Goal: Information Seeking & Learning: Get advice/opinions

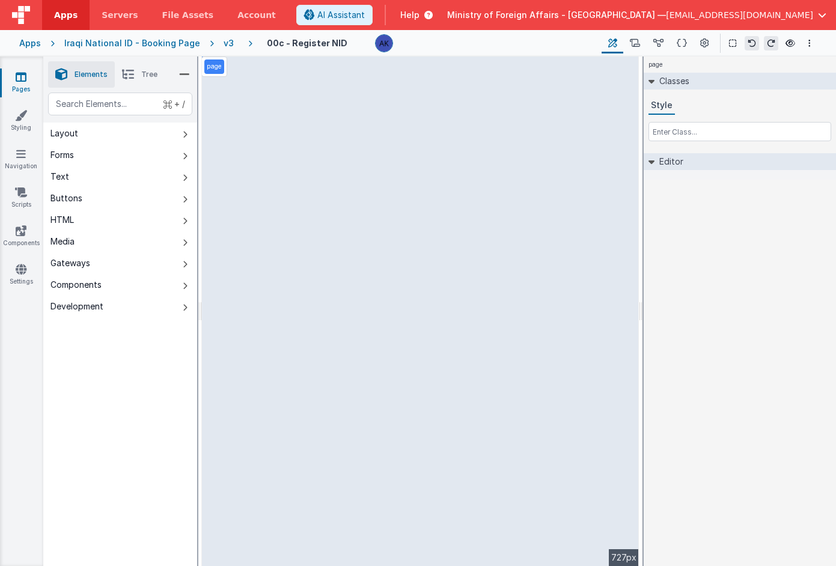
click at [224, 43] on div "v3" at bounding box center [231, 43] width 15 height 12
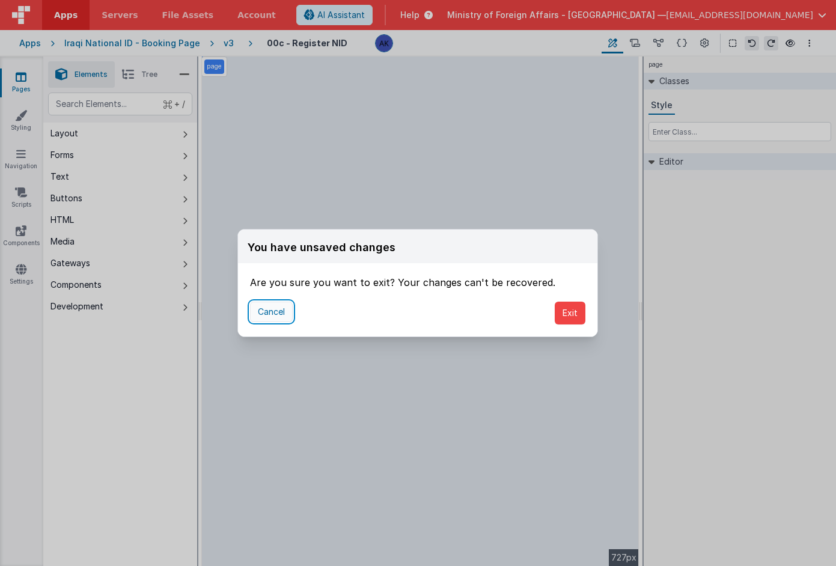
click at [274, 313] on button "Cancel" at bounding box center [271, 312] width 43 height 20
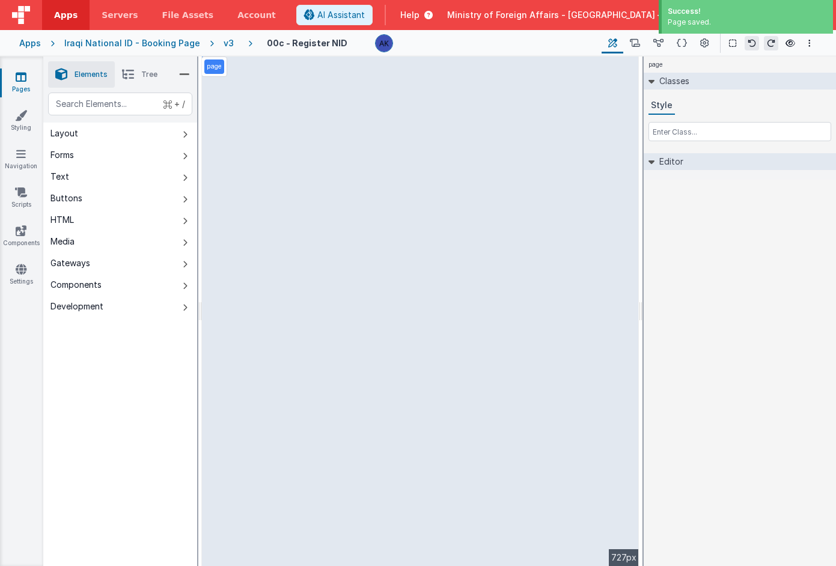
click at [224, 37] on div "v3" at bounding box center [231, 43] width 15 height 12
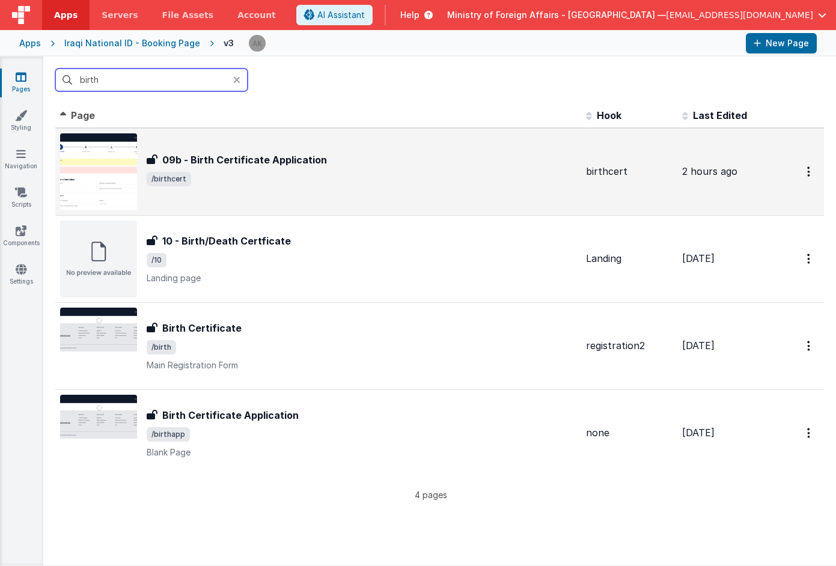
type input "birth"
click at [127, 170] on img at bounding box center [98, 171] width 77 height 77
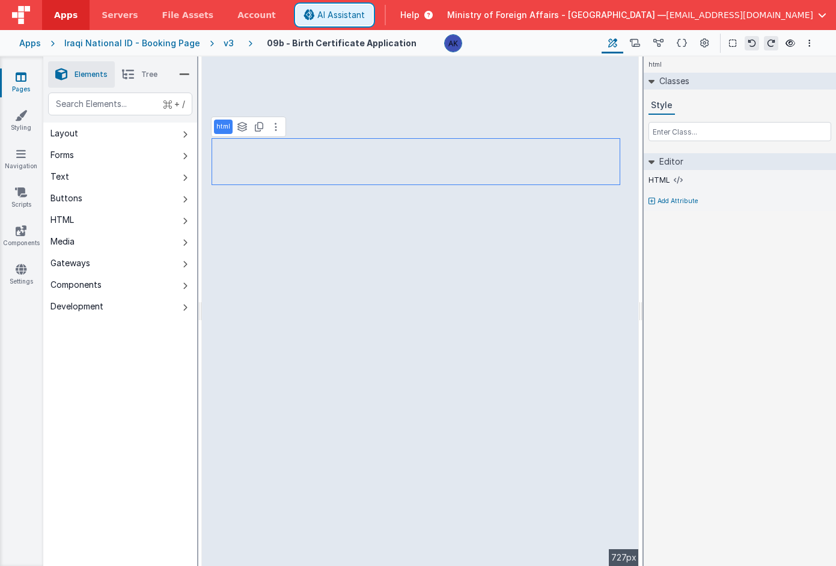
click at [365, 13] on span "AI Assistant" at bounding box center [341, 15] width 48 height 12
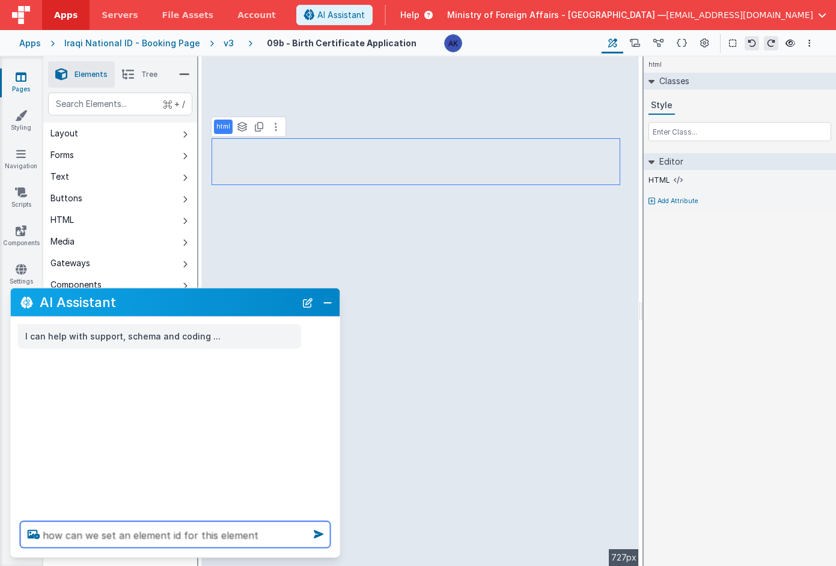
type textarea "how can we set an element id for this element"
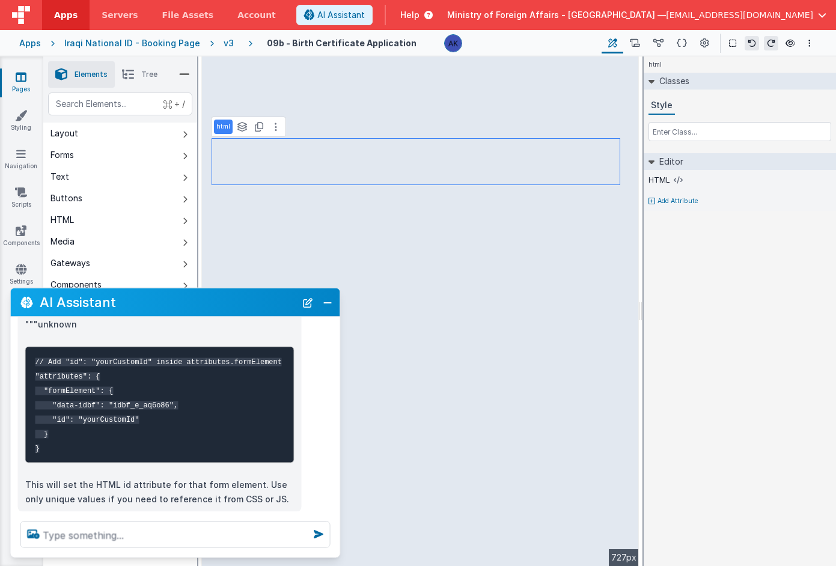
scroll to position [149, 0]
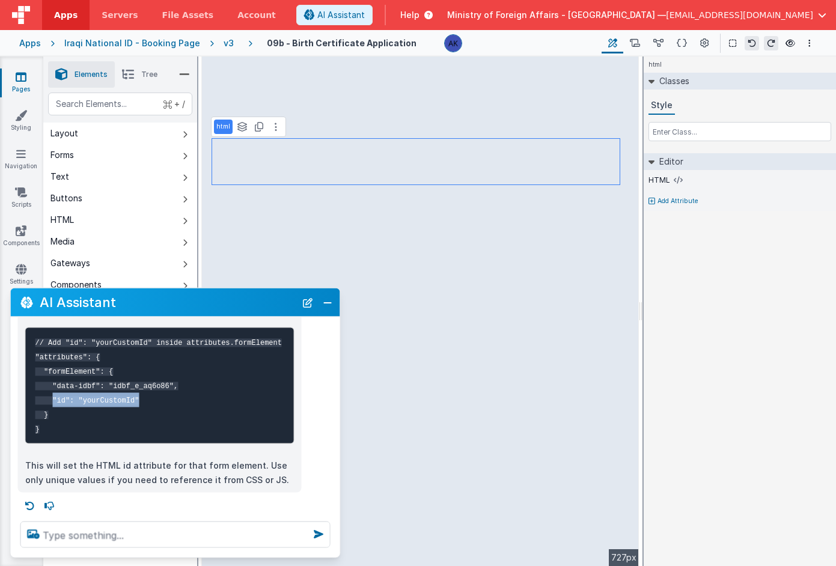
drag, startPoint x: 53, startPoint y: 400, endPoint x: 142, endPoint y: 403, distance: 89.0
click at [142, 403] on pre "// Add "id": "yourCustomId" inside attributes.formElement "attributes": { "form…" at bounding box center [159, 385] width 269 height 117
copy code ""id": "yourCustomId""
click at [154, 399] on pre "// Add "id": "yourCustomId" inside attributes.formElement "attributes": { "form…" at bounding box center [159, 385] width 269 height 117
click at [687, 47] on icon at bounding box center [682, 43] width 10 height 13
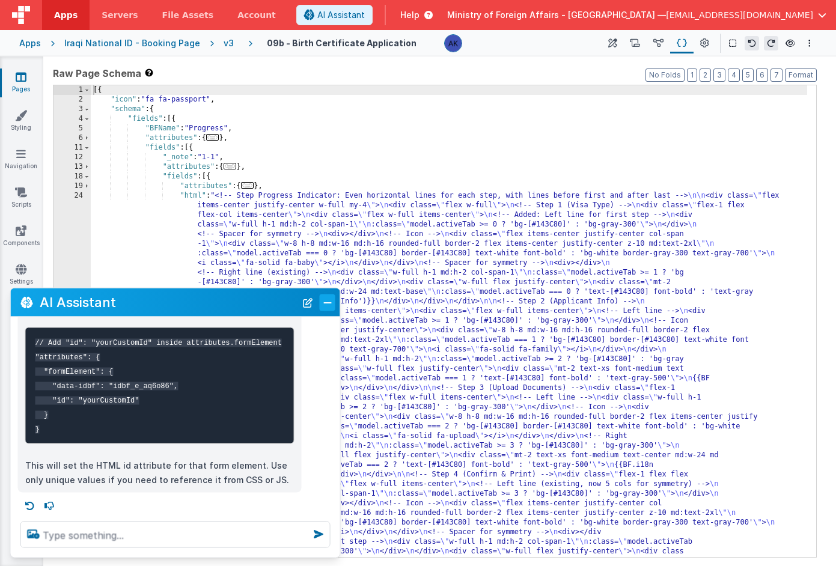
click at [328, 303] on button "Close" at bounding box center [328, 302] width 16 height 17
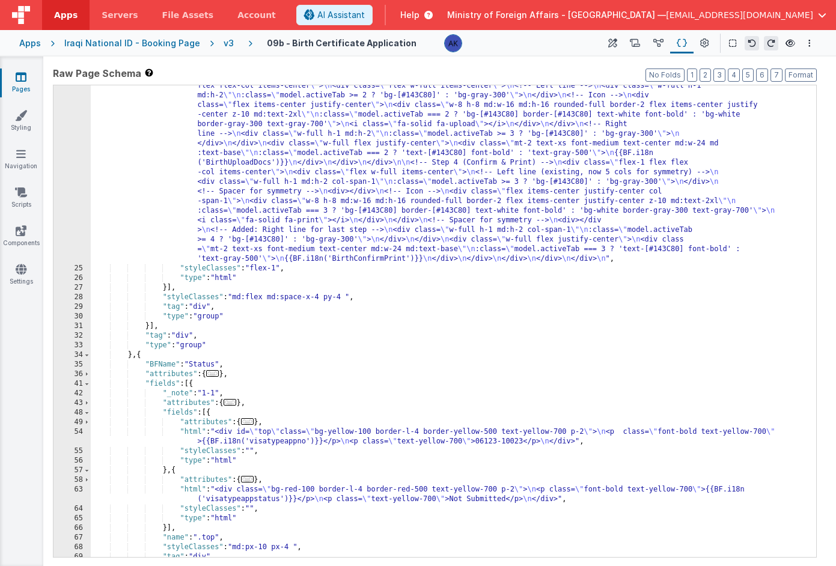
scroll to position [164, 0]
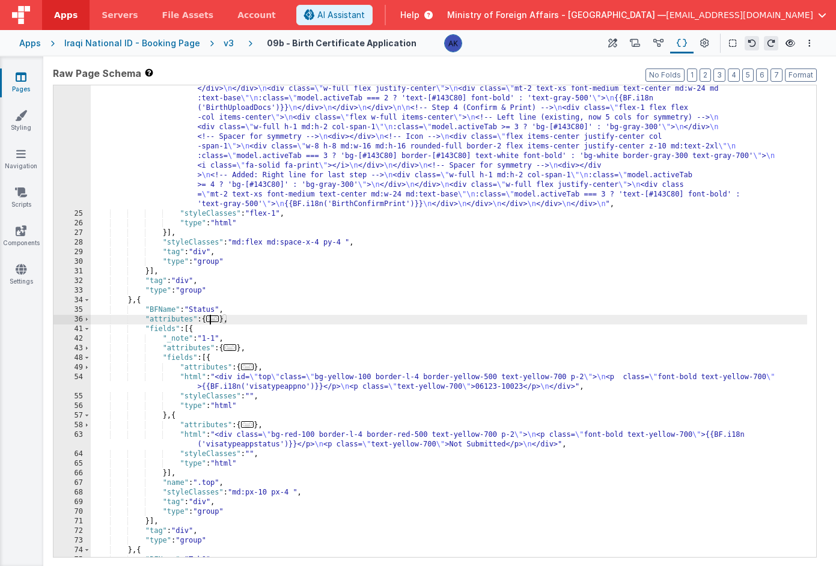
click at [218, 319] on span "..." at bounding box center [212, 319] width 13 height 7
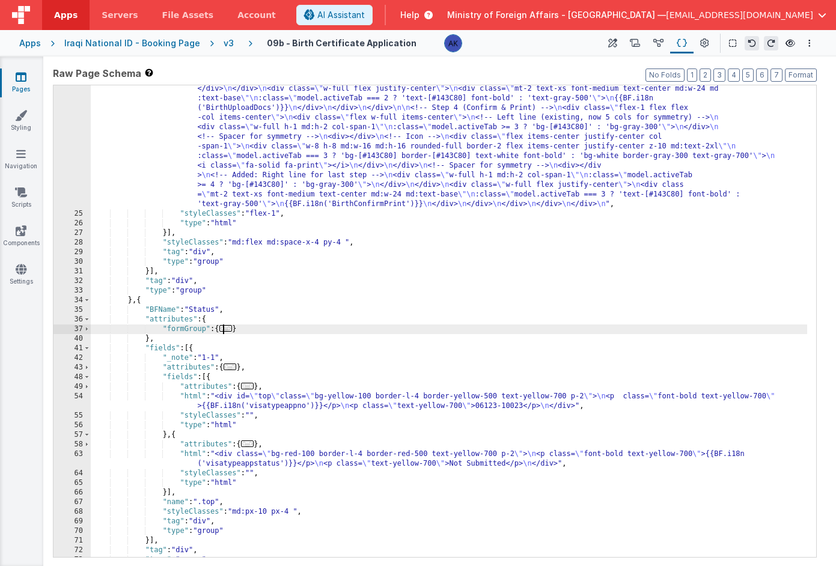
click at [227, 330] on span "..." at bounding box center [225, 328] width 13 height 7
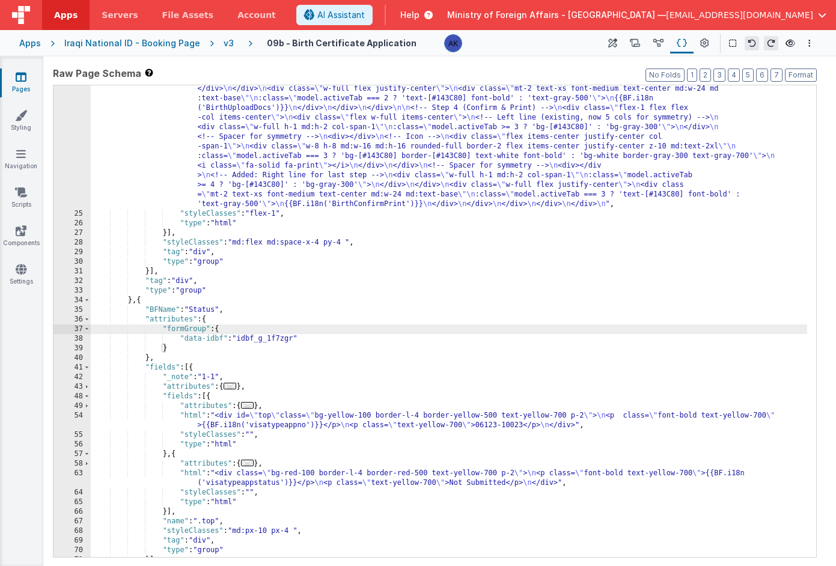
click at [236, 388] on span "..." at bounding box center [230, 386] width 13 height 7
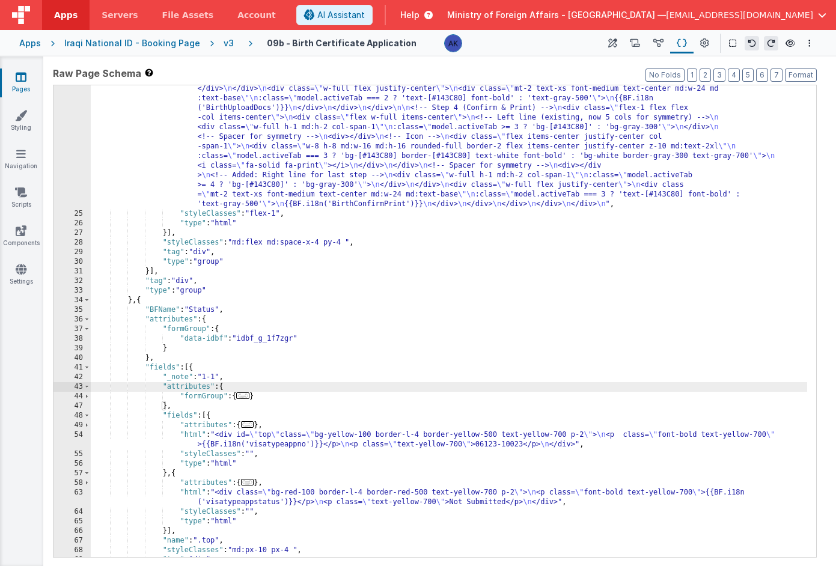
click at [245, 395] on span "..." at bounding box center [242, 396] width 13 height 7
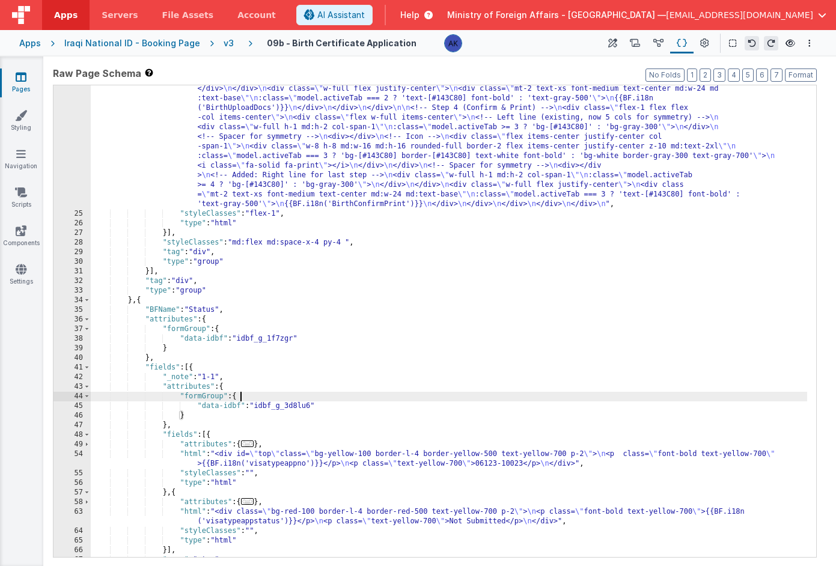
click at [254, 445] on span "..." at bounding box center [247, 444] width 13 height 7
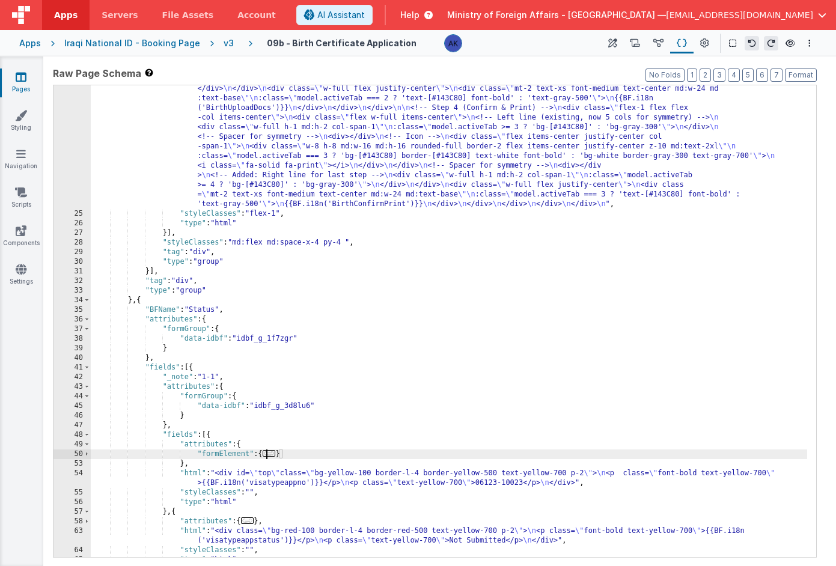
click at [272, 452] on span "..." at bounding box center [269, 453] width 13 height 7
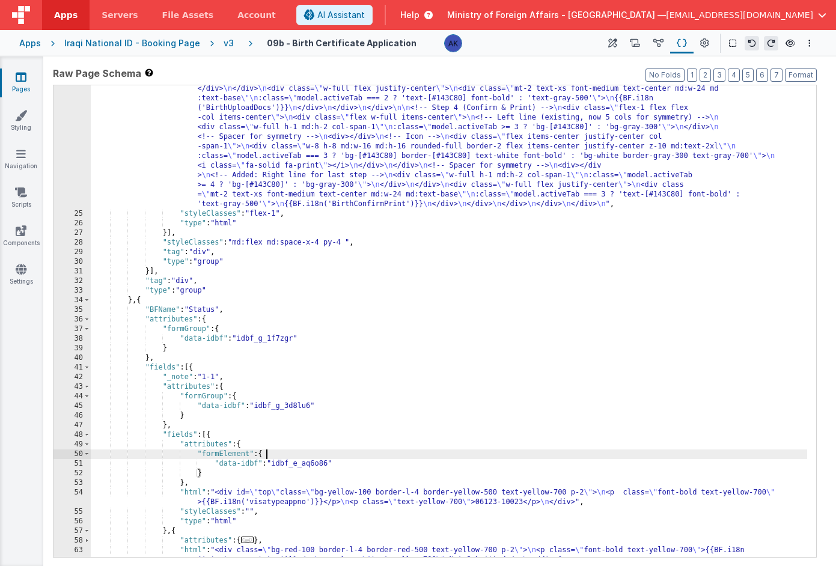
click at [348, 461] on div ""html" : "<!-- Step Progress Indicator: Even horizontal lines for each step, wi…" at bounding box center [449, 257] width 717 height 866
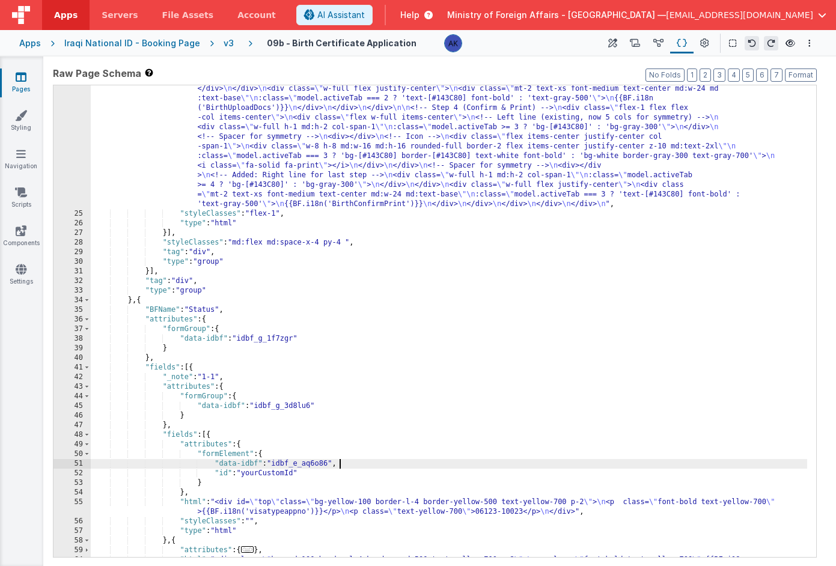
click at [289, 476] on div ""html" : "<!-- Step Progress Indicator: Even horizontal lines for each step, wi…" at bounding box center [449, 262] width 717 height 876
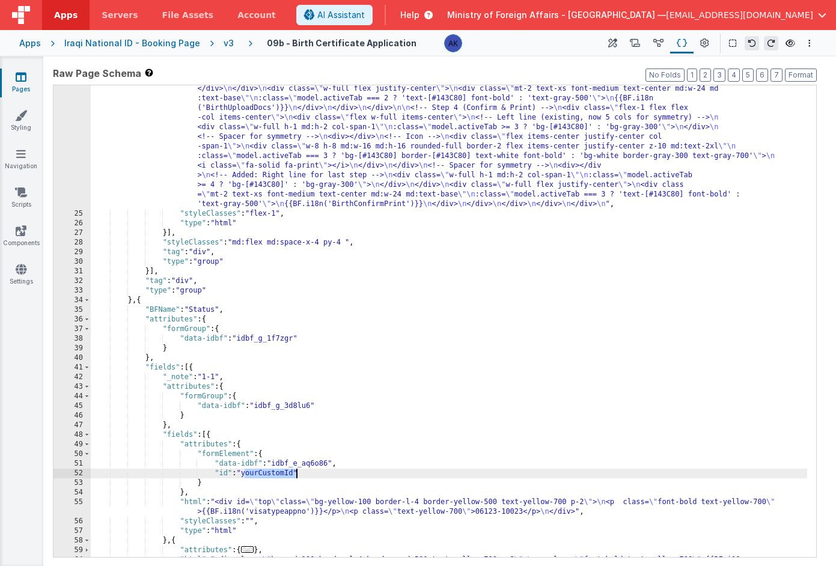
click at [289, 476] on div ""html" : "<!-- Step Progress Indicator: Even horizontal lines for each step, wi…" at bounding box center [449, 262] width 717 height 876
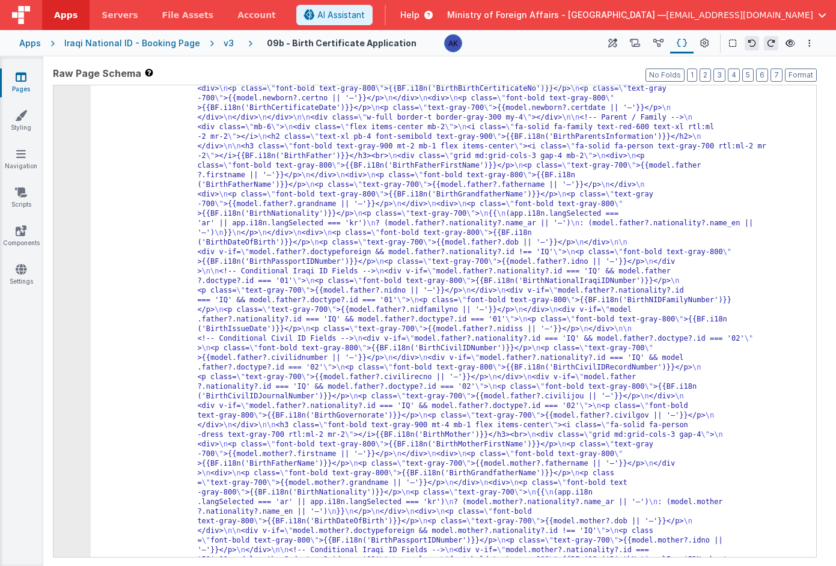
scroll to position [19232, 0]
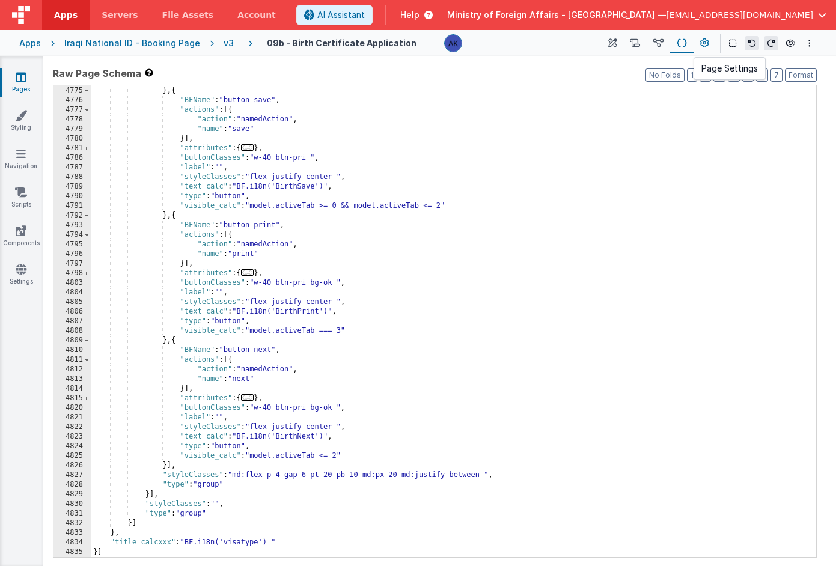
click at [707, 47] on icon at bounding box center [705, 43] width 9 height 13
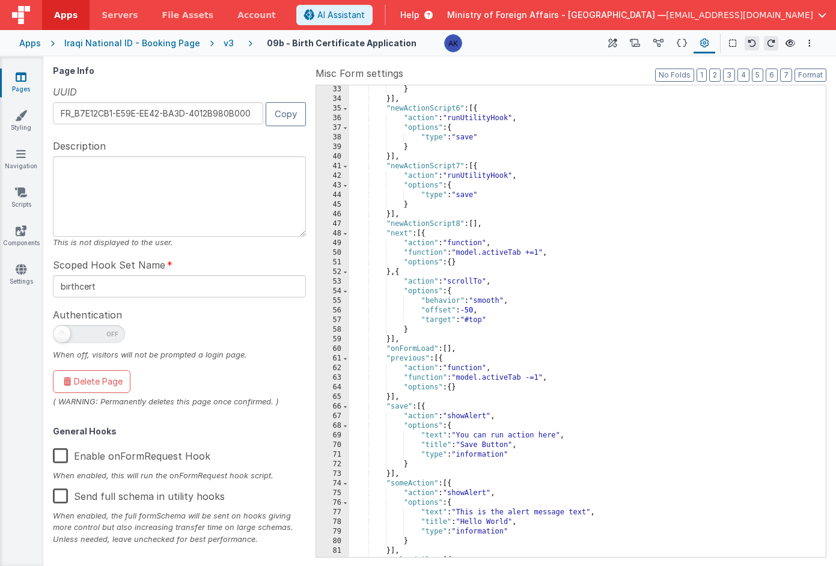
scroll to position [308, 0]
click at [475, 322] on div "} } }] , "newActionScript6" : [{ "action" : "runUtilityHook" , "options" : { "t…" at bounding box center [583, 321] width 468 height 491
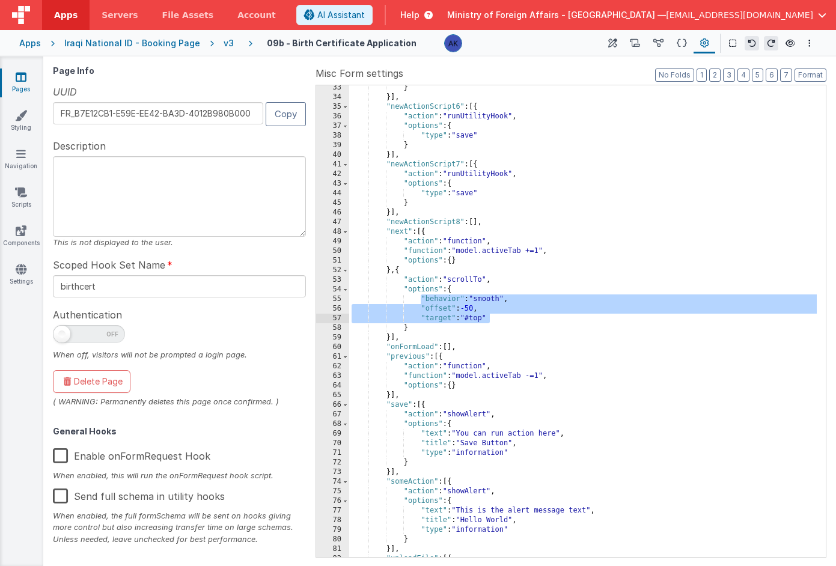
drag, startPoint x: 422, startPoint y: 301, endPoint x: 505, endPoint y: 317, distance: 84.4
click at [505, 317] on div "} }] , "newActionScript6" : [{ "action" : "runUtilityHook" , "options" : { "typ…" at bounding box center [583, 328] width 468 height 491
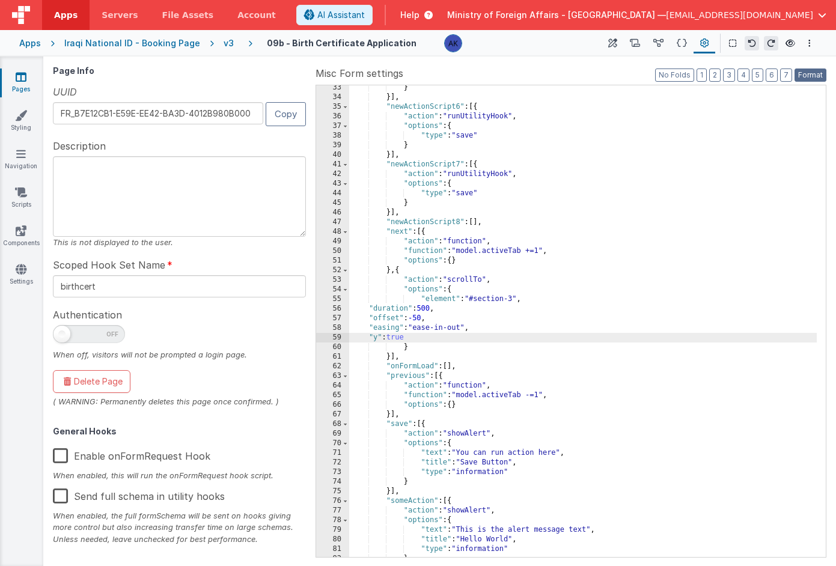
click at [802, 73] on button "Format" at bounding box center [811, 75] width 32 height 13
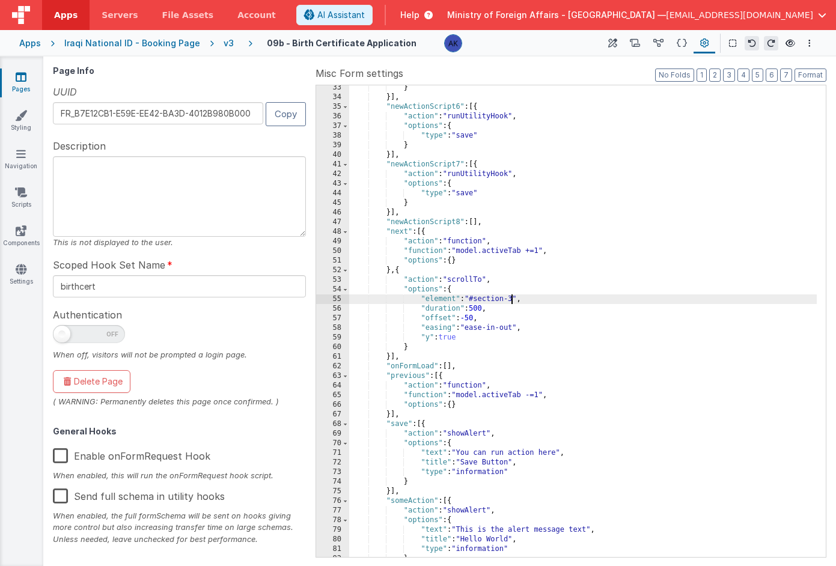
click at [514, 295] on div "} }] , "newActionScript6" : [{ "action" : "runUtilityHook" , "options" : { "typ…" at bounding box center [583, 328] width 468 height 491
click at [676, 43] on button at bounding box center [681, 43] width 23 height 20
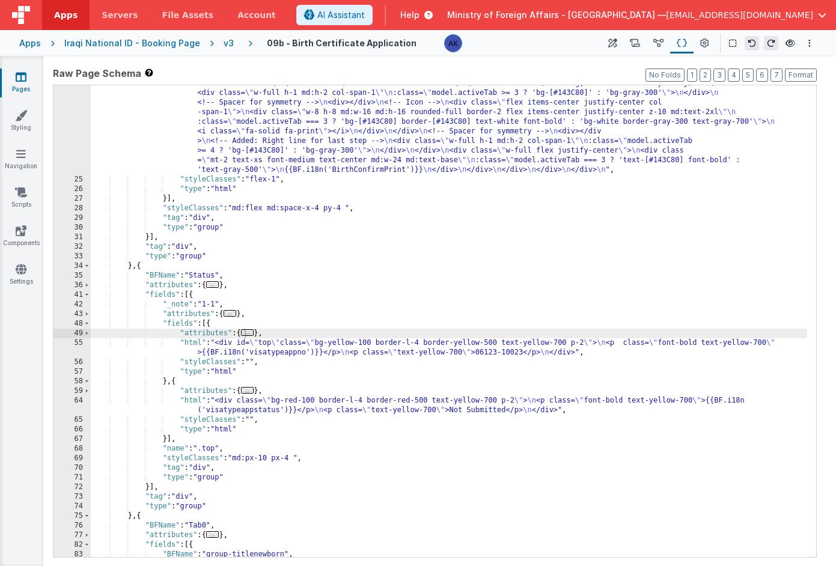
scroll to position [190, 0]
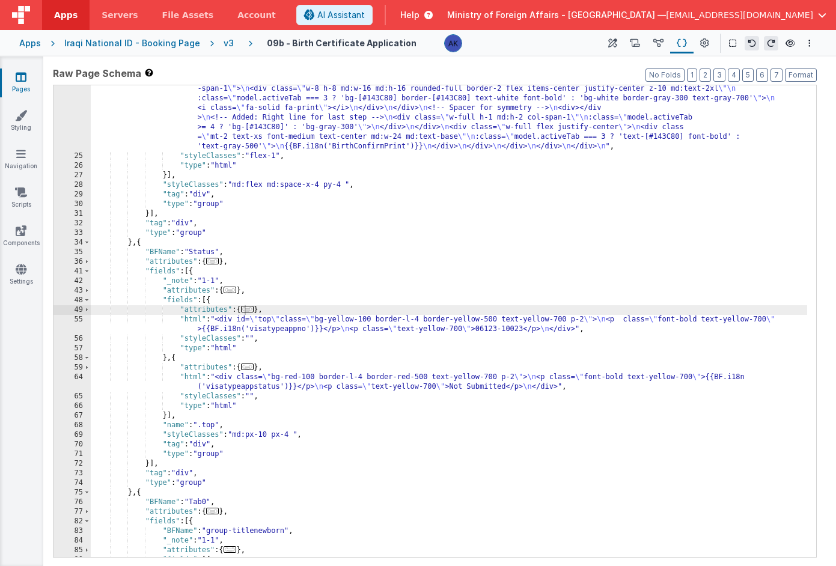
click at [274, 320] on div ""html" : "<!-- Step Progress Indicator: Even horizontal lines for each step, wi…" at bounding box center [449, 200] width 717 height 866
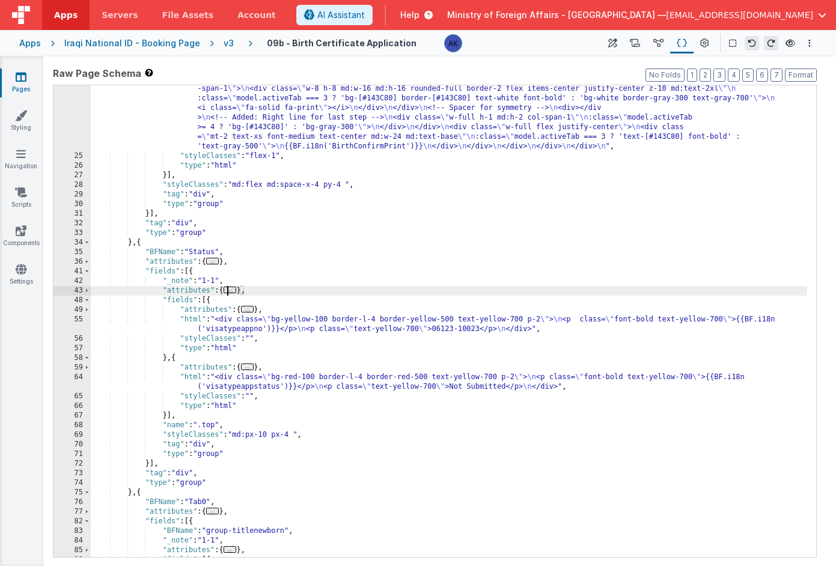
click at [235, 292] on span "..." at bounding box center [230, 290] width 13 height 7
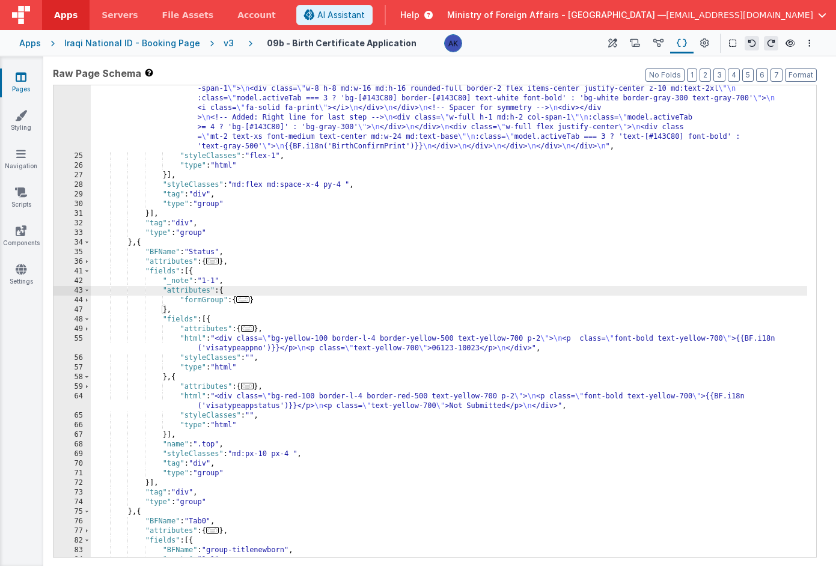
click at [246, 302] on span "..." at bounding box center [242, 299] width 13 height 7
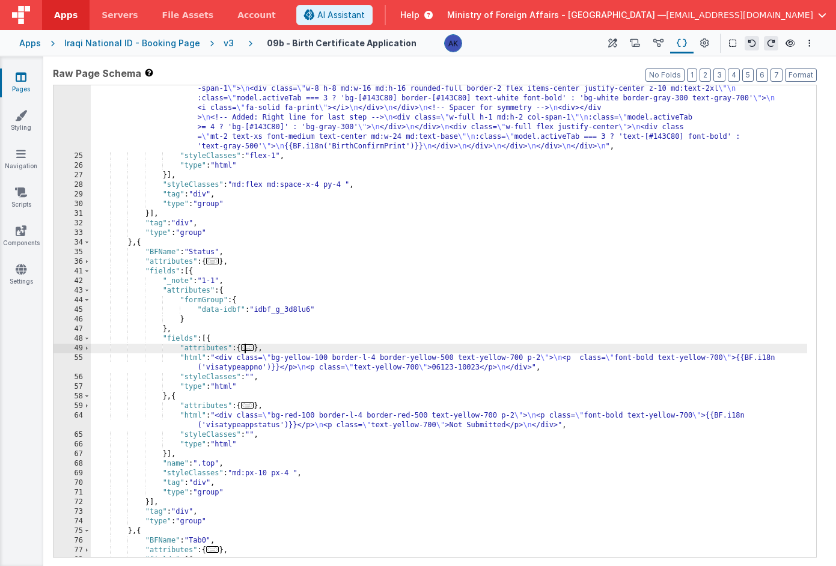
click at [251, 349] on span "..." at bounding box center [247, 348] width 13 height 7
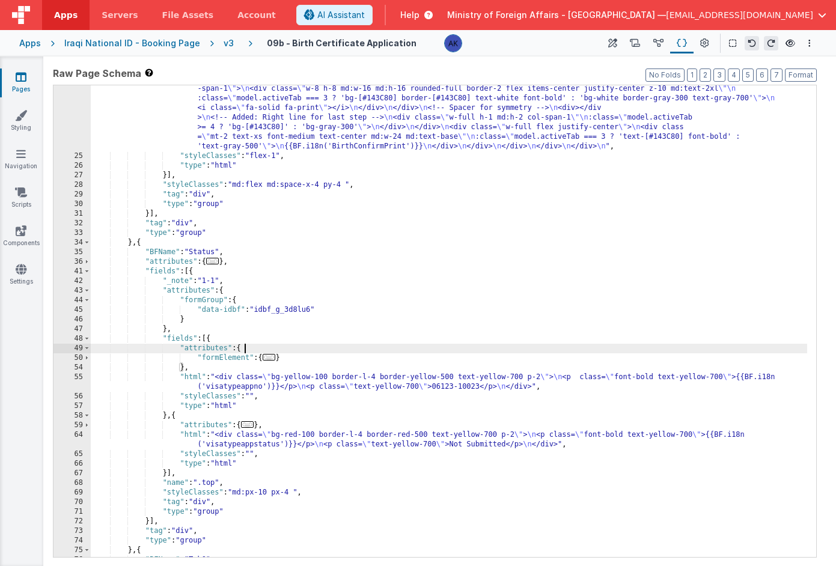
click at [276, 359] on span "..." at bounding box center [269, 357] width 13 height 7
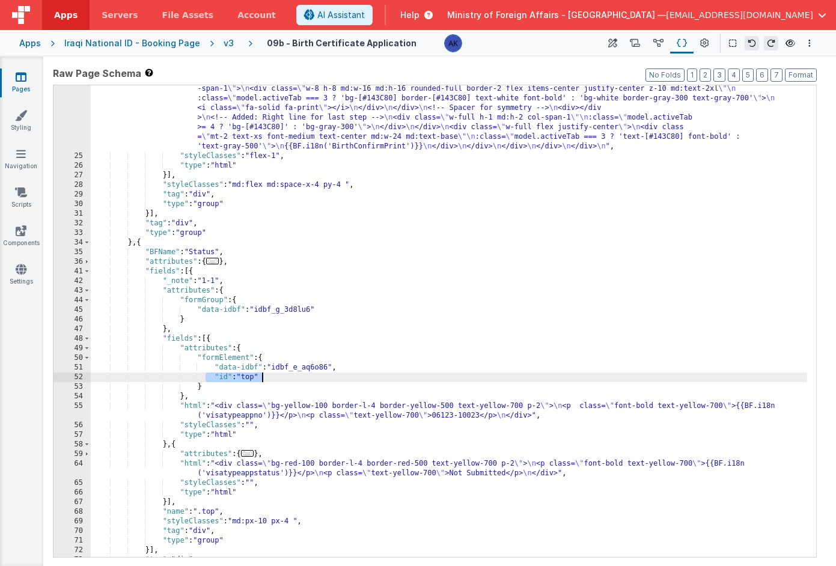
drag, startPoint x: 204, startPoint y: 378, endPoint x: 269, endPoint y: 381, distance: 65.6
click at [269, 381] on div ""html" : "<!-- Step Progress Indicator: Even horizontal lines for each step, wi…" at bounding box center [449, 200] width 717 height 866
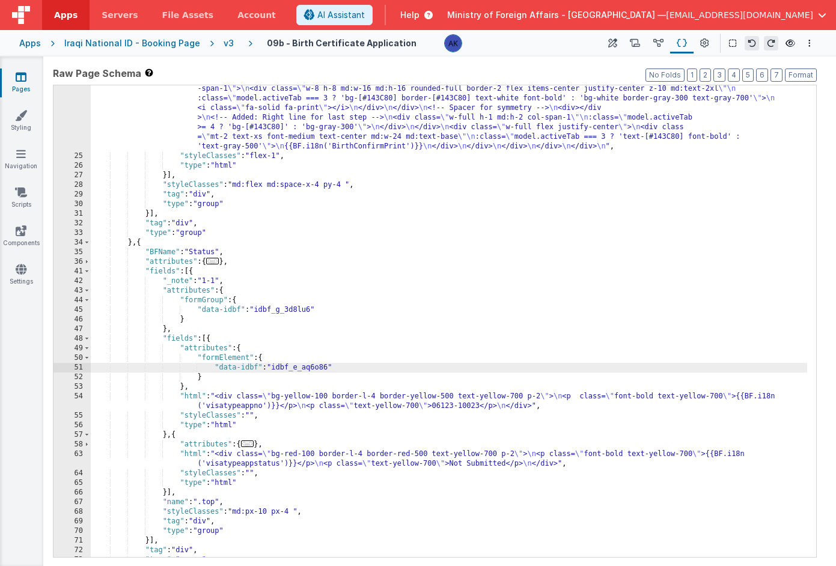
click at [325, 312] on div ""html" : "<!-- Step Progress Indicator: Even horizontal lines for each step, wi…" at bounding box center [449, 200] width 717 height 866
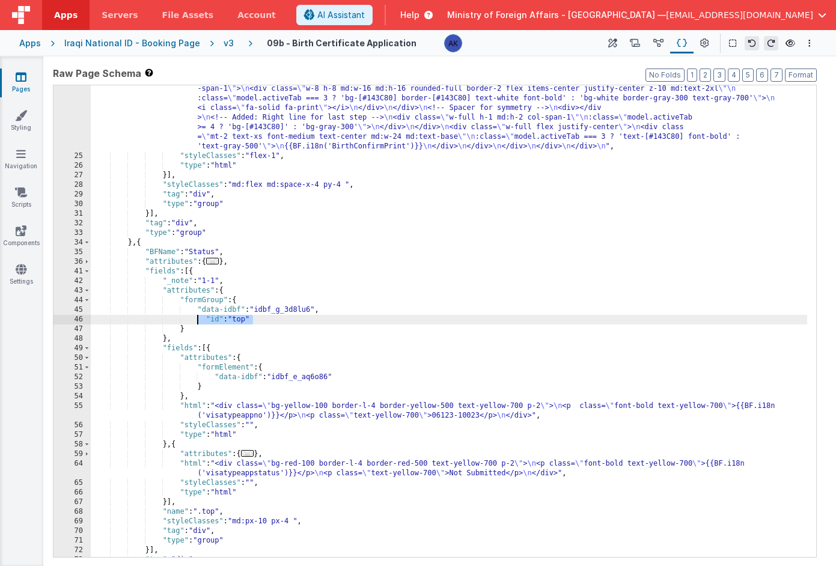
drag, startPoint x: 267, startPoint y: 321, endPoint x: 195, endPoint y: 319, distance: 71.6
click at [195, 319] on div ""html" : "<!-- Step Progress Indicator: Even horizontal lines for each step, wi…" at bounding box center [449, 200] width 717 height 866
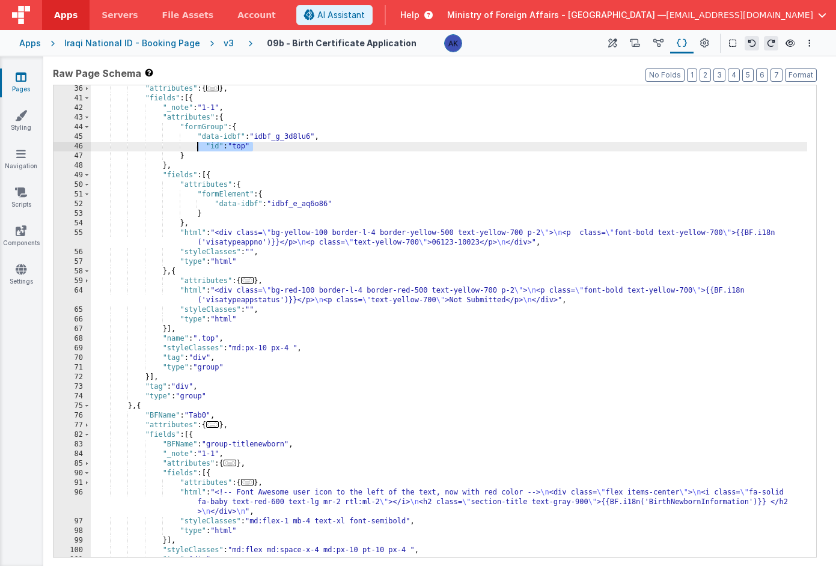
scroll to position [254, 0]
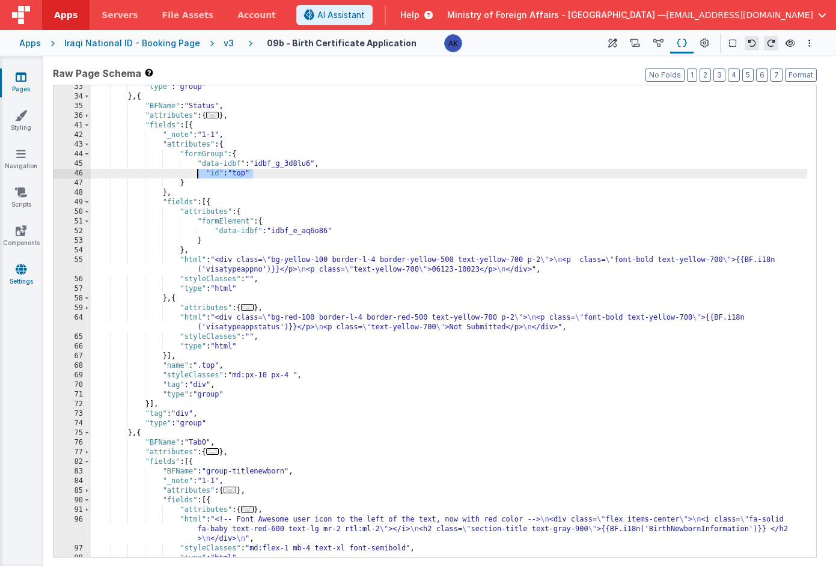
click at [28, 275] on link "Settings" at bounding box center [20, 275] width 43 height 24
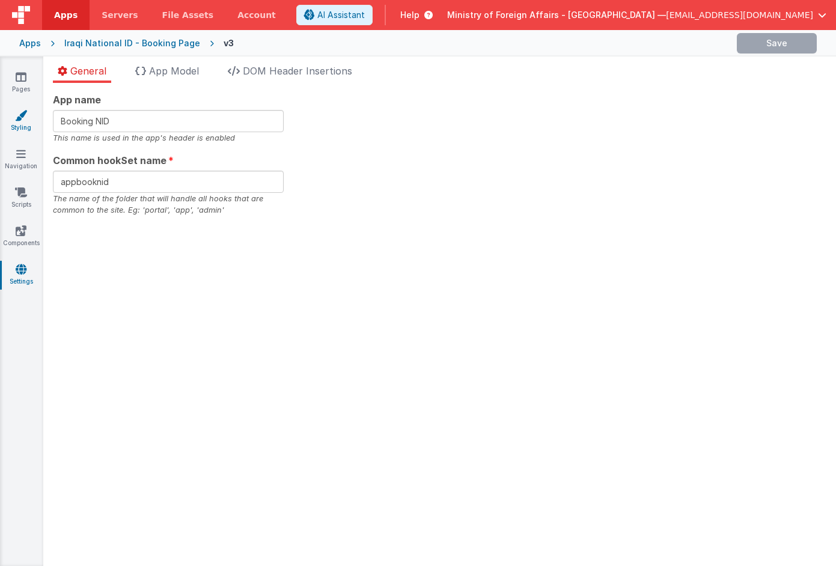
click at [23, 123] on link "Styling" at bounding box center [20, 121] width 43 height 24
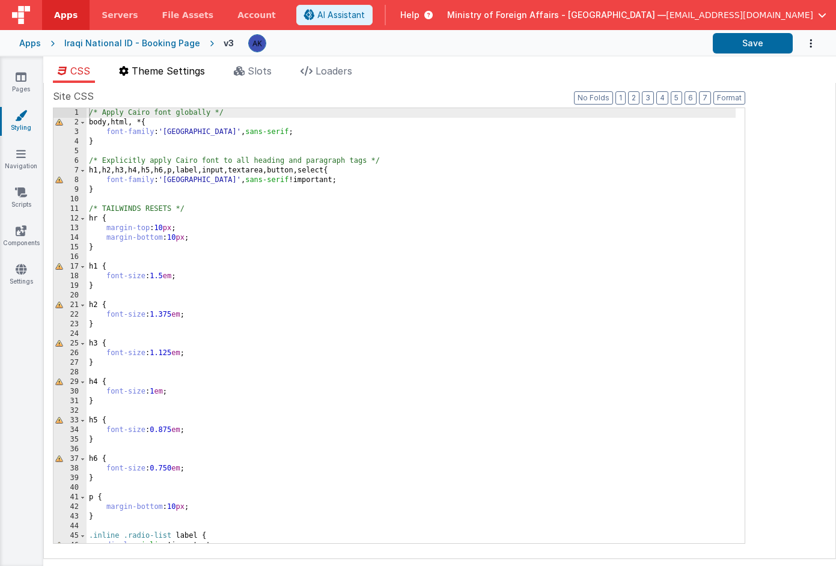
click at [180, 74] on span "Theme Settings" at bounding box center [168, 71] width 73 height 12
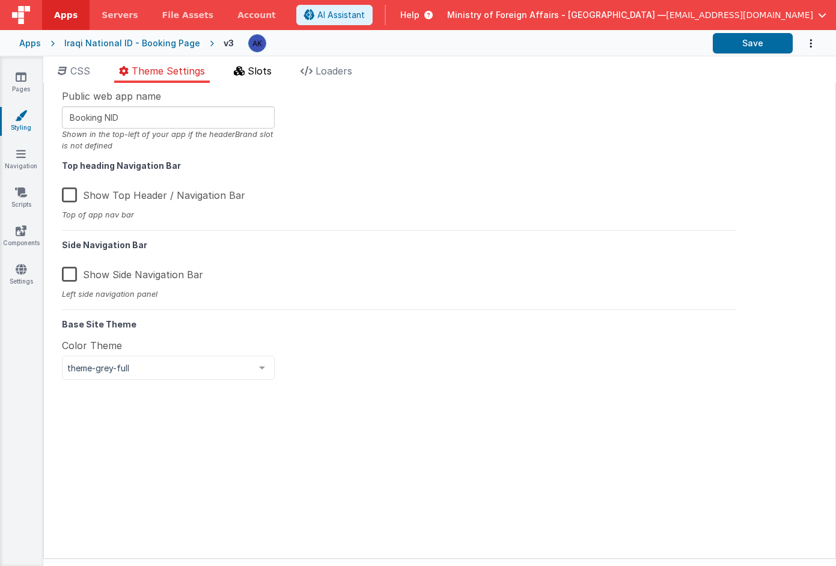
click at [244, 74] on icon at bounding box center [239, 71] width 11 height 10
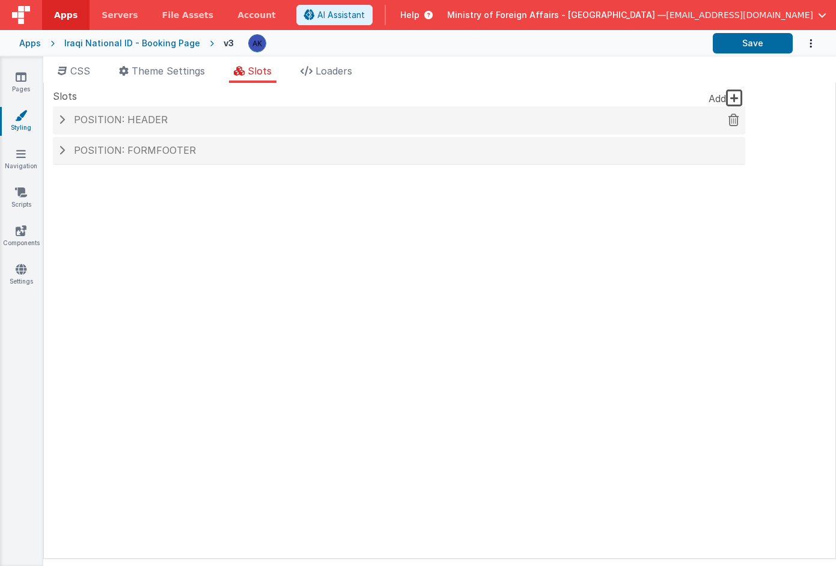
click at [202, 118] on h4 "Position: header" at bounding box center [399, 120] width 681 height 11
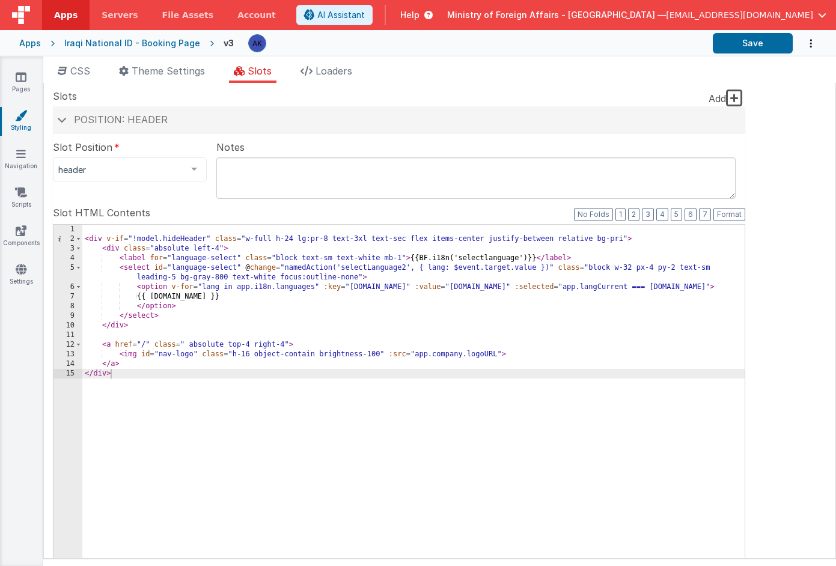
click at [107, 239] on div "< div v-if = "!model.hideHeader" class = "w-full h-24 lg:pr-8 text-3xl text-sec…" at bounding box center [413, 429] width 663 height 409
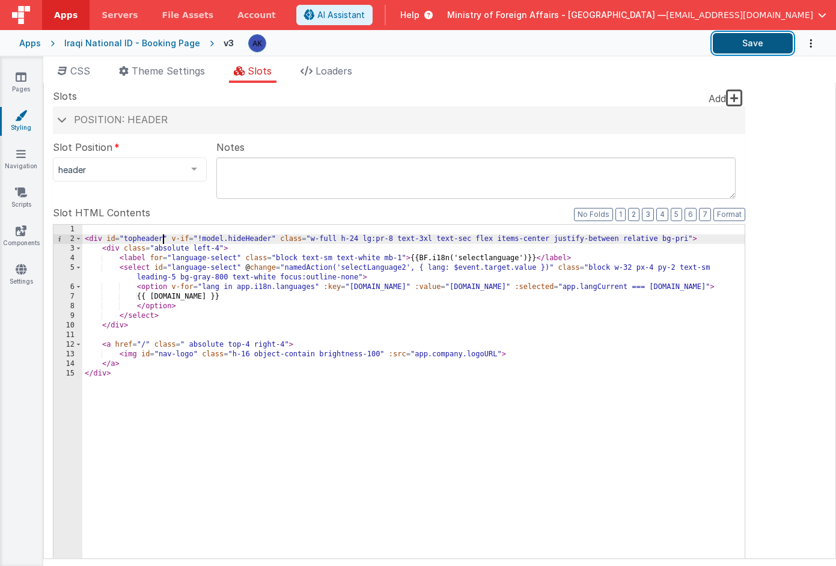
click at [752, 43] on button "Save" at bounding box center [753, 43] width 80 height 20
click at [22, 79] on icon at bounding box center [21, 77] width 11 height 12
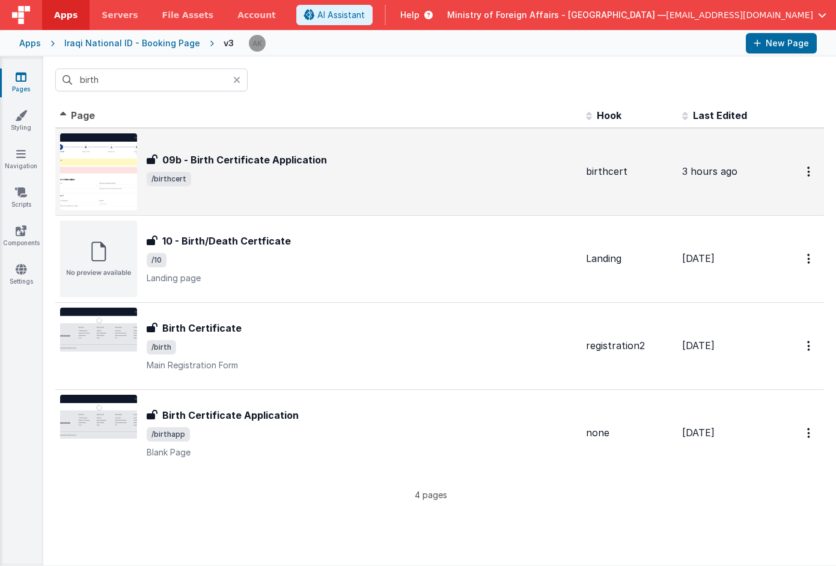
click at [96, 172] on img at bounding box center [98, 171] width 77 height 77
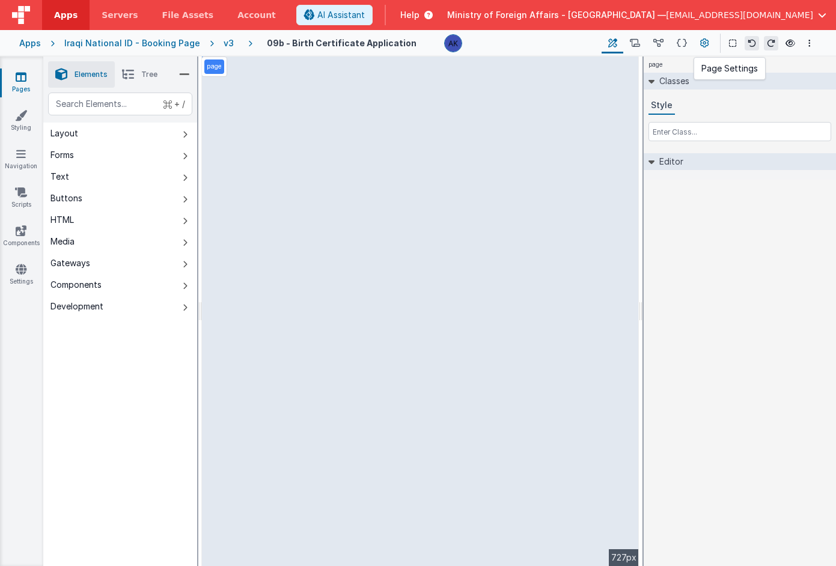
click at [705, 44] on icon at bounding box center [705, 43] width 9 height 13
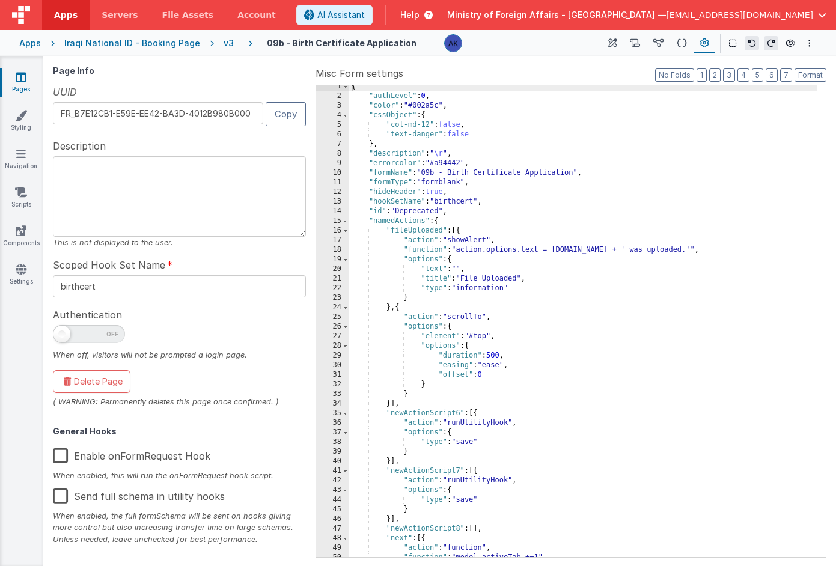
scroll to position [93, 0]
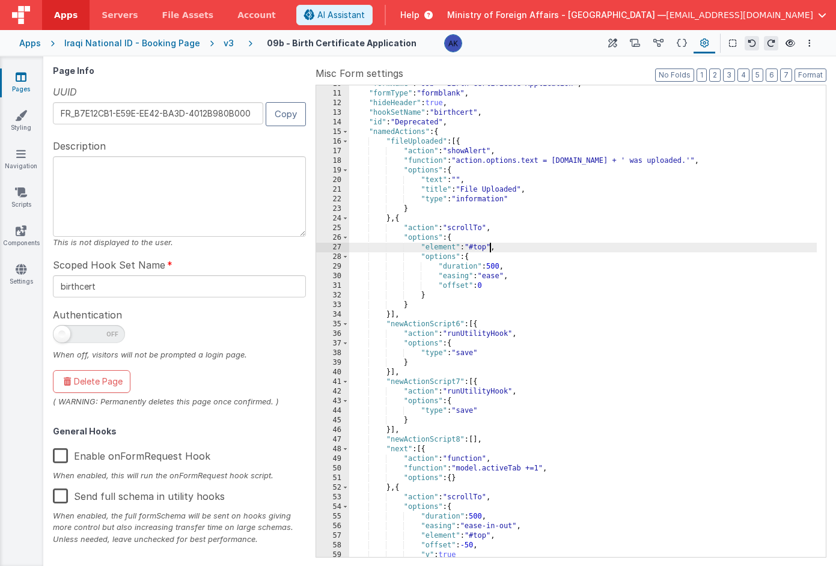
click at [488, 248] on div ""formName" : "09b - Birth Certificate Application" , "formType" : "formblank" ,…" at bounding box center [583, 324] width 468 height 491
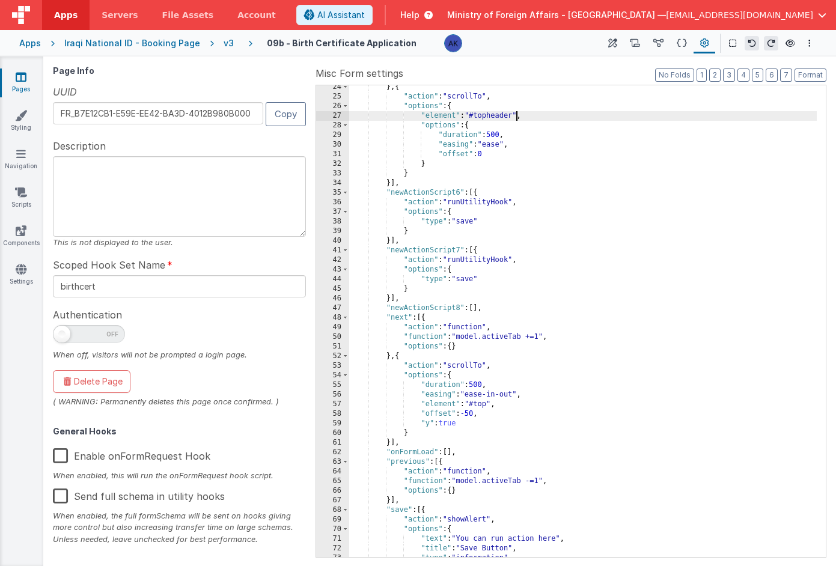
scroll to position [227, 0]
click at [488, 401] on div "} , { "action" : "scrollTo" , "options" : { "element" : "#topheader" , "options…" at bounding box center [583, 326] width 468 height 491
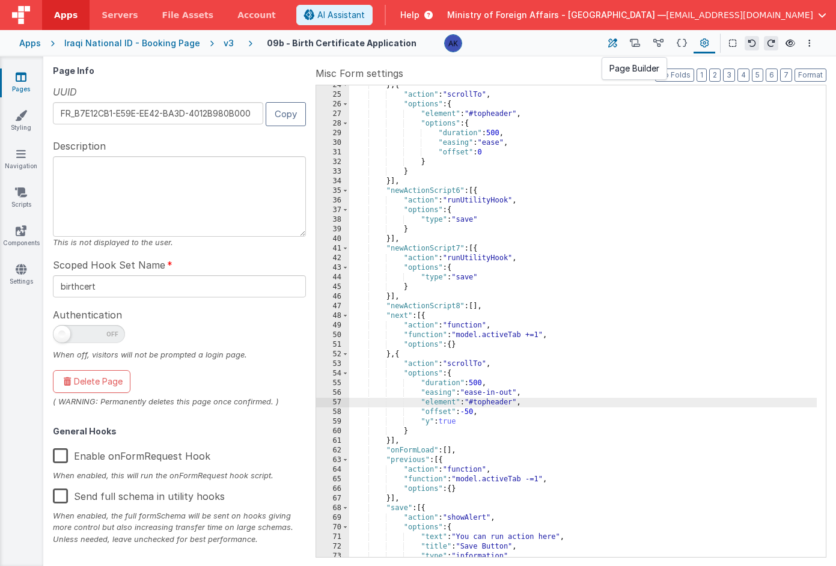
click at [616, 42] on icon at bounding box center [613, 43] width 9 height 13
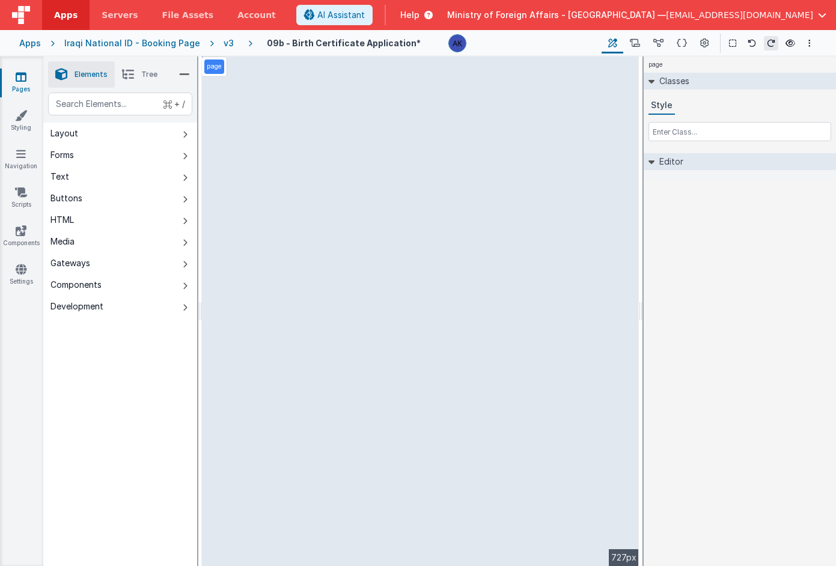
click at [146, 79] on li "Tree" at bounding box center [140, 74] width 50 height 26
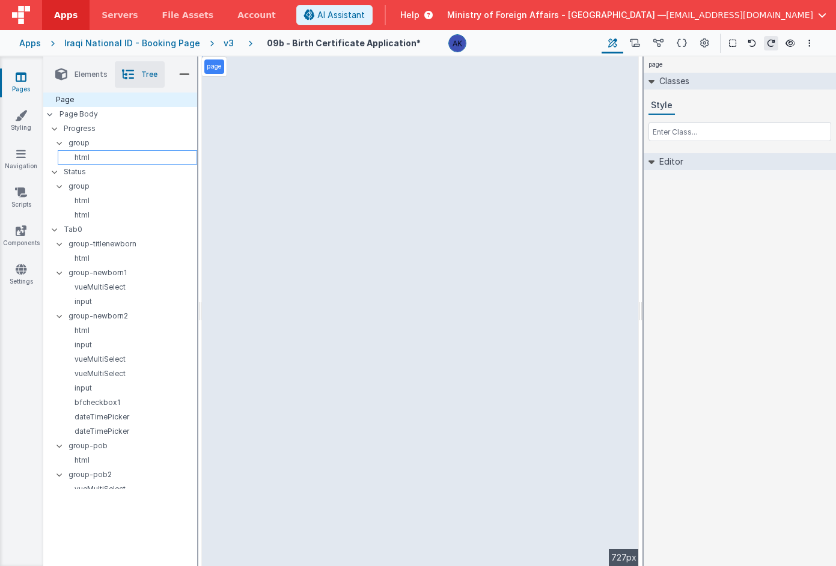
click at [98, 155] on p "html" at bounding box center [130, 158] width 134 height 10
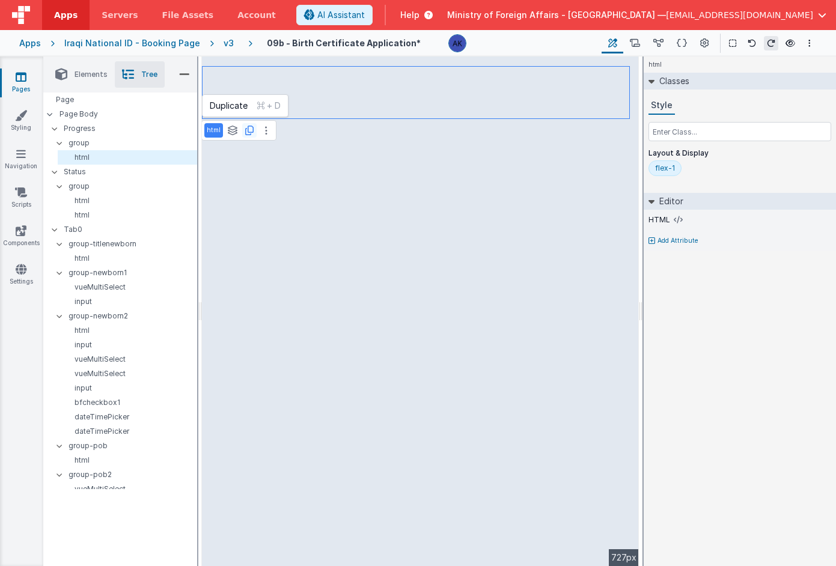
click at [250, 127] on icon at bounding box center [249, 131] width 8 height 10
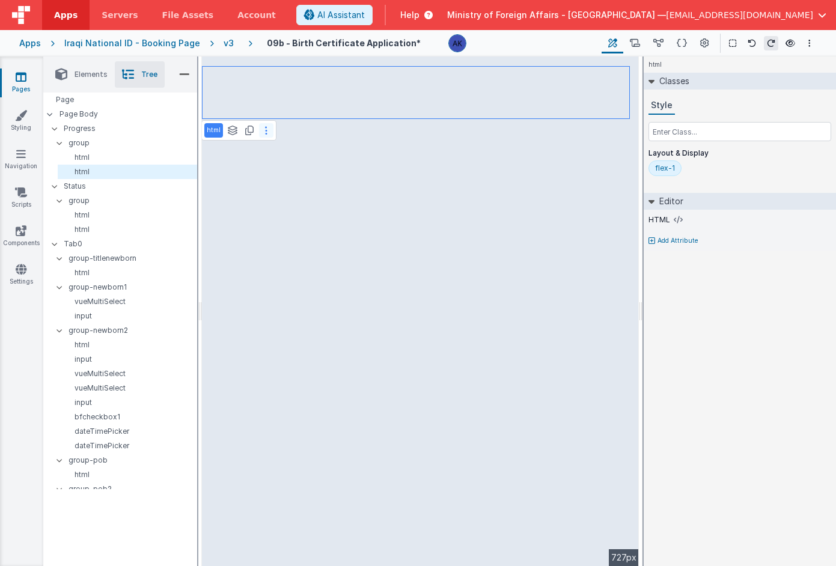
click at [263, 132] on button at bounding box center [266, 130] width 14 height 14
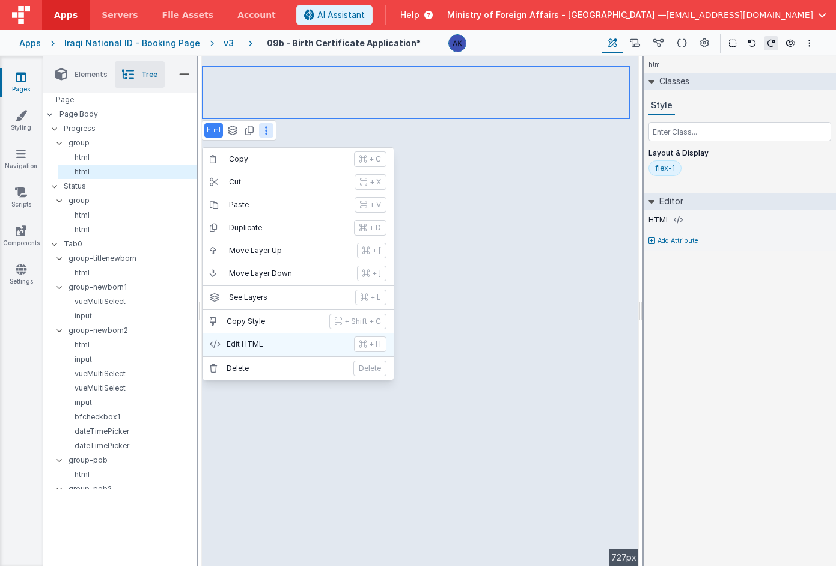
click at [265, 335] on button "Edit HTML + H" at bounding box center [298, 344] width 191 height 23
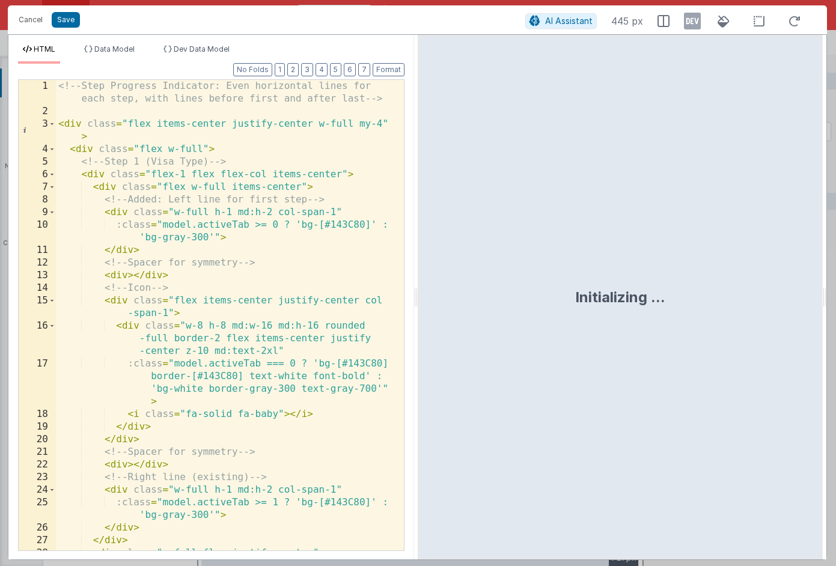
click at [262, 274] on div "<!-- Step Progress Indicator: Even horizontal lines for each step, with lines b…" at bounding box center [225, 340] width 339 height 521
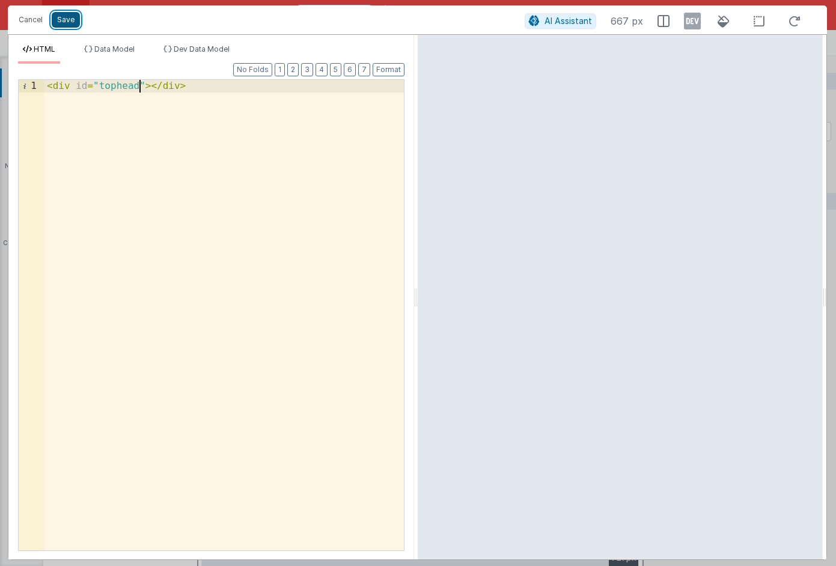
click at [70, 13] on button "Save" at bounding box center [66, 20] width 28 height 16
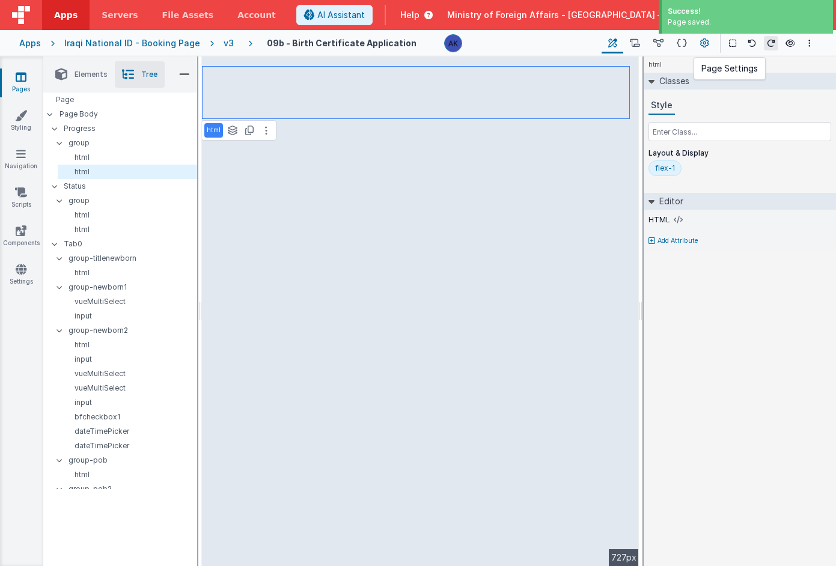
click at [704, 38] on icon at bounding box center [705, 43] width 9 height 13
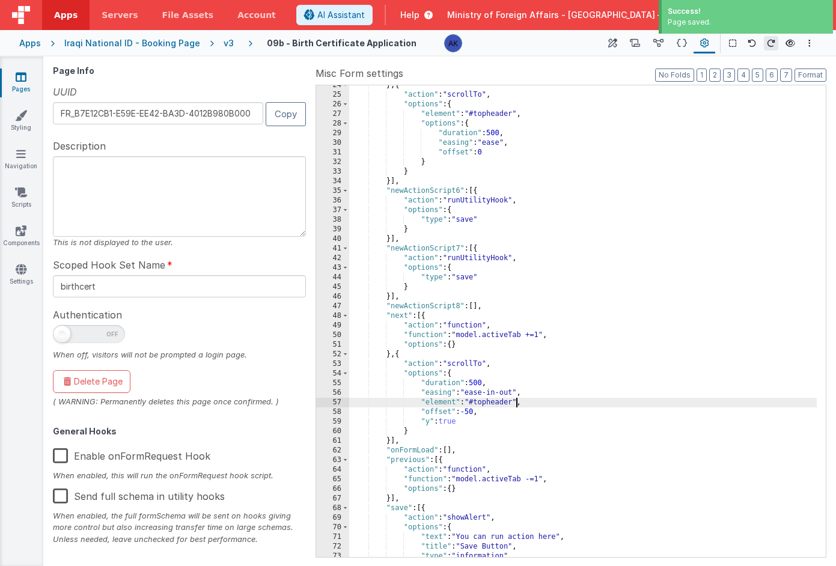
click at [515, 402] on div "} , { "action" : "scrollTo" , "options" : { "element" : "#topheader" , "options…" at bounding box center [583, 326] width 468 height 491
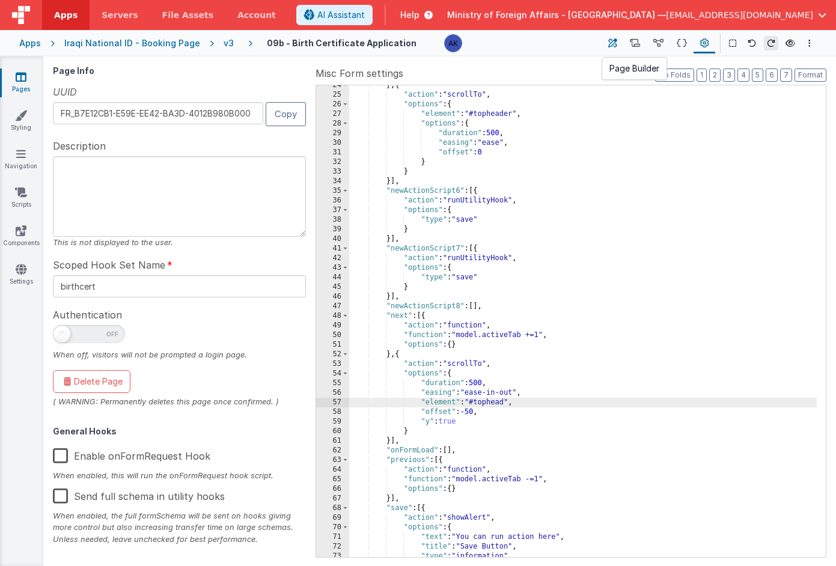
click at [609, 40] on icon at bounding box center [613, 43] width 9 height 13
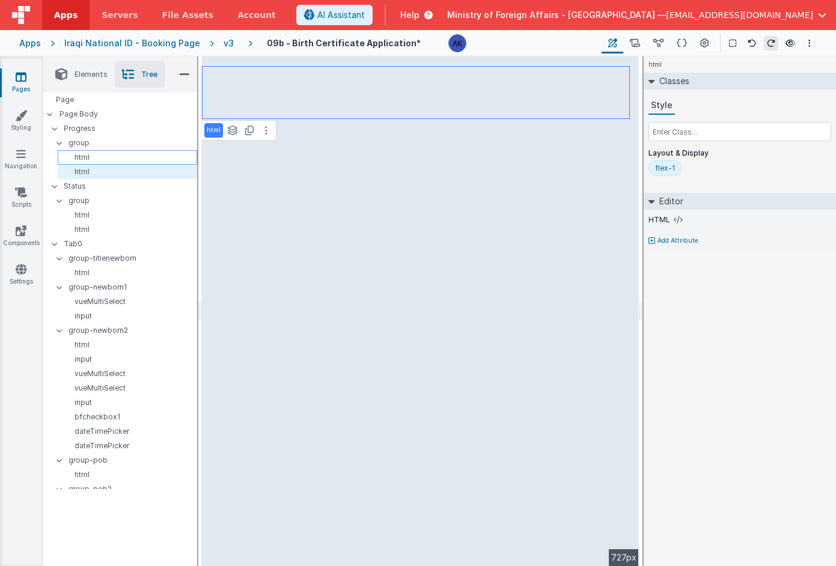
click at [107, 161] on p "html" at bounding box center [130, 158] width 134 height 10
click at [106, 167] on p "html" at bounding box center [130, 172] width 134 height 10
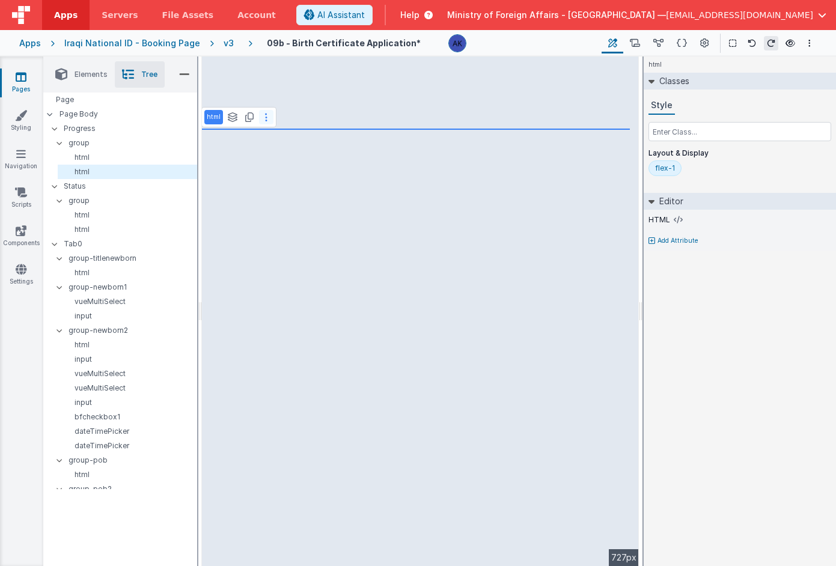
click at [267, 120] on button at bounding box center [266, 117] width 14 height 14
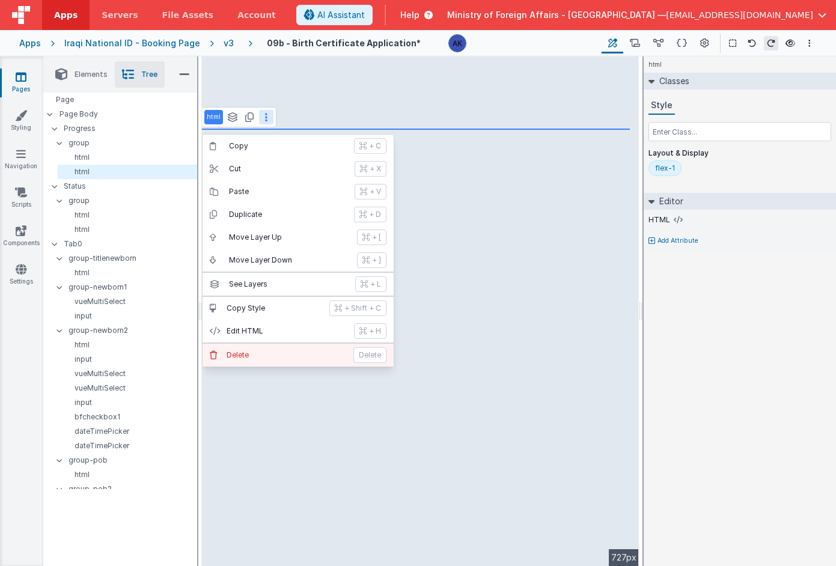
click at [272, 360] on button "Delete Delete" at bounding box center [298, 355] width 191 height 23
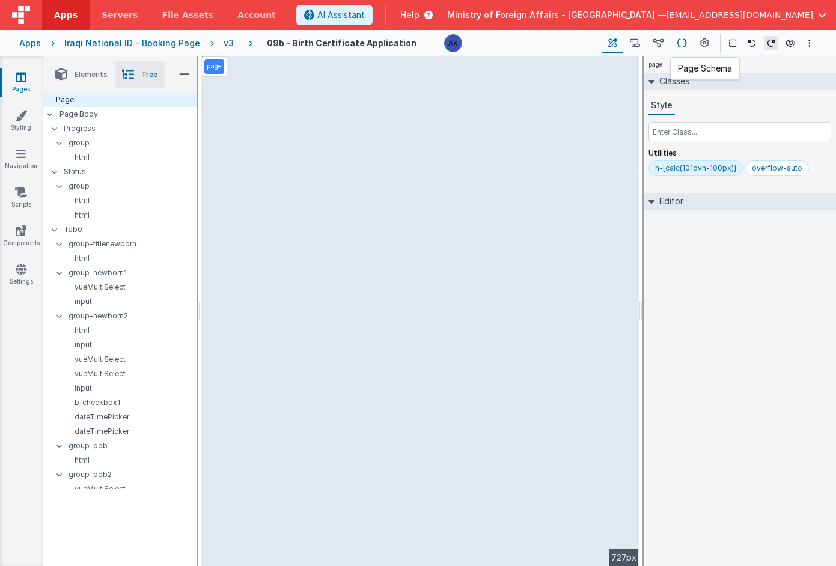
click at [679, 40] on icon at bounding box center [682, 43] width 10 height 13
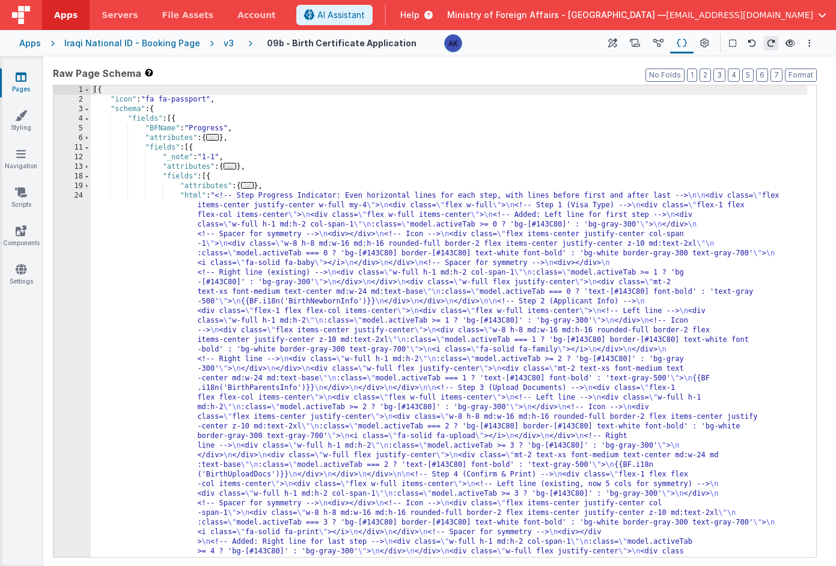
click at [219, 140] on span "..." at bounding box center [212, 137] width 13 height 7
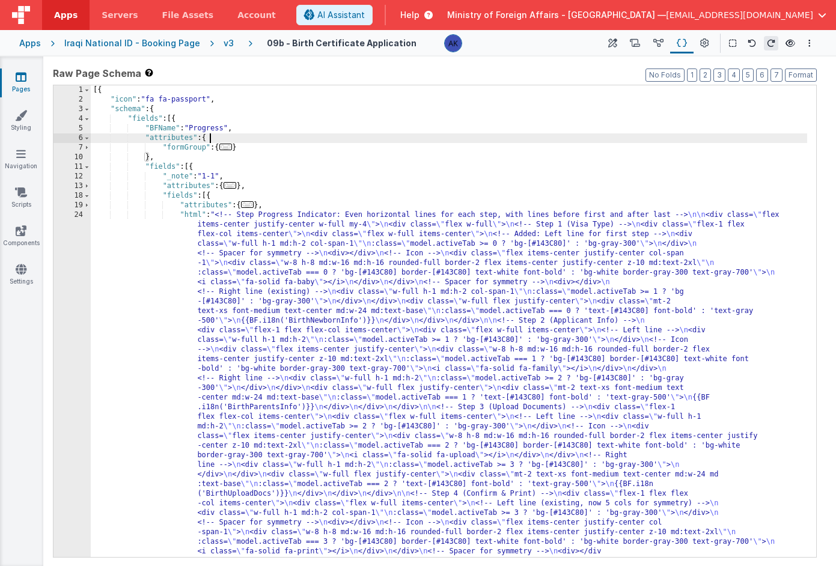
click at [233, 149] on span "..." at bounding box center [225, 147] width 13 height 7
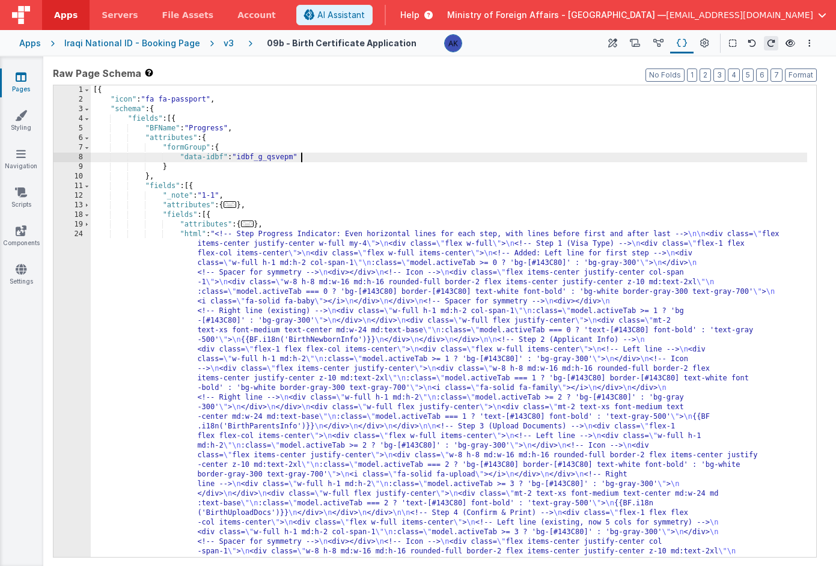
click at [304, 155] on div "[{ "icon" : "fa fa-passport" , "schema" : { "fields" : [{ "BFName" : "Progress"…" at bounding box center [449, 518] width 717 height 866
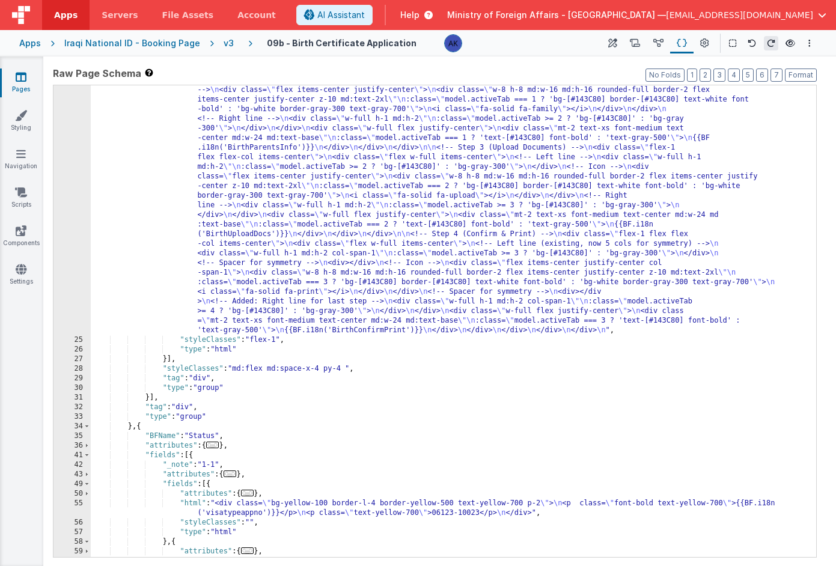
scroll to position [183, 0]
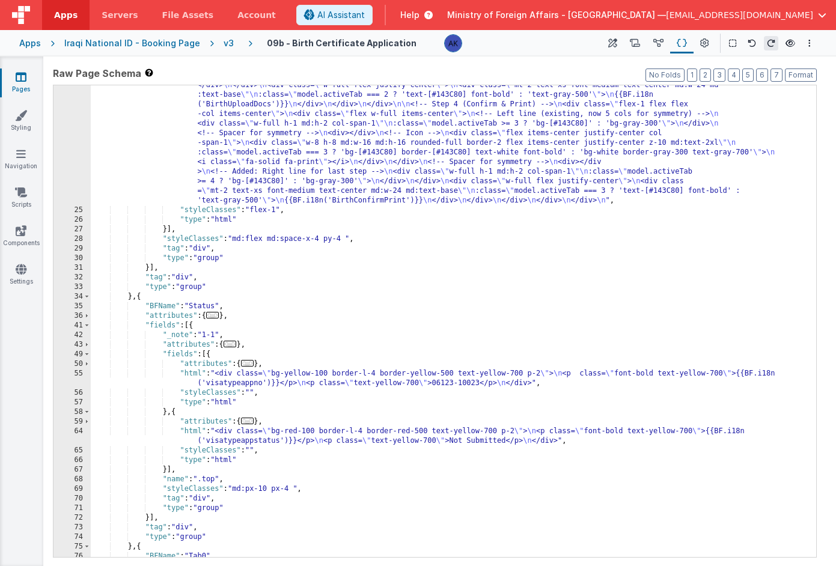
click at [217, 316] on span "..." at bounding box center [212, 315] width 13 height 7
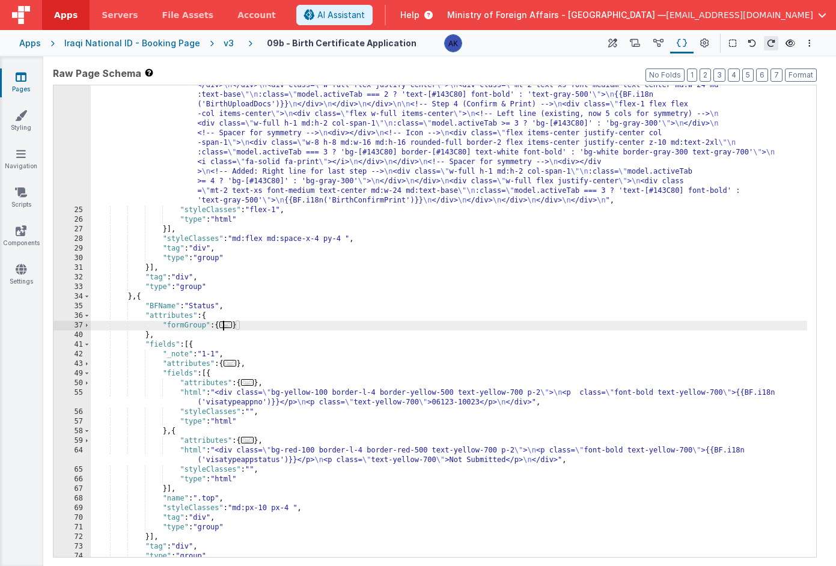
click at [229, 325] on span "..." at bounding box center [225, 325] width 13 height 7
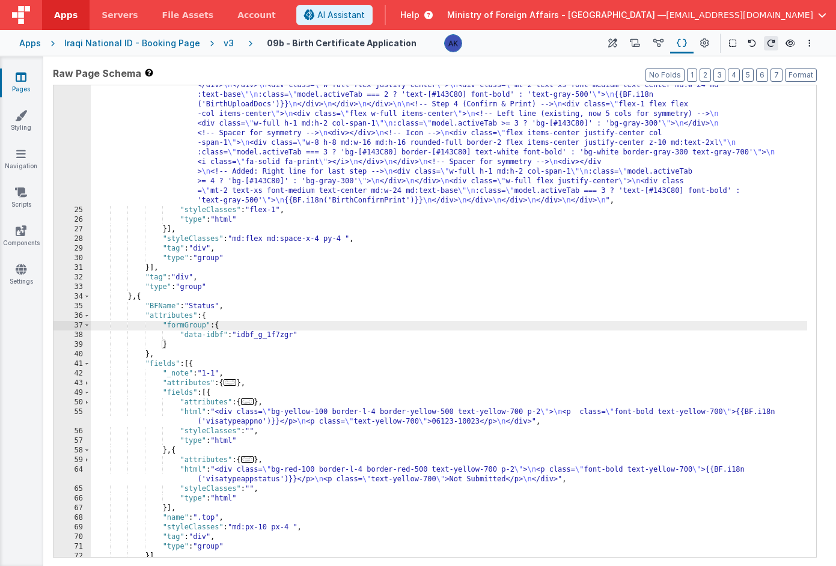
click at [235, 384] on span "..." at bounding box center [230, 382] width 13 height 7
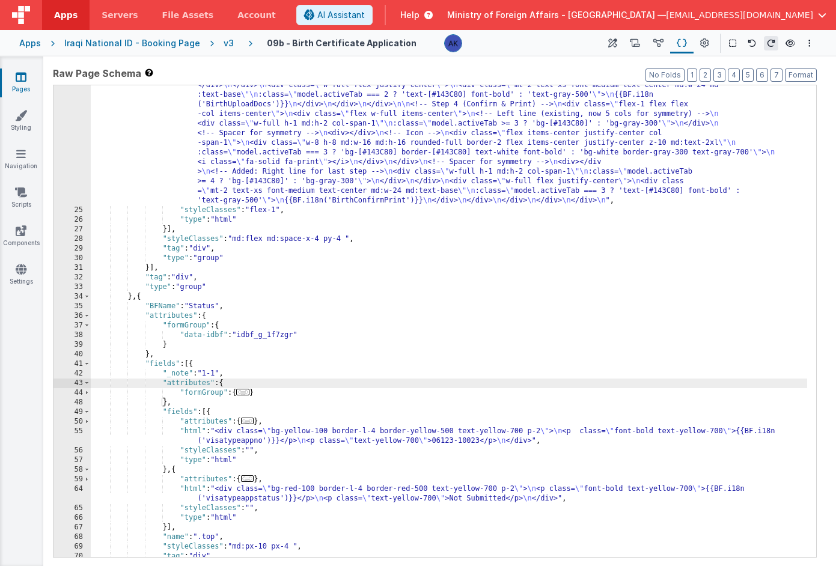
click at [241, 390] on span "..." at bounding box center [242, 392] width 13 height 7
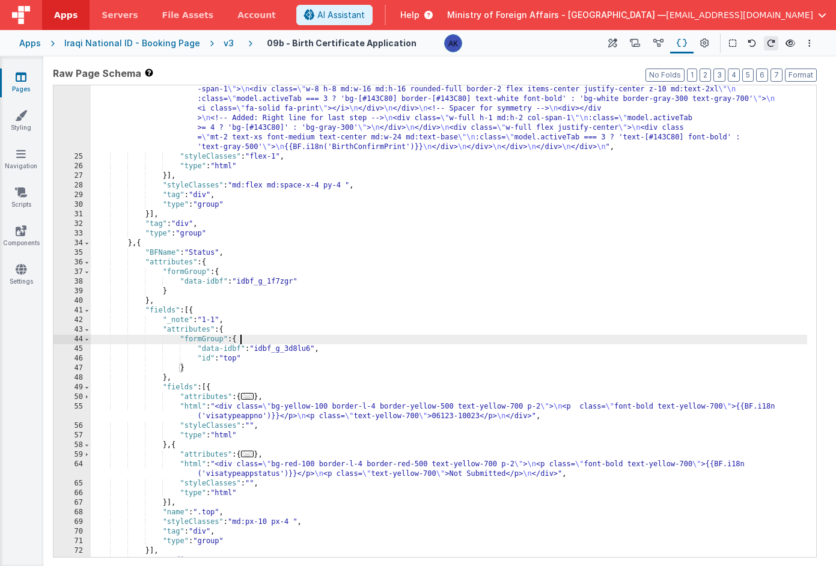
scroll to position [206, 0]
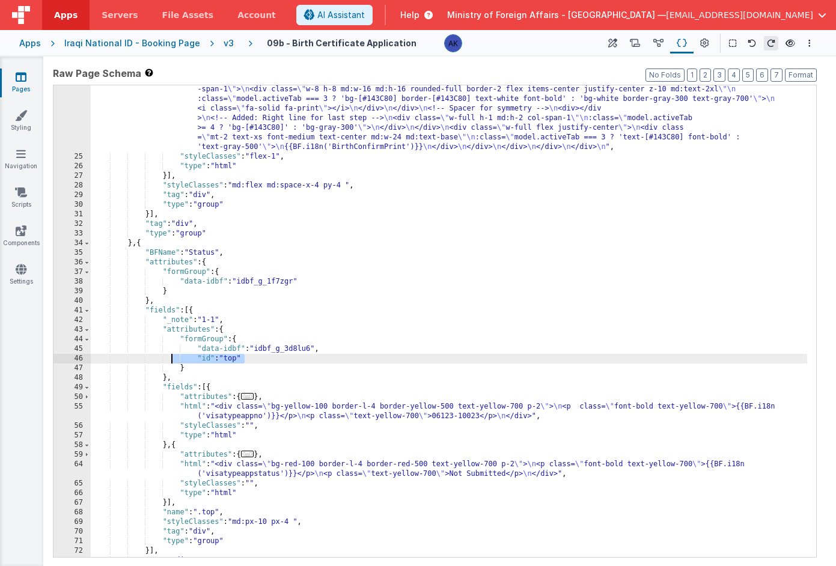
drag, startPoint x: 247, startPoint y: 361, endPoint x: 171, endPoint y: 358, distance: 75.9
click at [171, 358] on div ""html" : "<!-- Step Progress Indicator: Even horizontal lines for each step, wi…" at bounding box center [449, 200] width 717 height 866
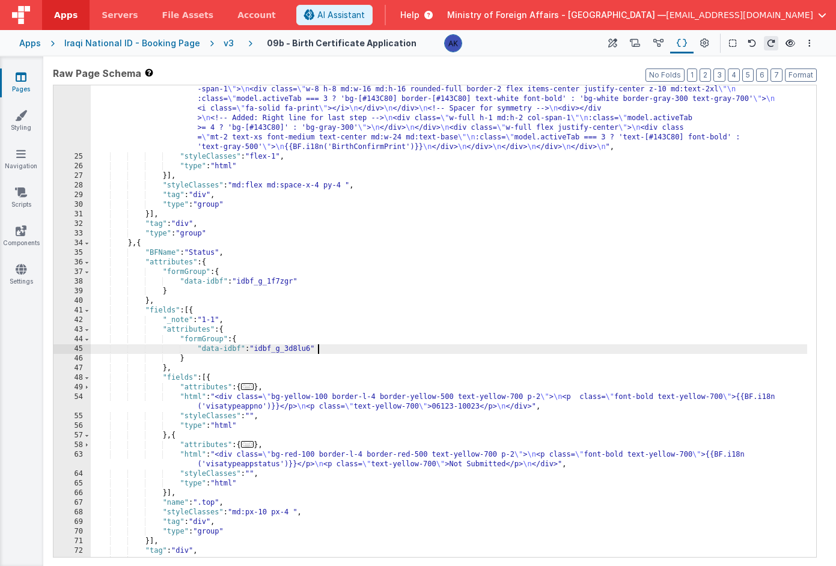
click at [254, 390] on span "..." at bounding box center [247, 387] width 13 height 7
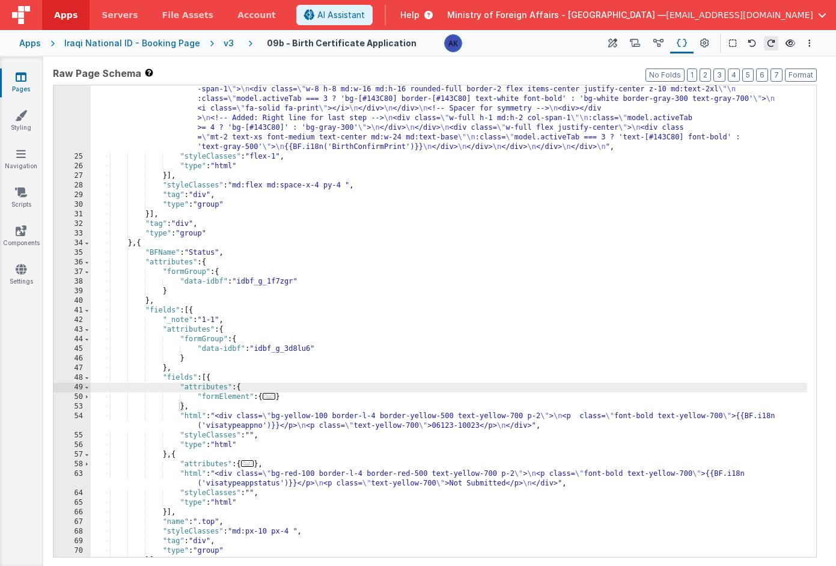
click at [269, 399] on span "..." at bounding box center [269, 396] width 13 height 7
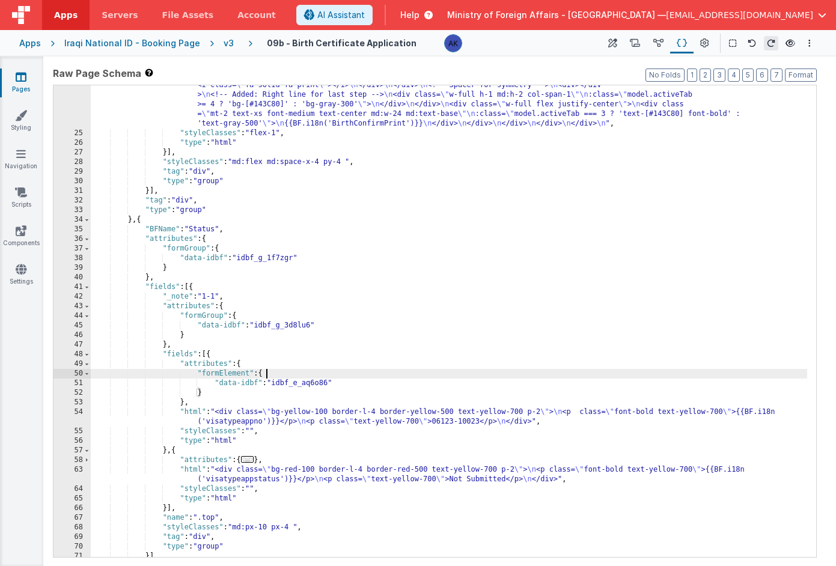
scroll to position [219, 0]
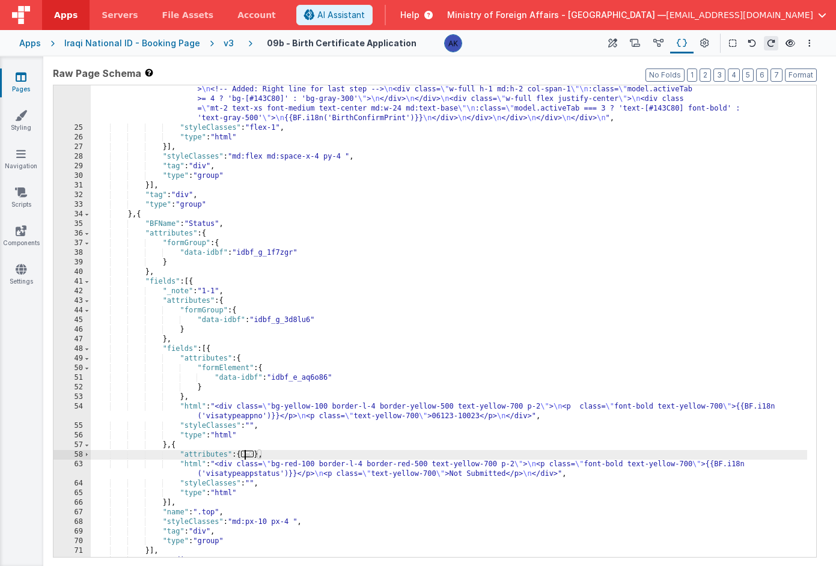
click at [254, 454] on span "..." at bounding box center [247, 454] width 13 height 7
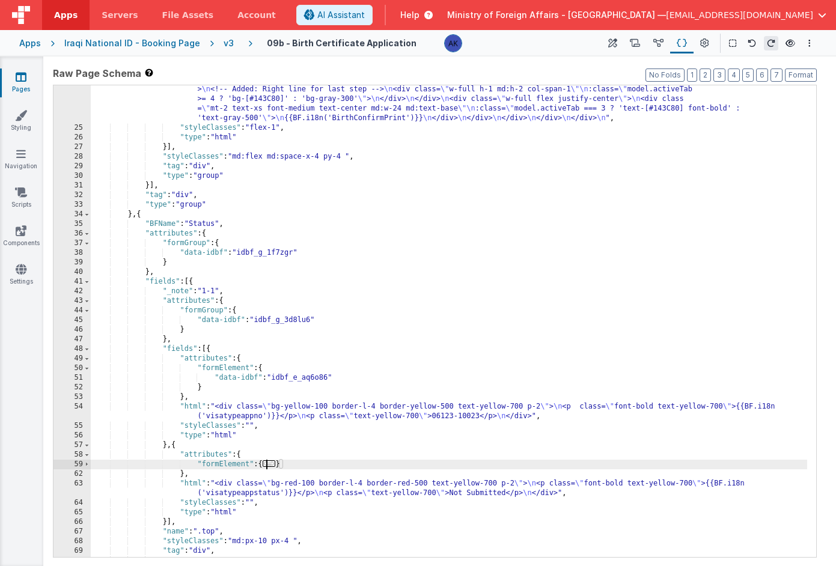
click at [274, 467] on span "..." at bounding box center [269, 464] width 13 height 7
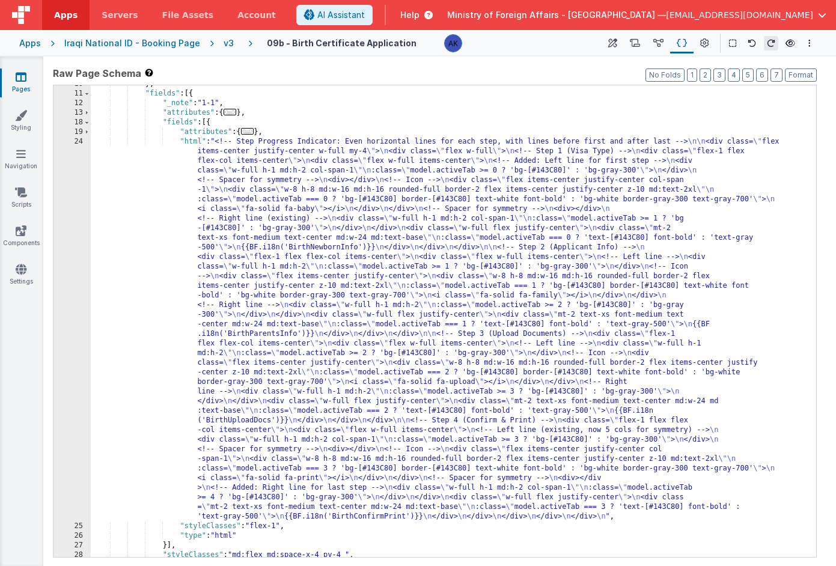
scroll to position [0, 0]
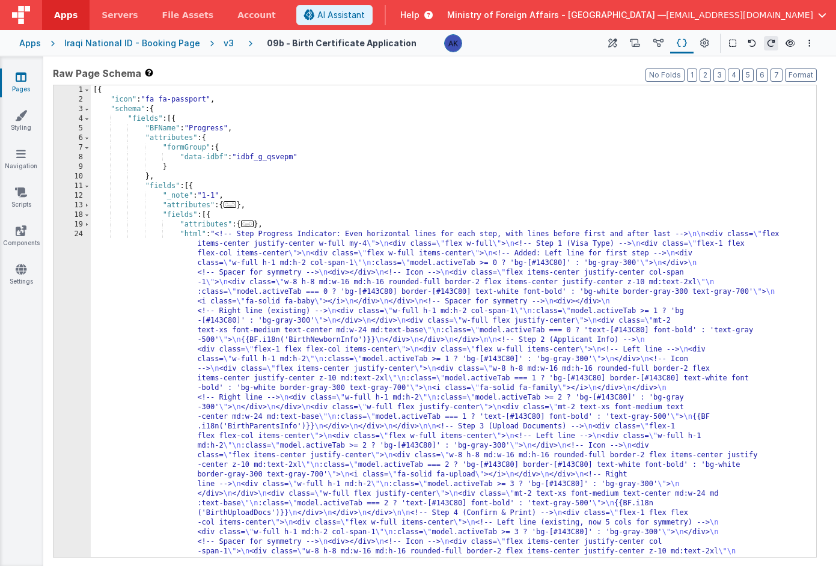
click at [301, 158] on div "[{ "icon" : "fa fa-passport" , "schema" : { "fields" : [{ "BFName" : "Progress"…" at bounding box center [449, 518] width 717 height 866
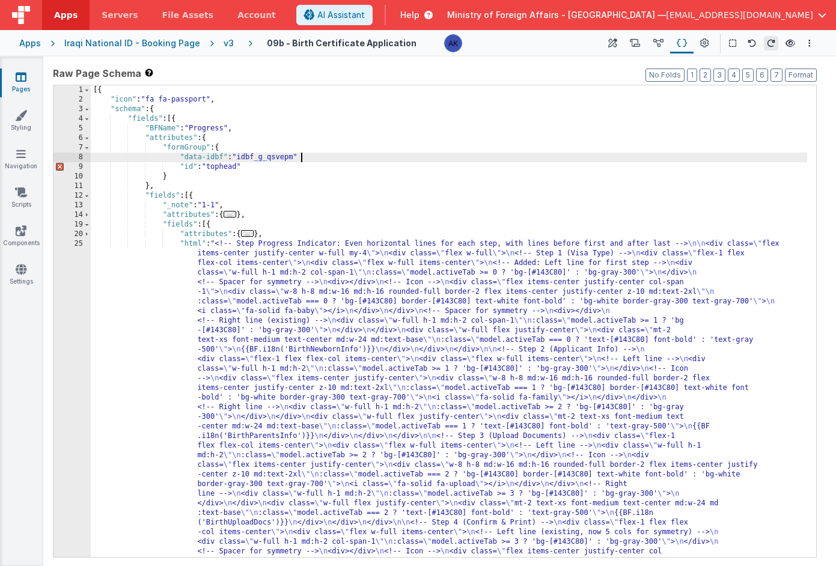
click at [300, 153] on div "[{ "icon" : "fa fa-passport" , "schema" : { "fields" : [{ "BFName" : "Progress"…" at bounding box center [449, 518] width 717 height 866
click at [236, 214] on span "..." at bounding box center [230, 214] width 13 height 7
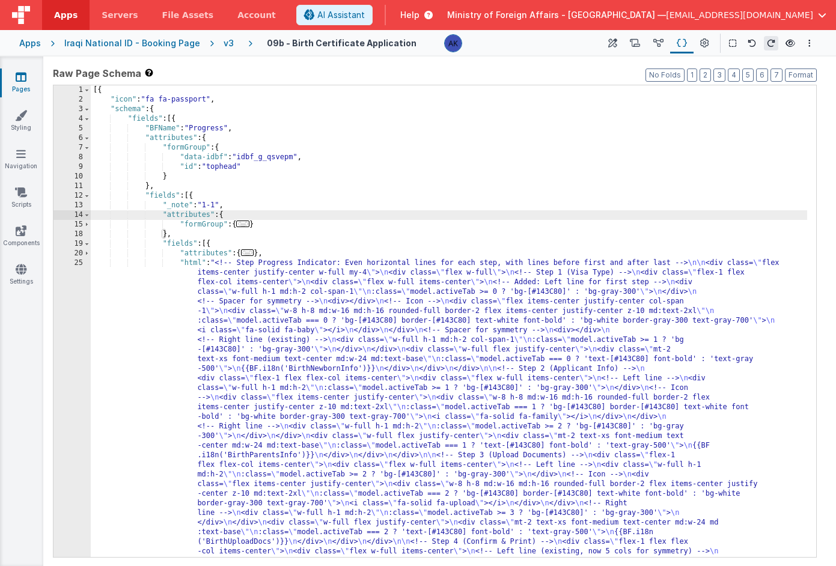
click at [244, 222] on span "..." at bounding box center [242, 224] width 13 height 7
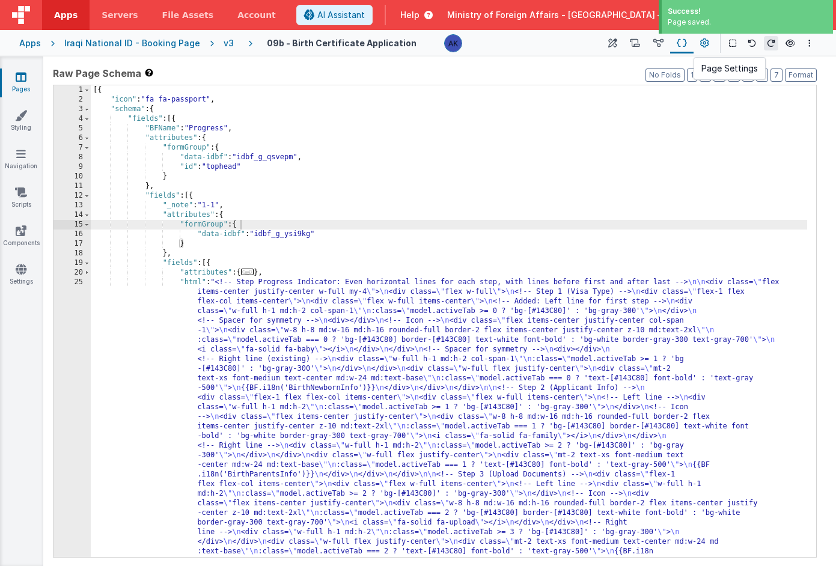
click at [708, 43] on icon at bounding box center [705, 43] width 9 height 13
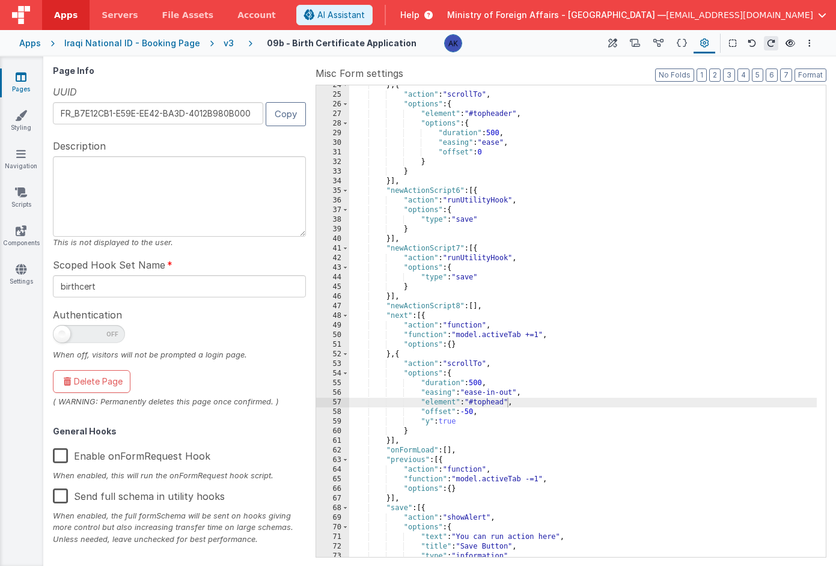
click at [443, 402] on div "} , { "action" : "scrollTo" , "options" : { "element" : "#topheader" , "options…" at bounding box center [583, 326] width 468 height 491
click at [443, 384] on div "} , { "action" : "scrollTo" , "options" : { "element" : "#topheader" , "options…" at bounding box center [583, 326] width 468 height 491
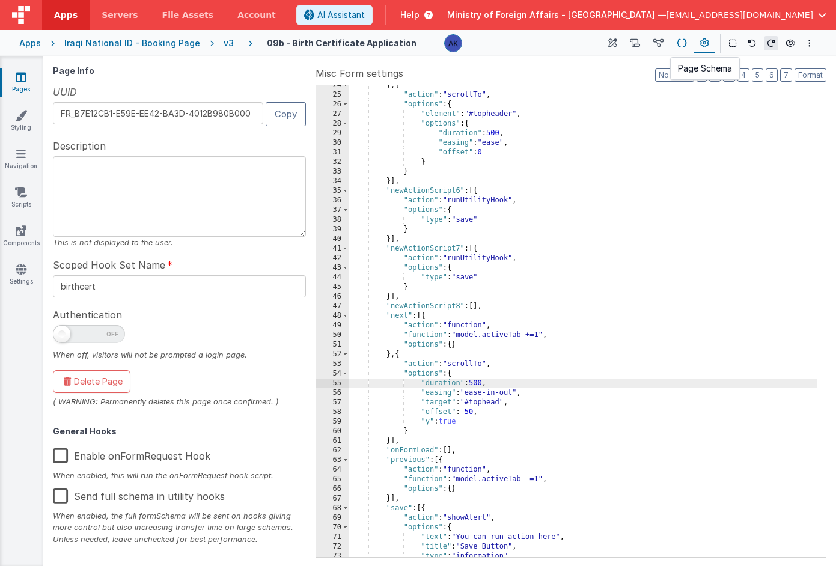
click at [680, 39] on icon at bounding box center [682, 43] width 10 height 13
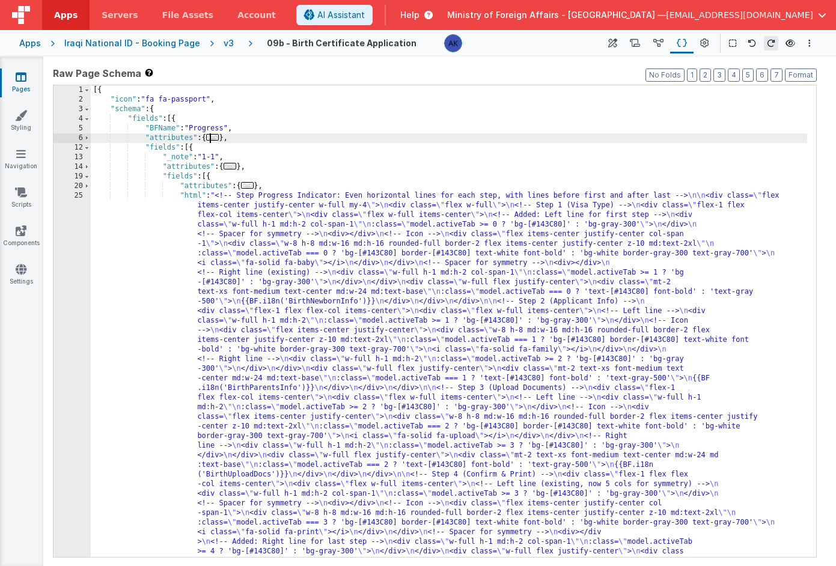
click at [219, 140] on span "..." at bounding box center [212, 137] width 13 height 7
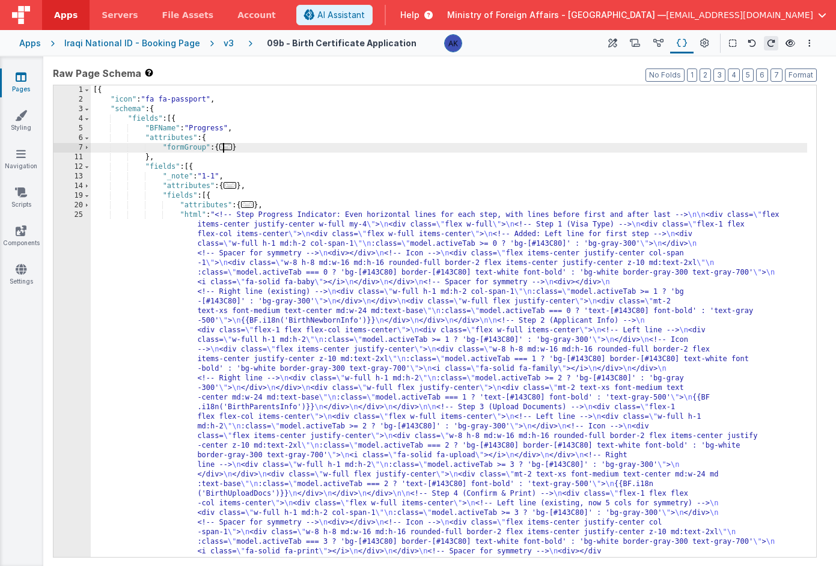
click at [227, 147] on span "..." at bounding box center [225, 147] width 13 height 7
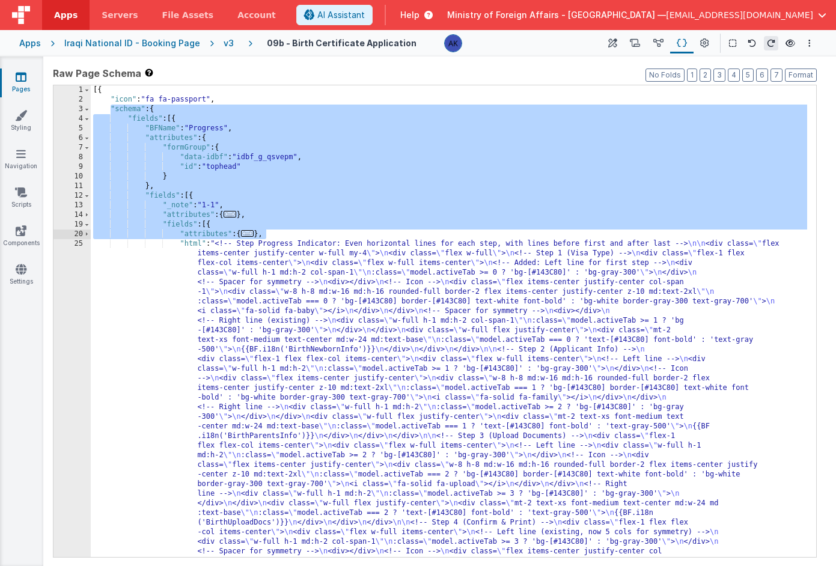
drag, startPoint x: 111, startPoint y: 110, endPoint x: 271, endPoint y: 234, distance: 202.3
click at [271, 234] on div "[{ "icon" : "fa fa-passport" , "schema" : { "fields" : [{ "BFName" : "Progress"…" at bounding box center [449, 518] width 717 height 866
click at [254, 235] on span "..." at bounding box center [247, 233] width 13 height 7
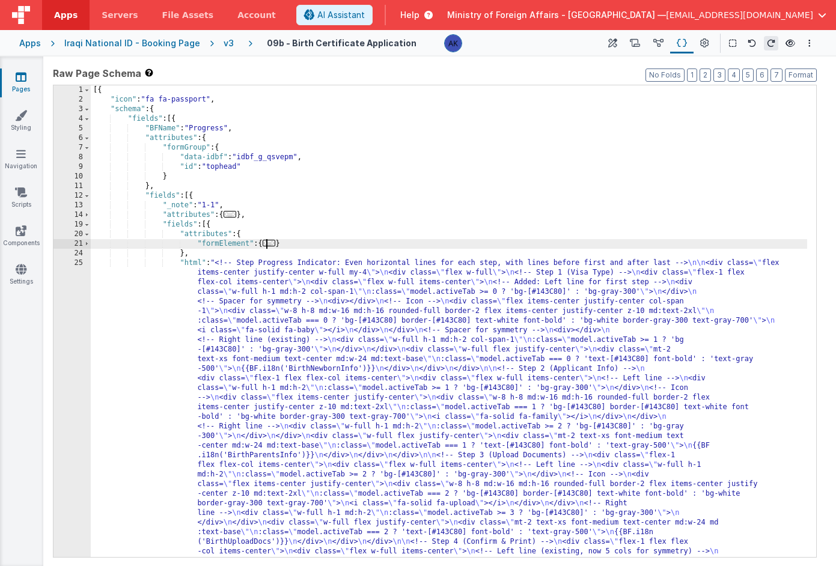
click at [270, 244] on span "..." at bounding box center [269, 243] width 13 height 7
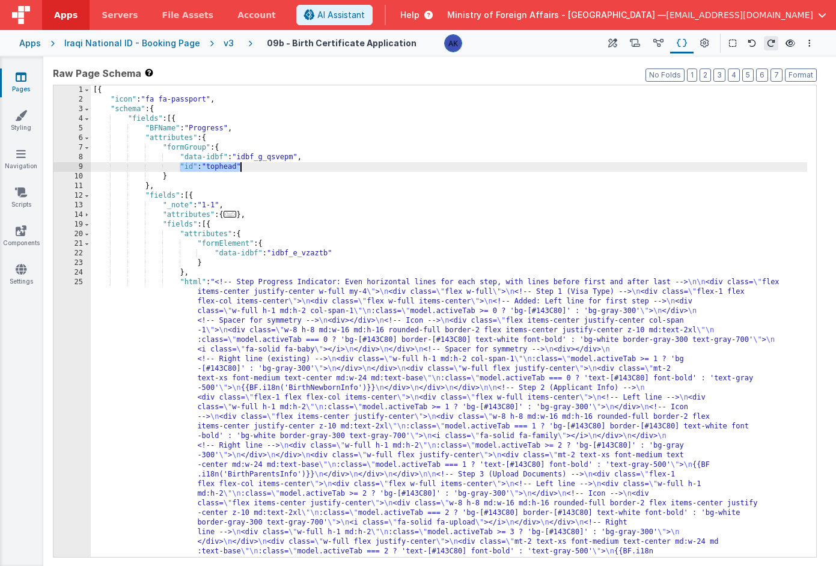
drag, startPoint x: 182, startPoint y: 167, endPoint x: 263, endPoint y: 167, distance: 81.8
click at [263, 167] on div "[{ "icon" : "fa fa-passport" , "schema" : { "fields" : [{ "BFName" : "Progress"…" at bounding box center [449, 518] width 717 height 866
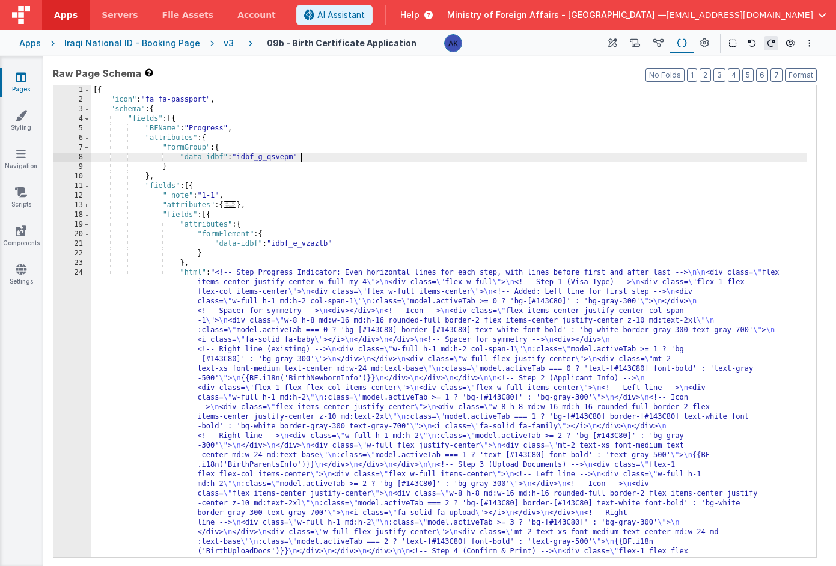
click at [347, 241] on div "[{ "icon" : "fa fa-passport" , "schema" : { "fields" : [{ "BFName" : "Progress"…" at bounding box center [449, 518] width 717 height 866
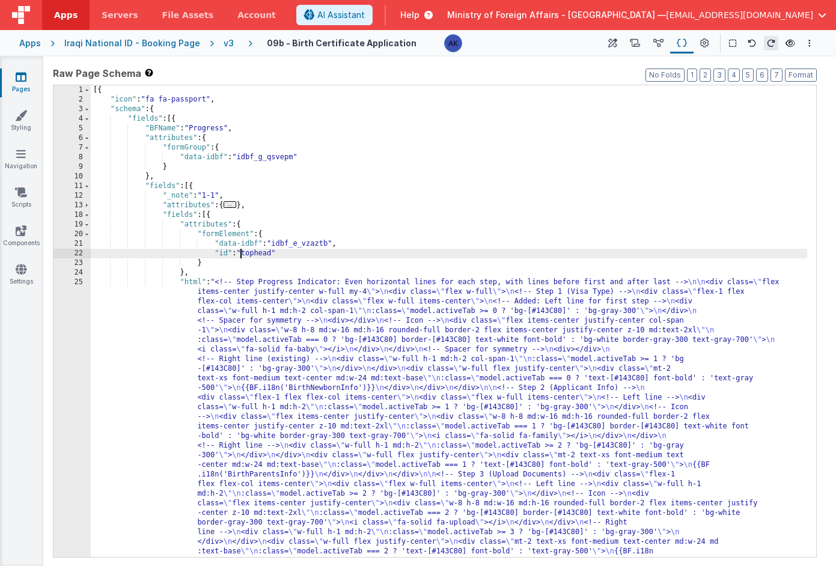
click at [241, 250] on div "[{ "icon" : "fa fa-passport" , "schema" : { "fields" : [{ "BFName" : "Progress"…" at bounding box center [449, 518] width 717 height 866
click at [225, 256] on div "[{ "icon" : "fa fa-passport" , "schema" : { "fields" : [{ "BFName" : "Progress"…" at bounding box center [449, 518] width 717 height 866
click at [229, 253] on div "[{ "icon" : "fa fa-passport" , "schema" : { "fields" : [{ "BFName" : "Progress"…" at bounding box center [449, 518] width 717 height 866
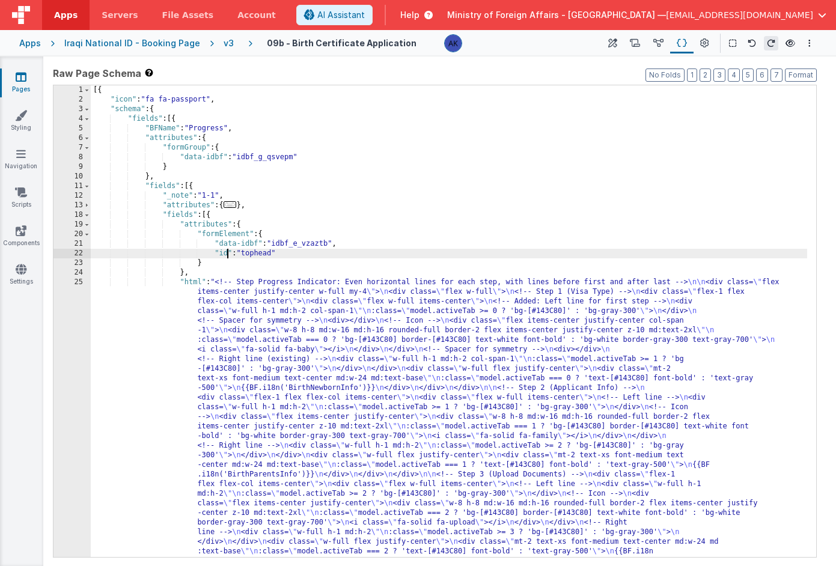
click at [275, 259] on div "[{ "icon" : "fa fa-passport" , "schema" : { "fields" : [{ "BFName" : "Progress"…" at bounding box center [449, 518] width 717 height 866
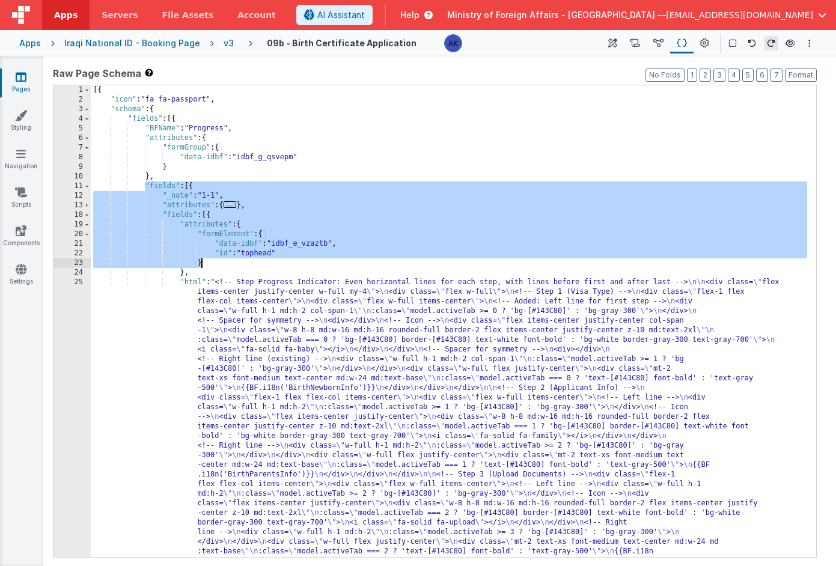
drag, startPoint x: 147, startPoint y: 185, endPoint x: 306, endPoint y: 266, distance: 178.3
click at [306, 266] on div "[{ "icon" : "fa fa-passport" , "schema" : { "fields" : [{ "BFName" : "Progress"…" at bounding box center [449, 518] width 717 height 866
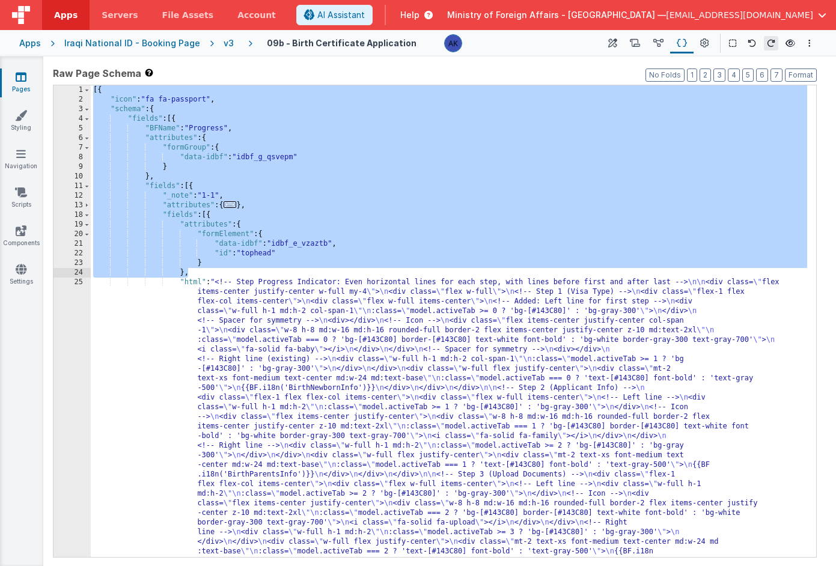
drag, startPoint x: 94, startPoint y: 92, endPoint x: 289, endPoint y: 277, distance: 268.4
click at [289, 277] on div "[{ "icon" : "fa fa-passport" , "schema" : { "fields" : [{ "BFName" : "Progress"…" at bounding box center [449, 518] width 717 height 866
click at [708, 45] on icon at bounding box center [705, 43] width 9 height 13
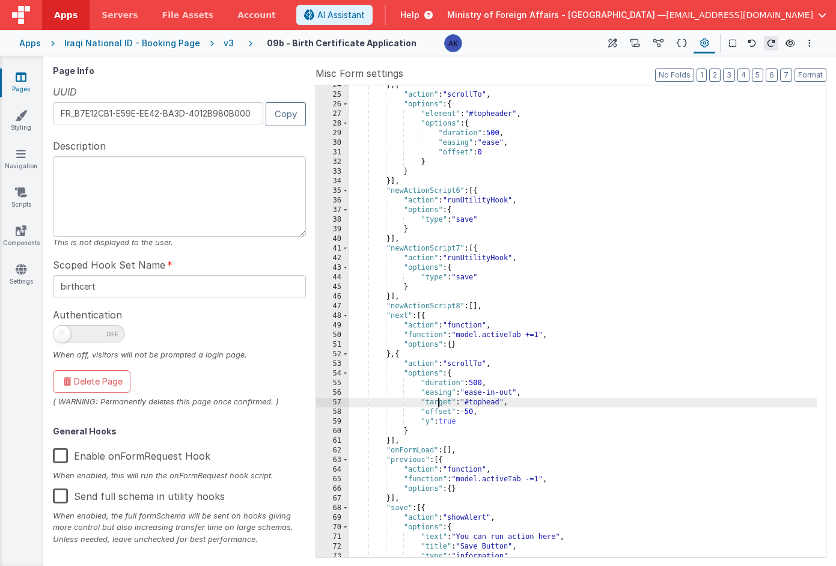
click at [437, 400] on div "} , { "action" : "scrollTo" , "options" : { "element" : "#topheader" , "options…" at bounding box center [583, 326] width 468 height 491
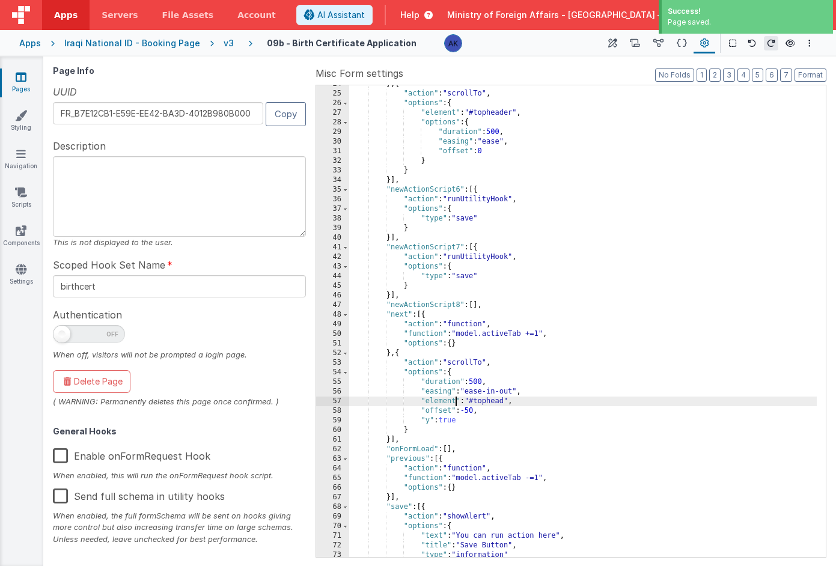
scroll to position [227, 0]
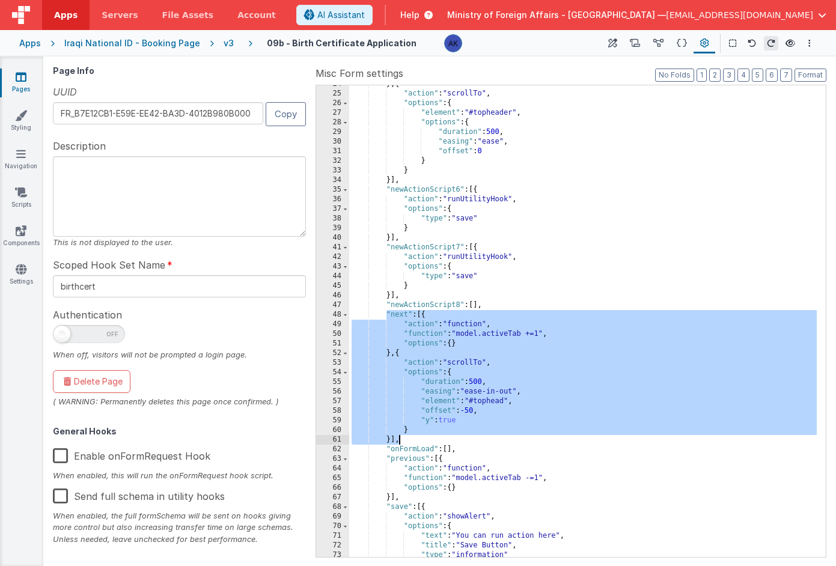
drag, startPoint x: 385, startPoint y: 314, endPoint x: 428, endPoint y: 438, distance: 131.4
click at [428, 438] on div "} , { "action" : "scrollTo" , "options" : { "element" : "#topheader" , "options…" at bounding box center [583, 324] width 468 height 491
click at [685, 46] on icon at bounding box center [682, 43] width 10 height 13
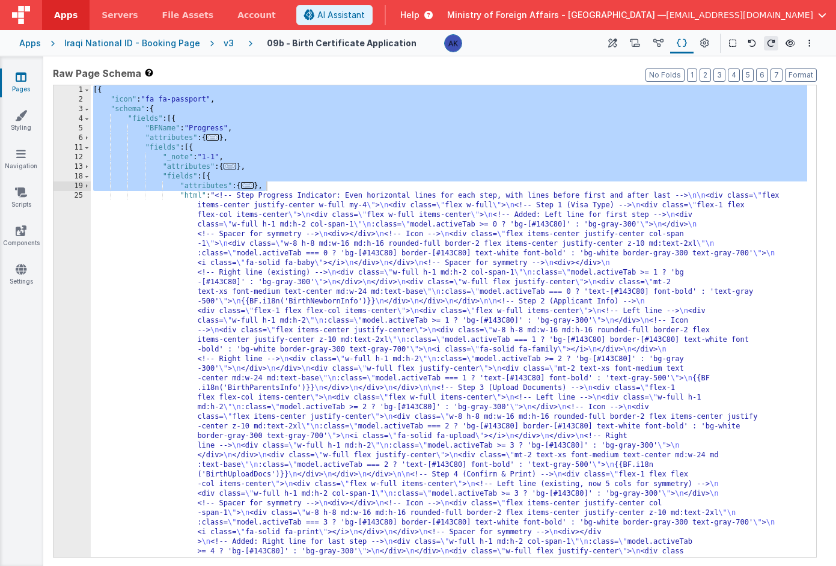
click at [214, 136] on span "..." at bounding box center [212, 137] width 13 height 7
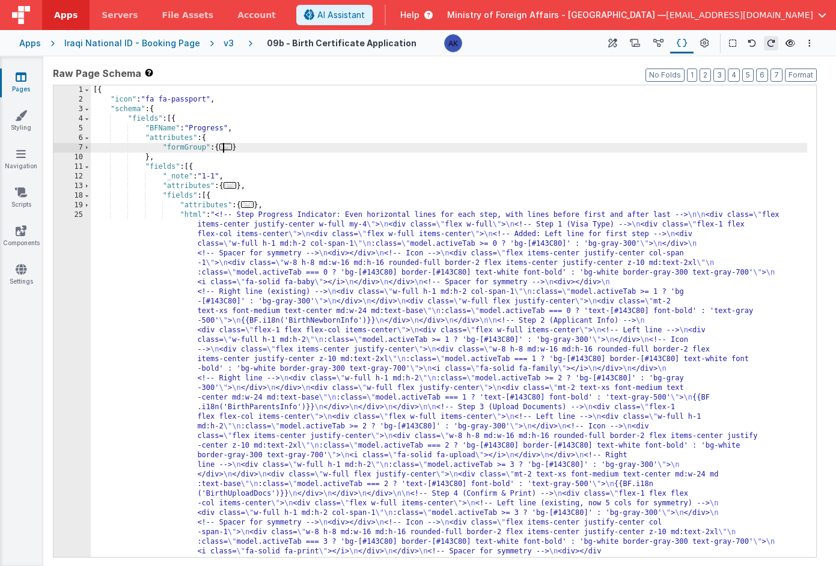
click at [228, 148] on span "..." at bounding box center [225, 147] width 13 height 7
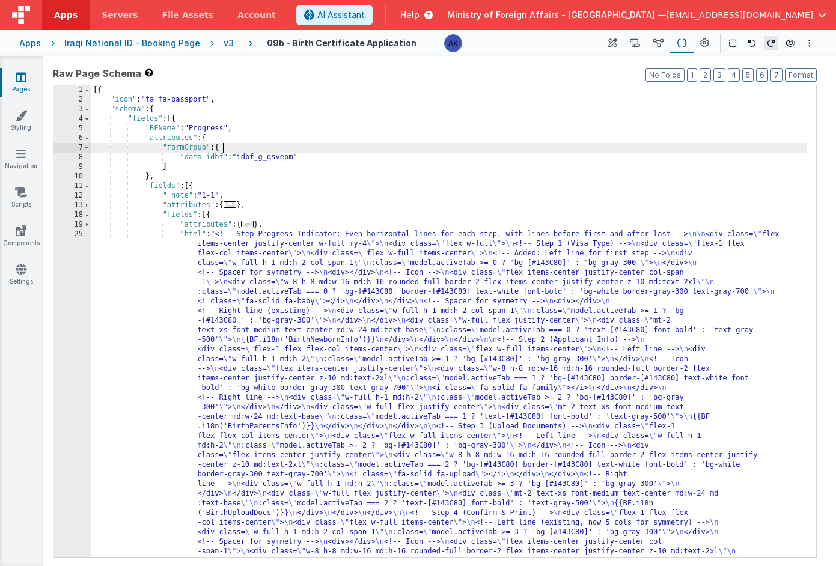
click at [229, 206] on span "..." at bounding box center [230, 204] width 13 height 7
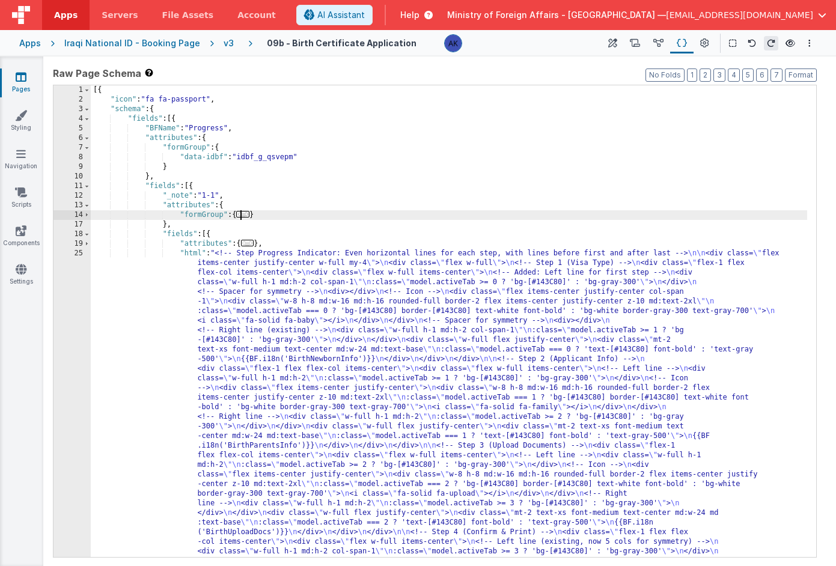
click at [246, 215] on span "..." at bounding box center [242, 214] width 13 height 7
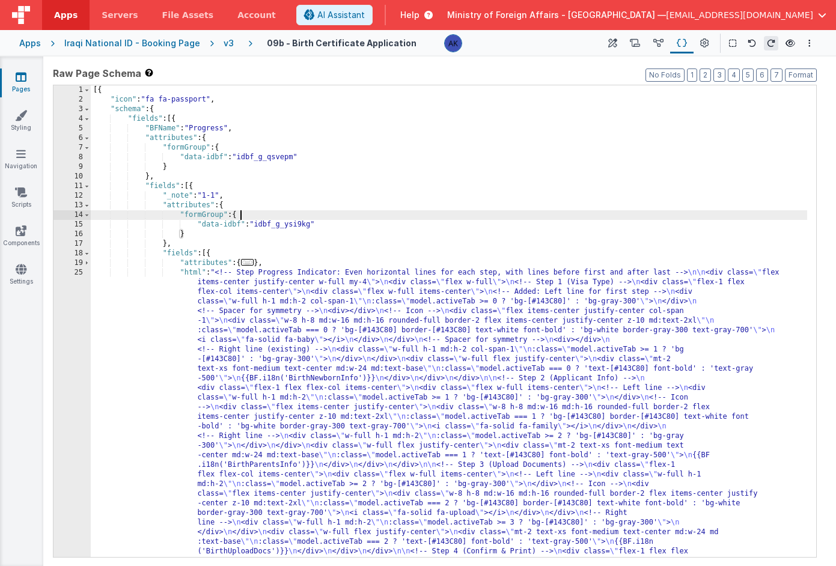
click at [253, 265] on span "..." at bounding box center [247, 262] width 13 height 7
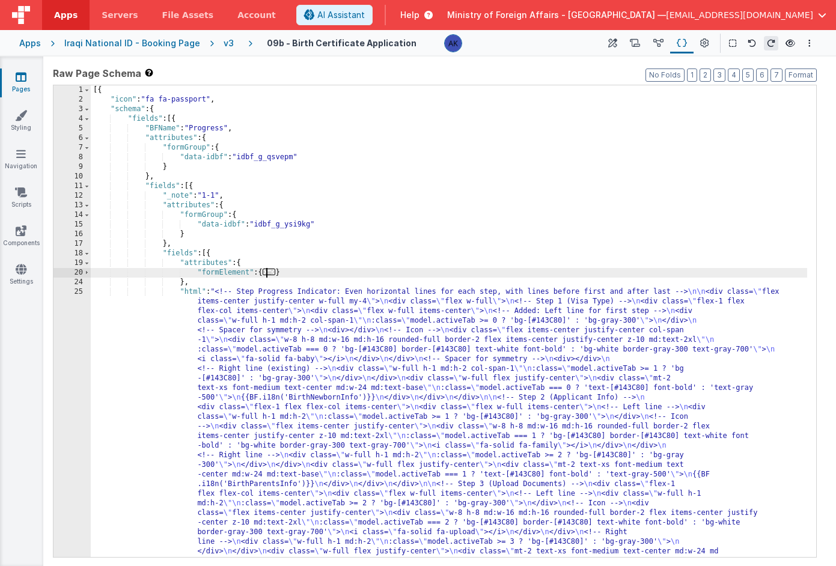
click at [273, 273] on span "..." at bounding box center [269, 272] width 13 height 7
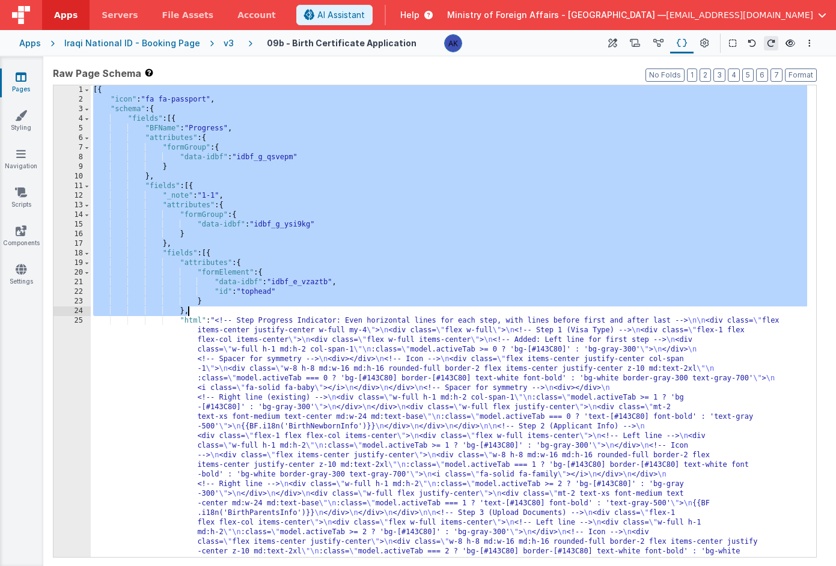
drag, startPoint x: 95, startPoint y: 91, endPoint x: 262, endPoint y: 306, distance: 272.6
click at [262, 307] on div "[{ "icon" : "fa fa-passport" , "schema" : { "fields" : [{ "BFName" : "Progress"…" at bounding box center [449, 518] width 717 height 866
click at [209, 290] on div "[{ "icon" : "fa fa-passport" , "schema" : { "fields" : [{ "BFName" : "Progress"…" at bounding box center [449, 518] width 717 height 866
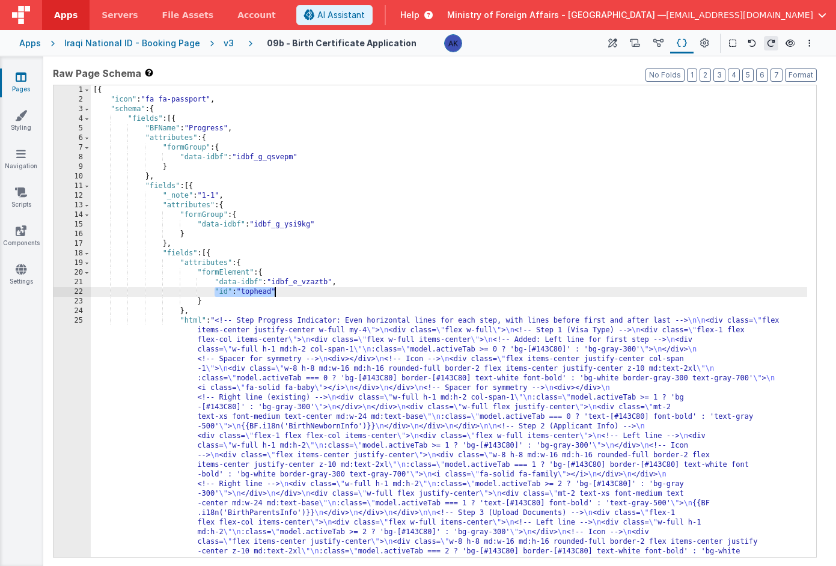
drag, startPoint x: 213, startPoint y: 290, endPoint x: 285, endPoint y: 294, distance: 72.3
click at [285, 294] on div "[{ "icon" : "fa fa-passport" , "schema" : { "fields" : [{ "BFName" : "Progress"…" at bounding box center [449, 518] width 717 height 866
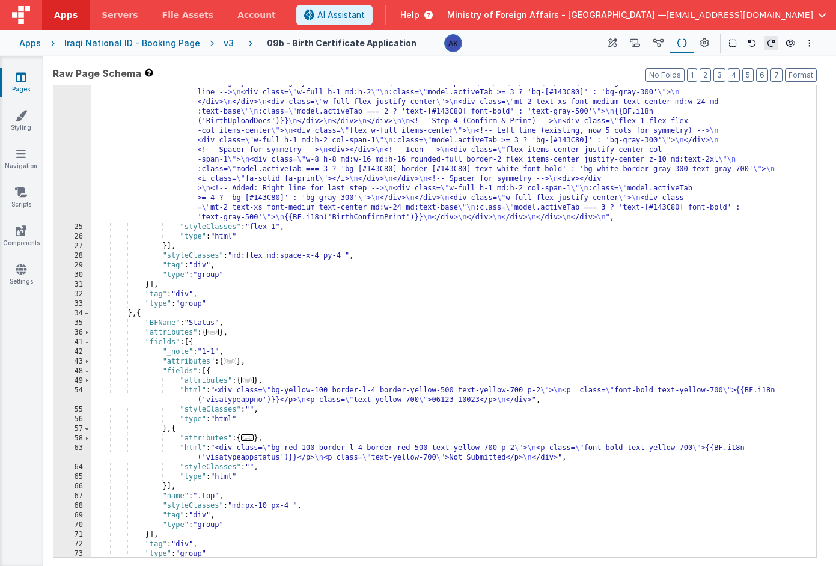
scroll to position [209, 0]
click at [229, 277] on div ""html" : "<!-- Step Progress Indicator: Even horizontal lines for each step, wi…" at bounding box center [449, 271] width 717 height 866
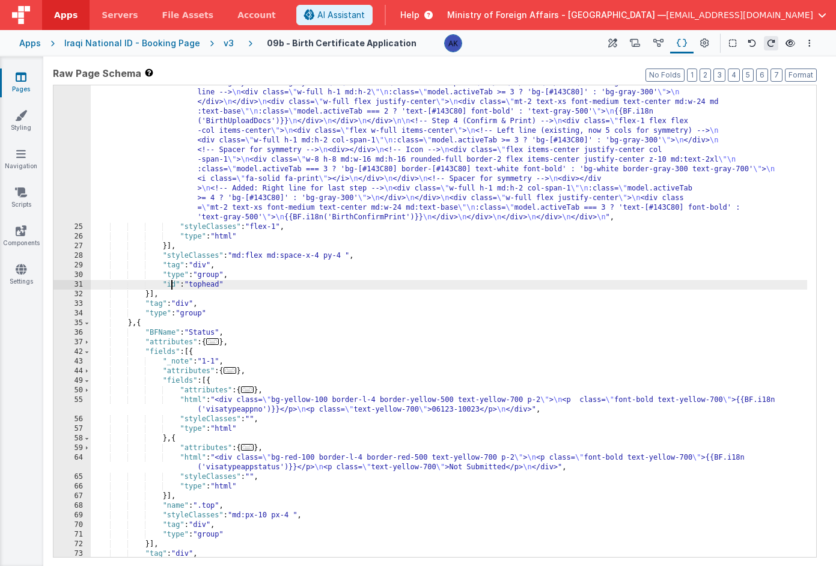
click at [172, 284] on div ""html" : "<!-- Step Progress Indicator: Even horizontal lines for each step, wi…" at bounding box center [449, 271] width 717 height 866
click at [277, 289] on div ""html" : "<!-- Step Progress Indicator: Even horizontal lines for each step, wi…" at bounding box center [449, 271] width 717 height 866
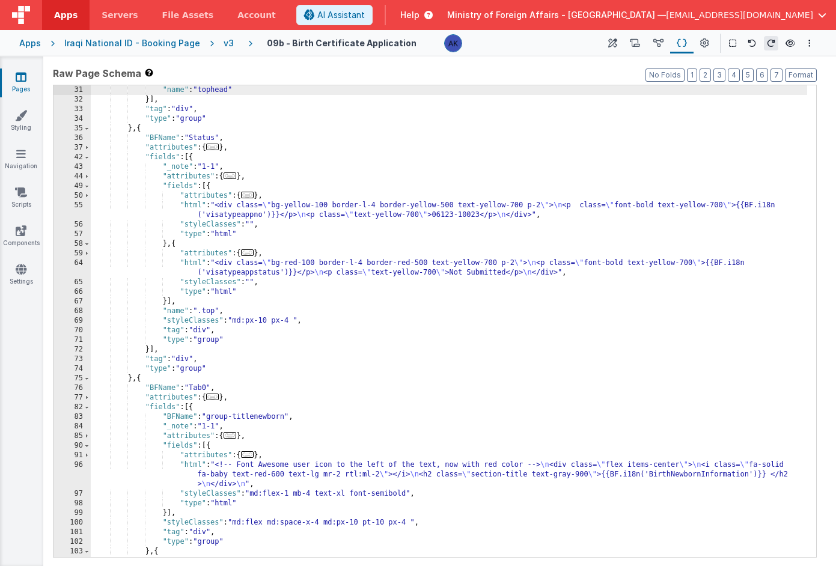
scroll to position [291, 0]
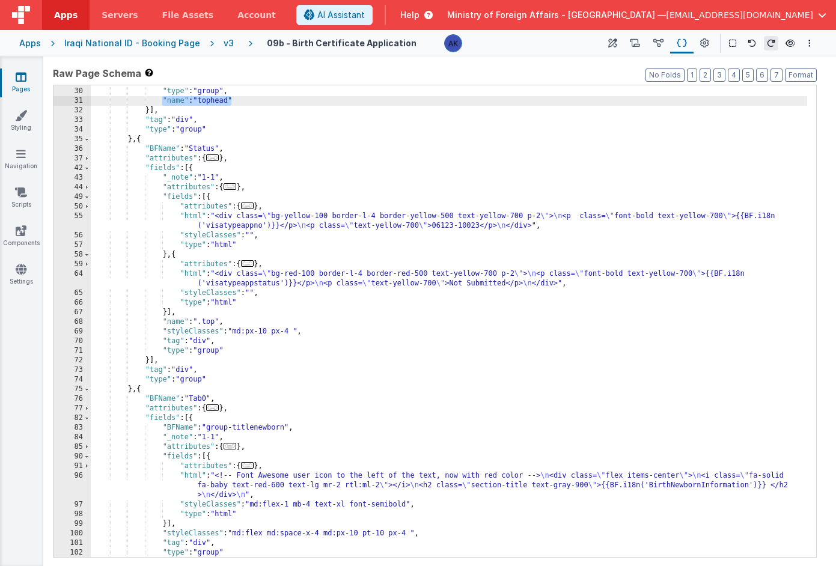
drag, startPoint x: 239, startPoint y: 102, endPoint x: 161, endPoint y: 100, distance: 78.2
click at [161, 100] on div ""tag" : "div" , "type" : "group" , "name" : "tophead" }] , "tag" : "div" , "typ…" at bounding box center [449, 322] width 717 height 491
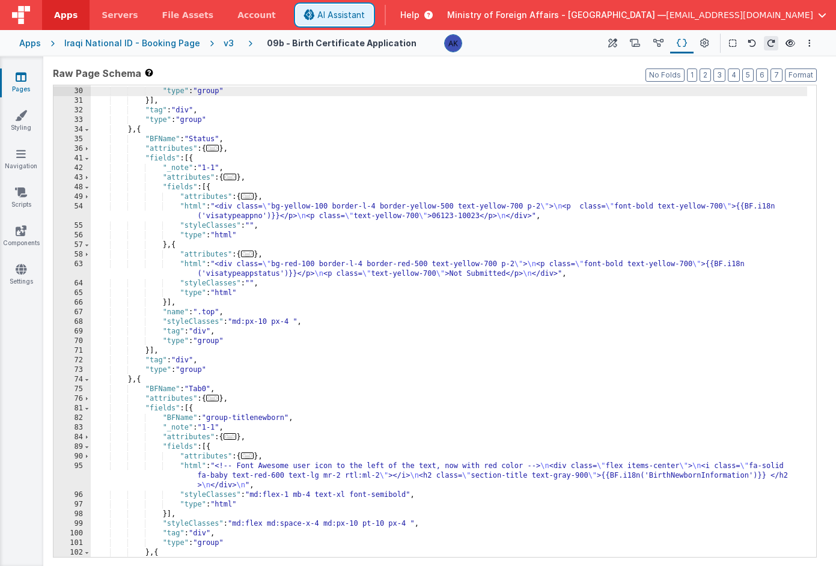
click at [365, 19] on span "AI Assistant" at bounding box center [341, 15] width 48 height 12
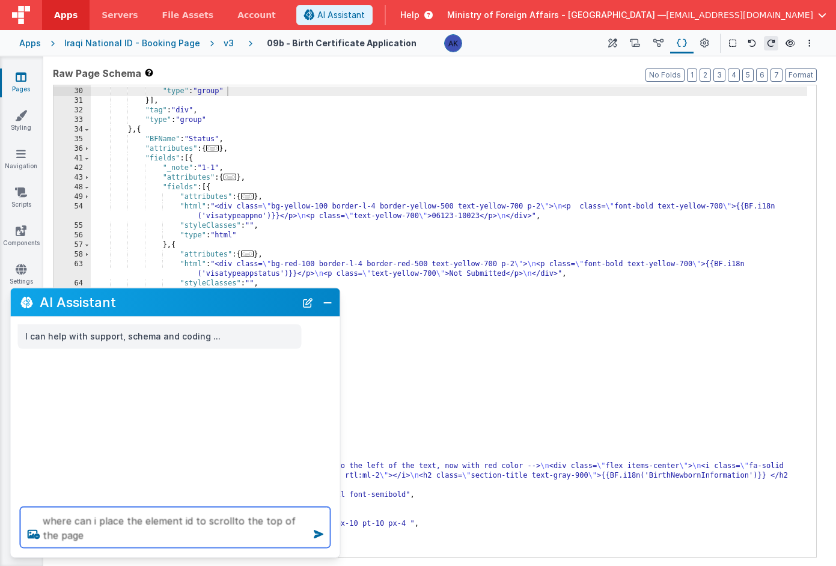
type textarea "where can i place the element id to scrollto the top of the page"
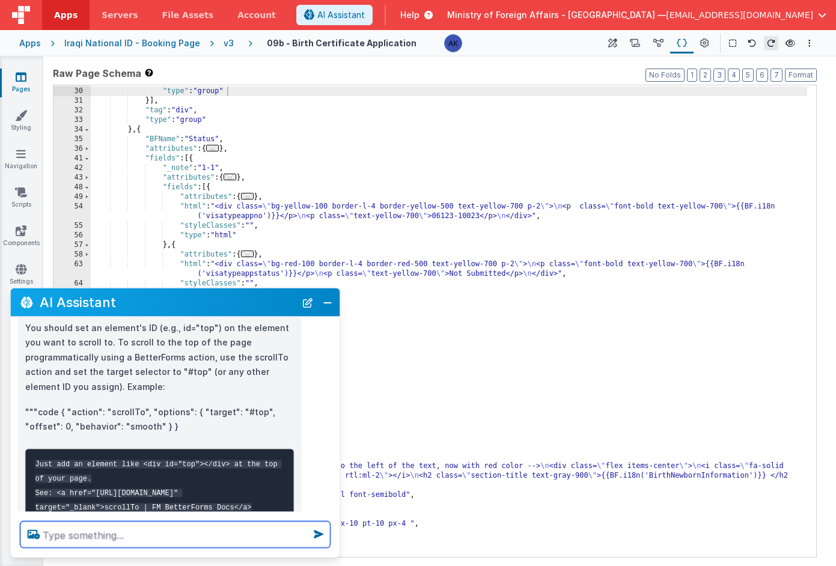
scroll to position [153, 0]
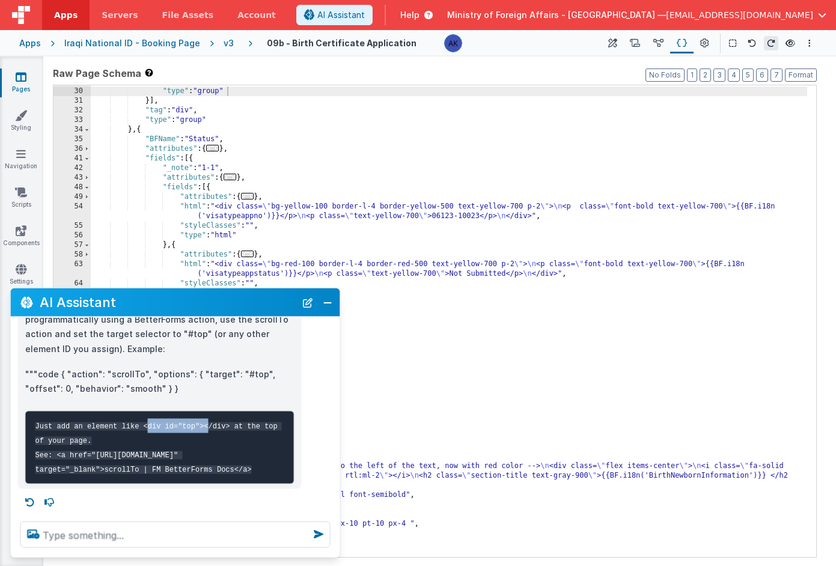
drag, startPoint x: 145, startPoint y: 399, endPoint x: 206, endPoint y: 400, distance: 61.3
click at [206, 422] on code "Just add an element like <div id="top"></div> at the top of your page. See: <a …" at bounding box center [158, 448] width 247 height 52
click at [196, 422] on code "Just add an element like <div id="top"></div> at the top of your page. See: <a …" at bounding box center [158, 448] width 247 height 52
drag, startPoint x: 145, startPoint y: 398, endPoint x: 232, endPoint y: 400, distance: 86.6
click at [232, 422] on code "Just add an element like <div id="top"></div> at the top of your page. See: <a …" at bounding box center [158, 448] width 247 height 52
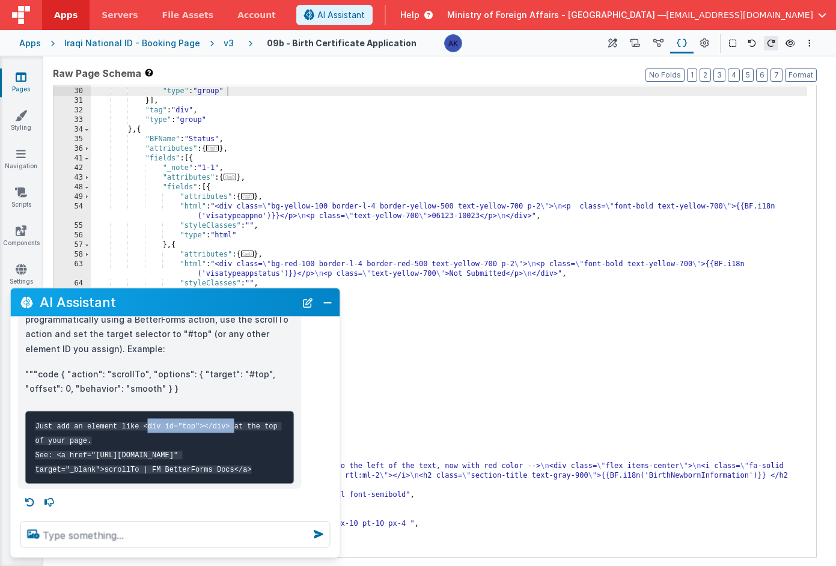
copy code "<div id="top"></div>"
click at [527, 59] on div "Raw Page Schema Shortcuts: Find: command-f Fold: command-option-L Unfold: comma…" at bounding box center [439, 312] width 793 height 510
click at [328, 301] on button "Close" at bounding box center [328, 302] width 16 height 17
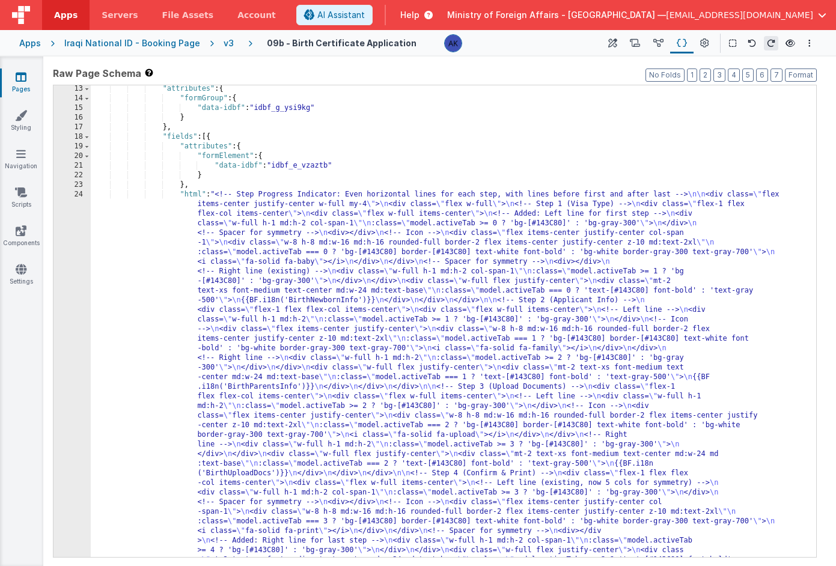
scroll to position [0, 0]
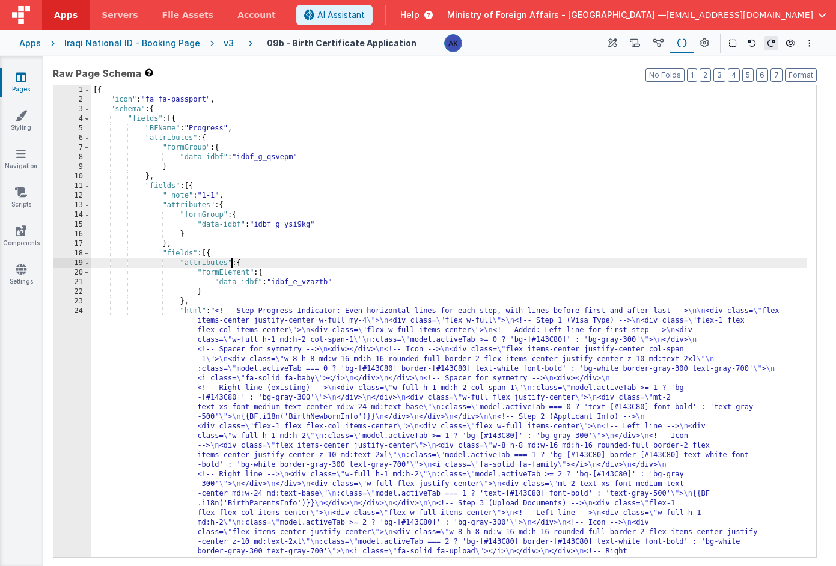
click at [230, 262] on div "[{ "icon" : "fa fa-passport" , "schema" : { "fields" : [{ "BFName" : "Progress"…" at bounding box center [449, 518] width 717 height 866
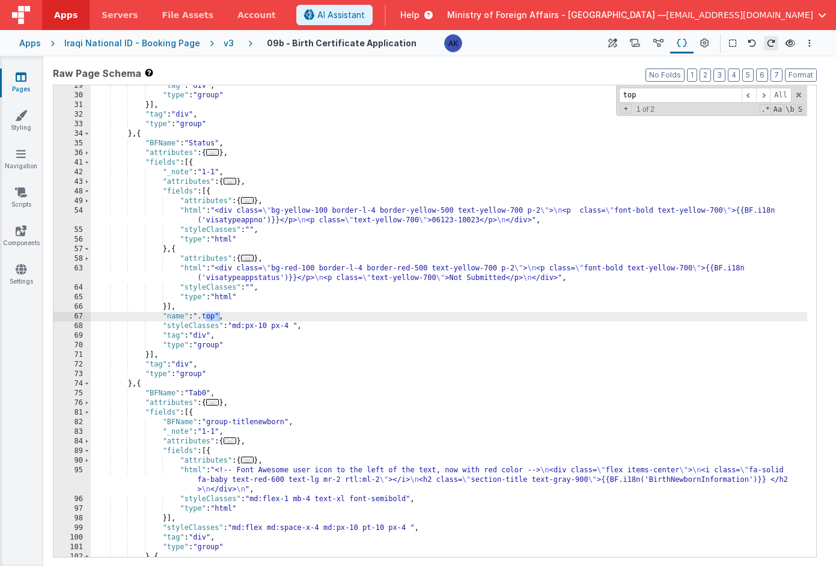
scroll to position [289, 0]
click at [151, 318] on div ""tag" : "div" , "type" : "group" }] , "tag" : "div" , "type" : "group" } , { "B…" at bounding box center [449, 326] width 717 height 491
drag, startPoint x: 156, startPoint y: 317, endPoint x: 248, endPoint y: 319, distance: 92.0
click at [248, 319] on div ""tag" : "div" , "type" : "group" }] , "tag" : "div" , "type" : "group" } , { "B…" at bounding box center [449, 326] width 717 height 491
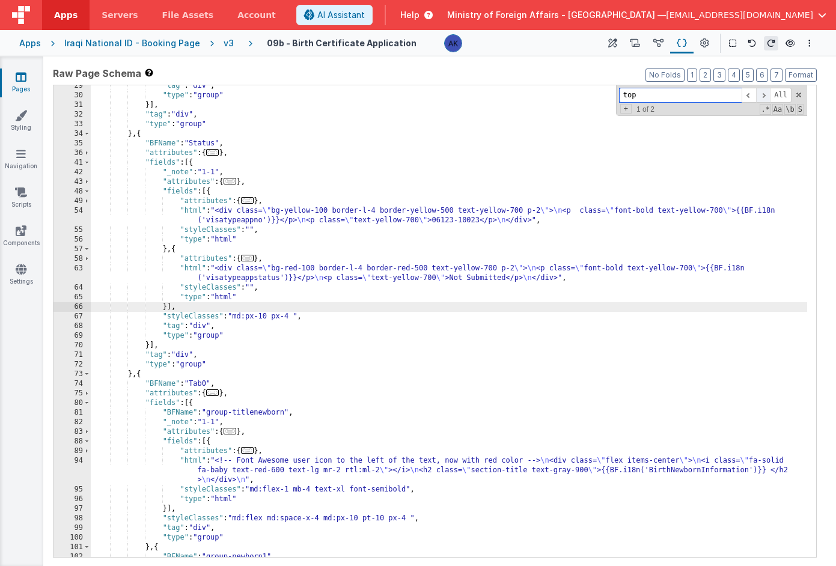
click at [761, 100] on span at bounding box center [763, 95] width 14 height 15
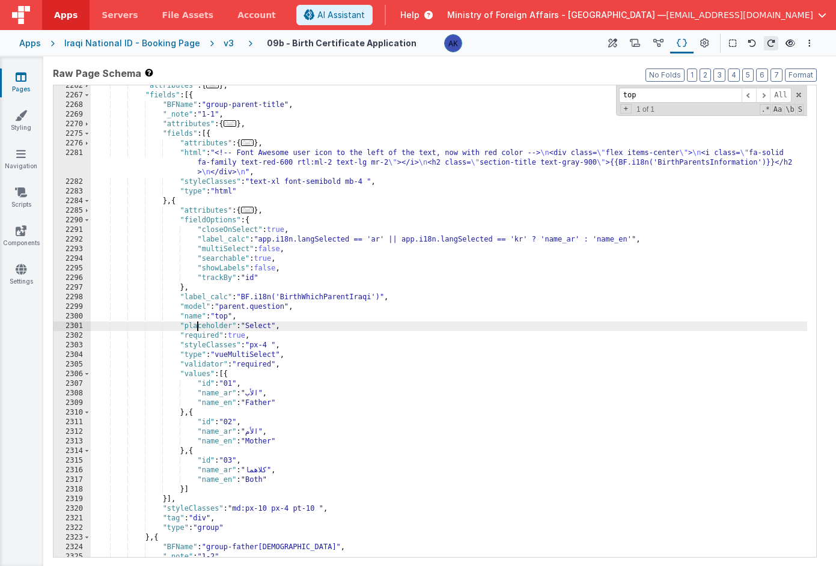
click at [197, 324] on div ""attributes" : { ... } , "fields" : [{ "BFName" : "group-parent-title" , "_note…" at bounding box center [449, 326] width 717 height 491
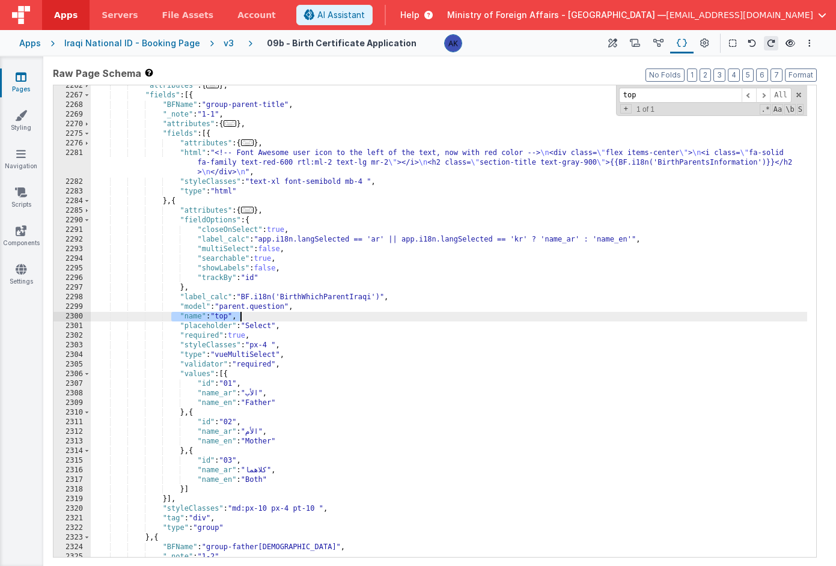
drag, startPoint x: 172, startPoint y: 316, endPoint x: 254, endPoint y: 314, distance: 82.4
click at [254, 314] on div ""attributes" : { ... } , "fields" : [{ "BFName" : "group-parent-title" , "_note…" at bounding box center [449, 326] width 717 height 491
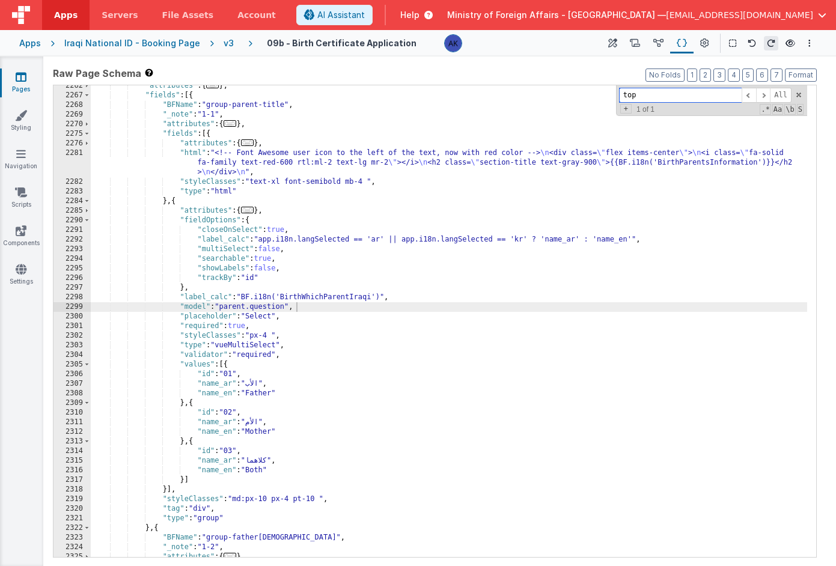
click at [660, 95] on input "top" at bounding box center [680, 95] width 123 height 15
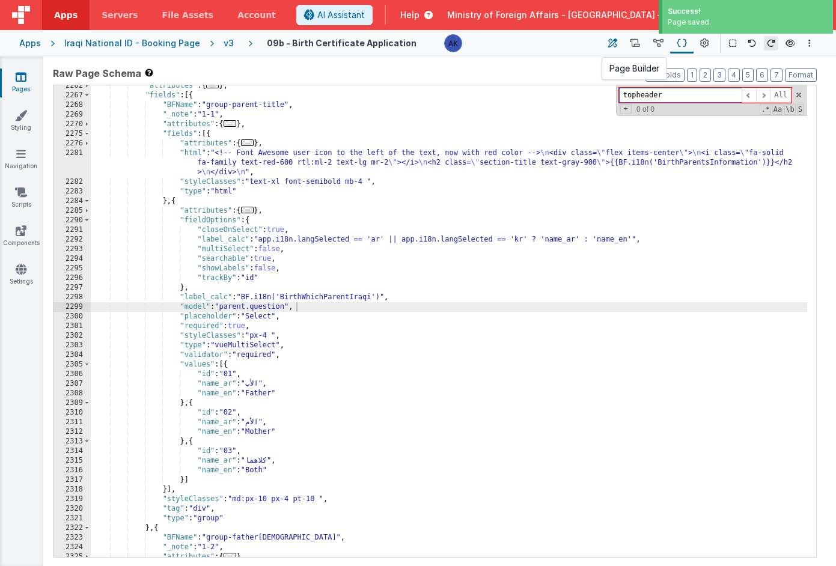
type input "topheader"
click at [615, 40] on icon at bounding box center [613, 43] width 9 height 13
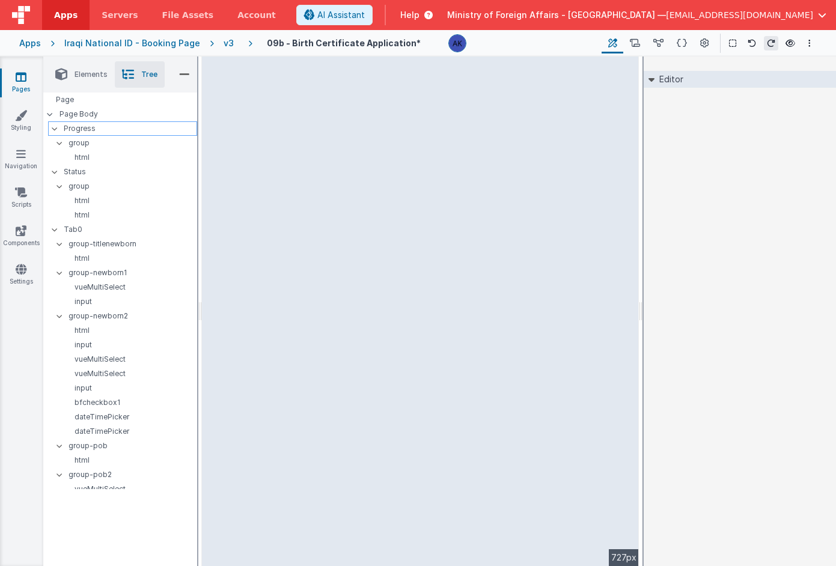
click at [97, 130] on p "Progress" at bounding box center [130, 128] width 133 height 13
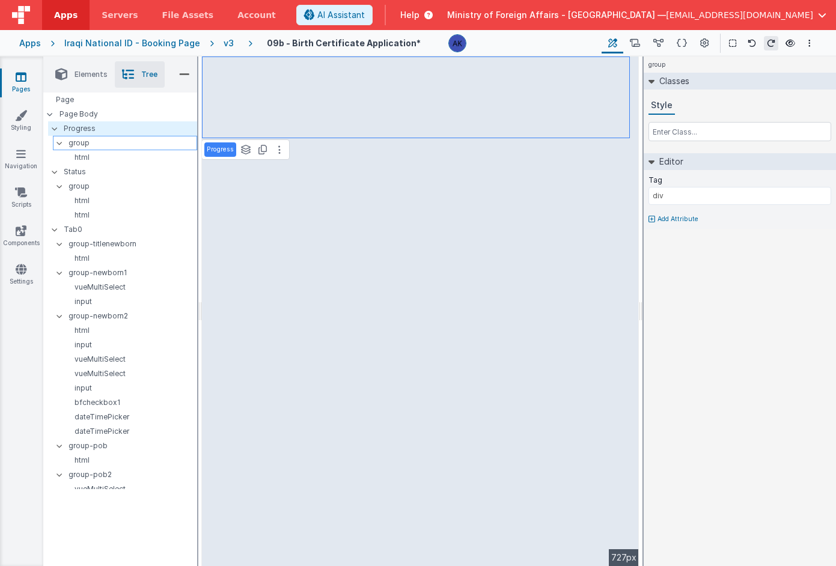
click at [97, 140] on p "group" at bounding box center [133, 142] width 128 height 13
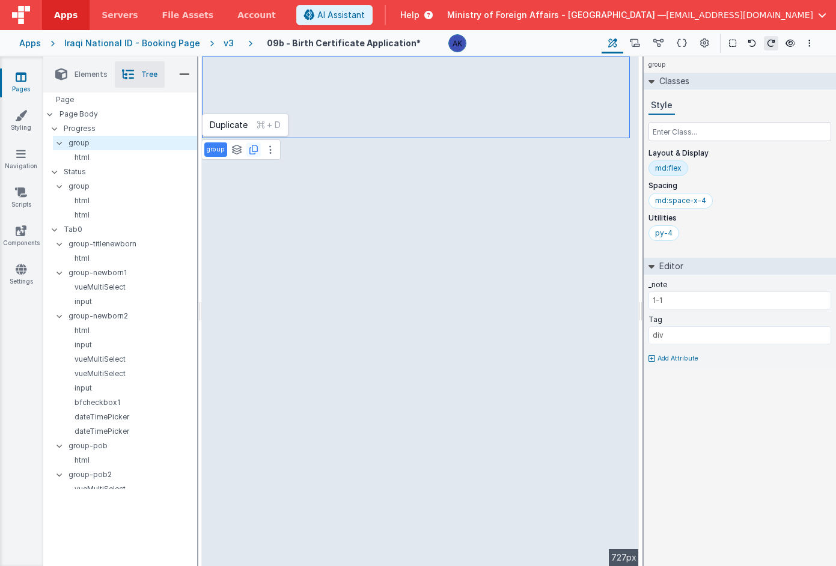
click at [251, 146] on icon at bounding box center [254, 150] width 8 height 10
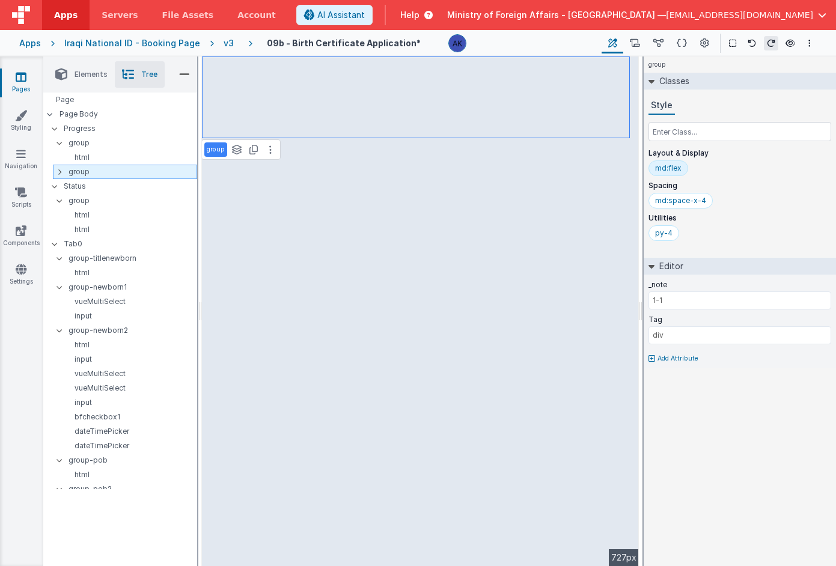
click at [63, 171] on div at bounding box center [63, 172] width 11 height 10
click at [76, 183] on p "html" at bounding box center [130, 187] width 134 height 10
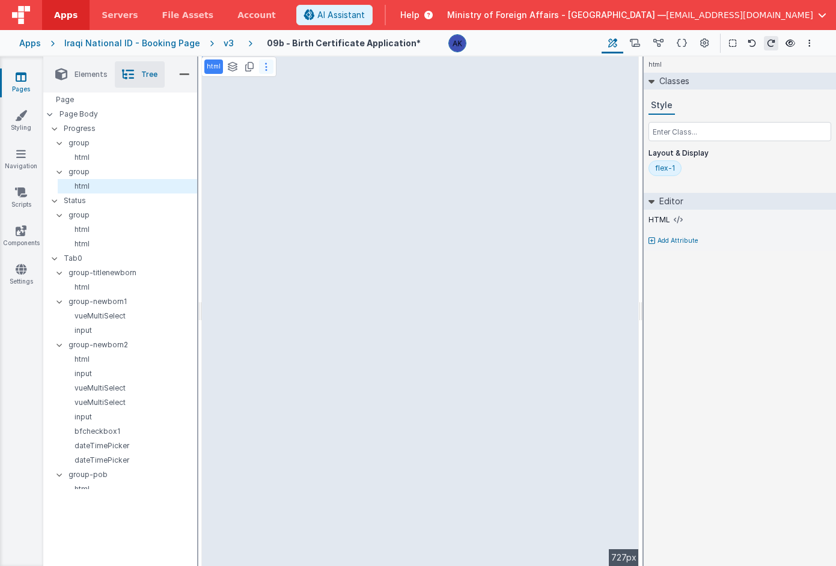
click at [269, 65] on button at bounding box center [266, 67] width 14 height 14
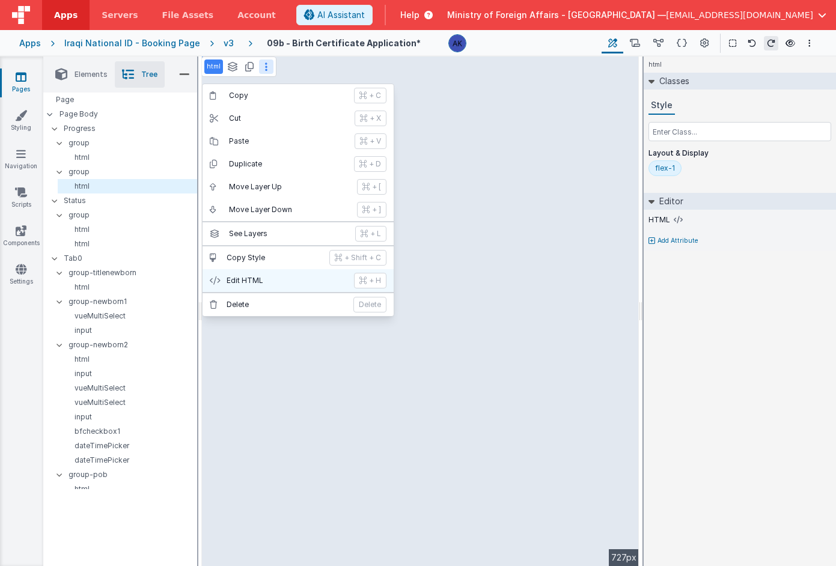
click at [283, 281] on p "Edit HTML" at bounding box center [287, 281] width 120 height 10
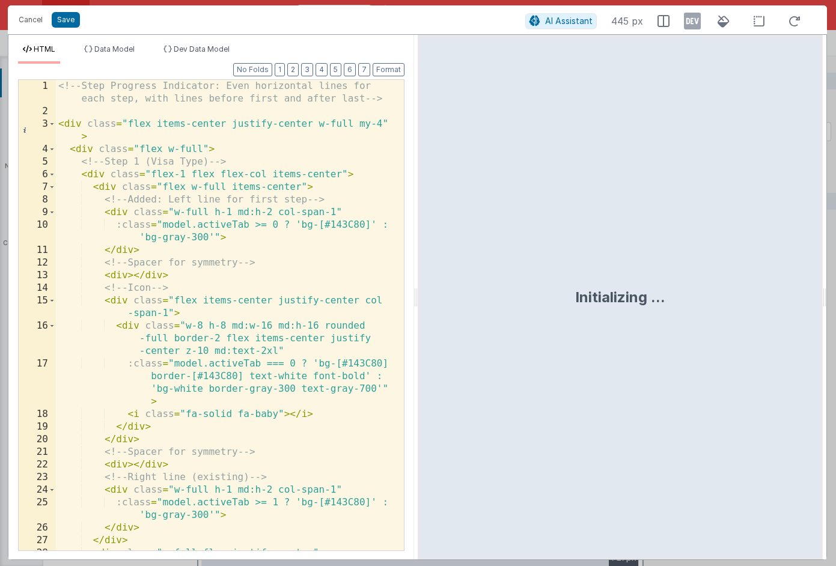
click at [310, 236] on div "<!-- Step Progress Indicator: Even horizontal lines for each step, with lines b…" at bounding box center [225, 340] width 339 height 521
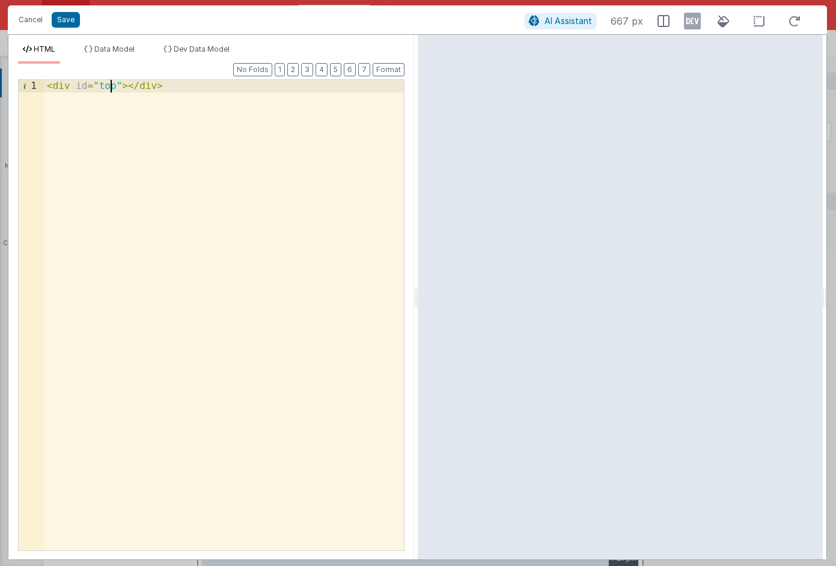
click at [113, 86] on div "< div id = "top" > </ div >" at bounding box center [224, 328] width 360 height 496
click at [72, 23] on button "Save" at bounding box center [66, 20] width 28 height 16
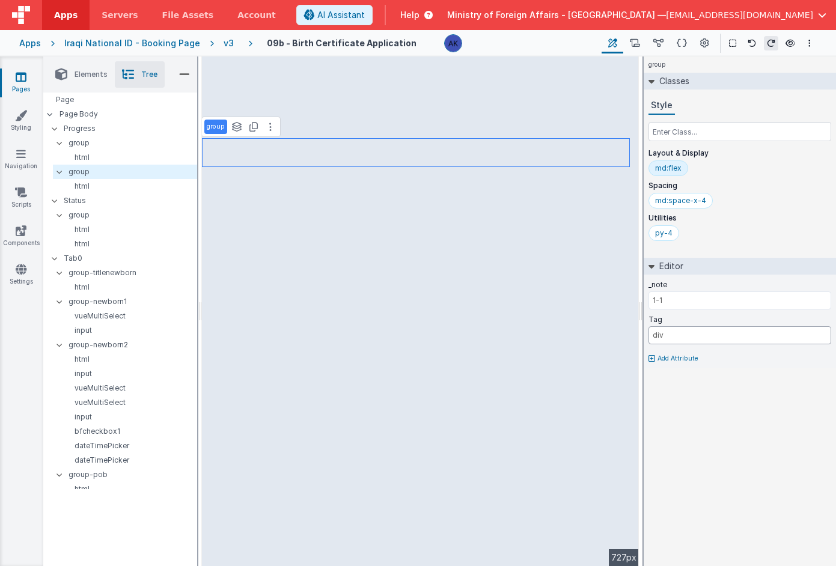
click at [701, 334] on input "div" at bounding box center [740, 336] width 183 height 18
click at [707, 45] on icon at bounding box center [705, 43] width 9 height 13
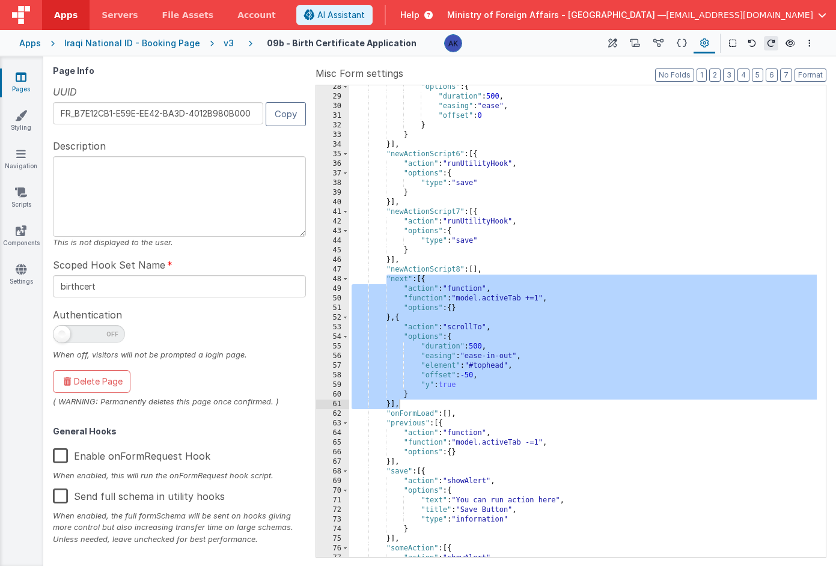
scroll to position [263, 0]
click at [498, 385] on div ""options" : { "duration" : 500 , "easing" : "ease" , "offset" : 0 } } }] , "new…" at bounding box center [583, 327] width 468 height 491
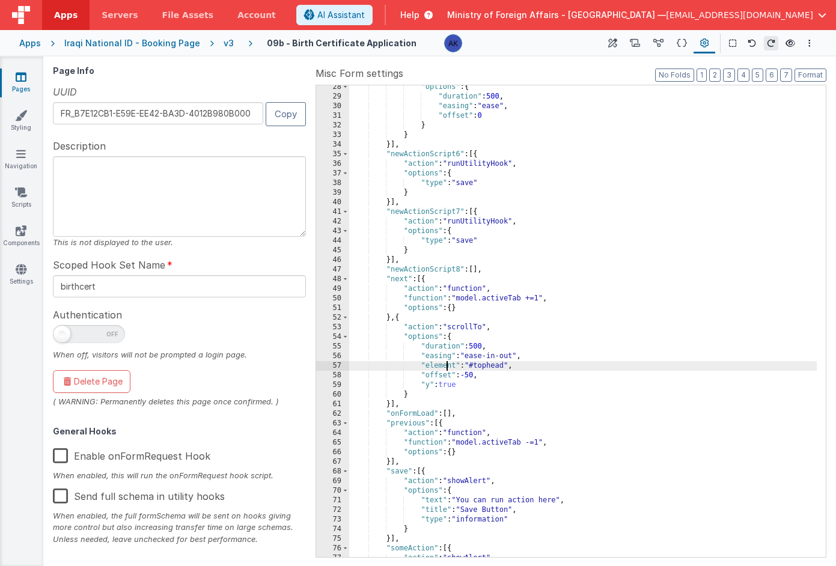
click at [449, 366] on div ""options" : { "duration" : 500 , "easing" : "ease" , "offset" : 0 } } }] , "new…" at bounding box center [583, 327] width 468 height 491
click at [26, 116] on icon at bounding box center [21, 115] width 12 height 12
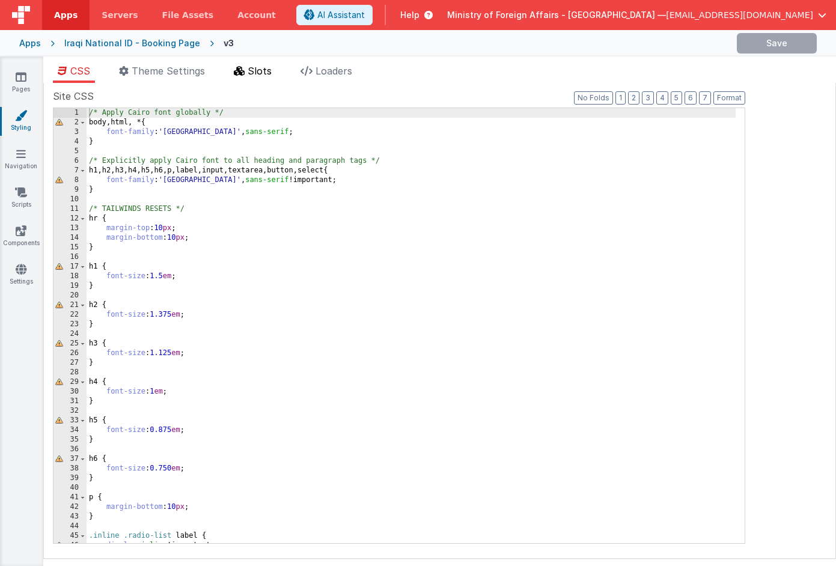
click at [249, 69] on span "Slots" at bounding box center [260, 71] width 24 height 12
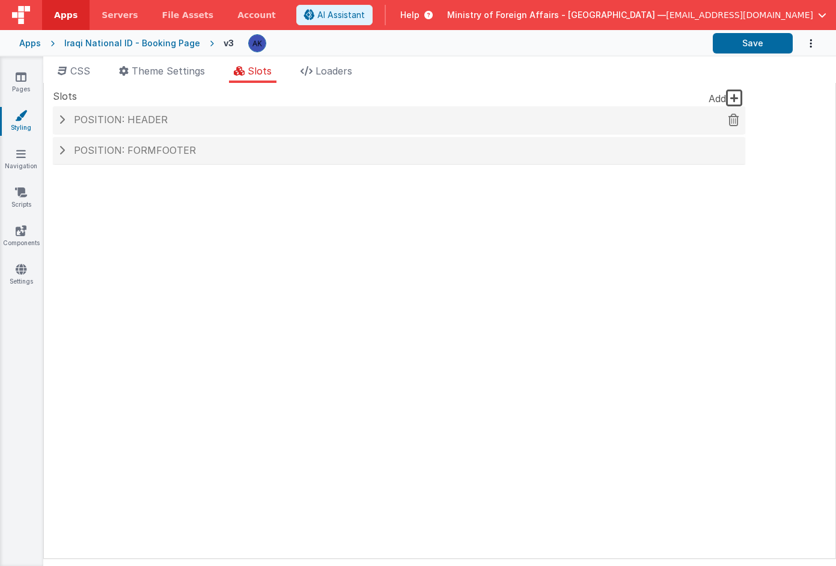
click at [194, 112] on div "Position: header" at bounding box center [399, 120] width 693 height 28
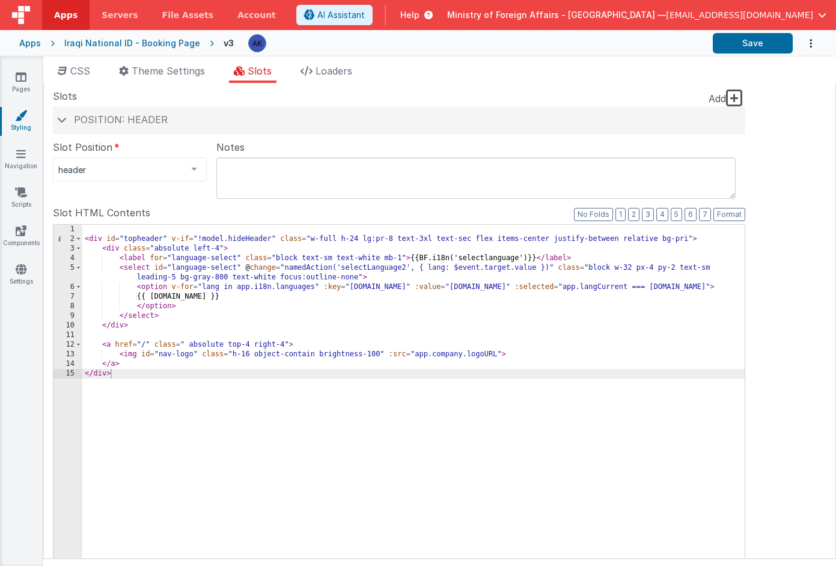
click at [164, 239] on div "< div id = "topheader" v-if = "!model.hideHeader" class = "w-full h-24 lg:pr-8 …" at bounding box center [413, 429] width 663 height 409
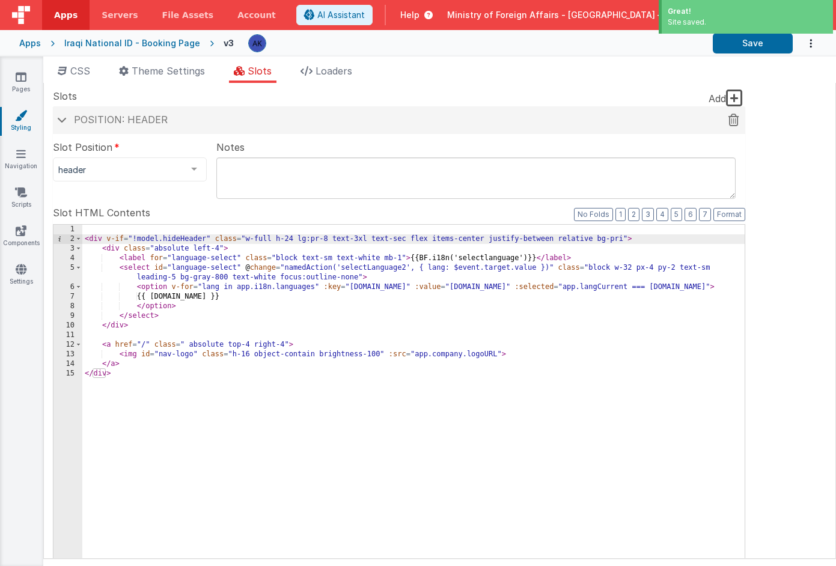
click at [86, 126] on div "Position: header" at bounding box center [399, 120] width 693 height 28
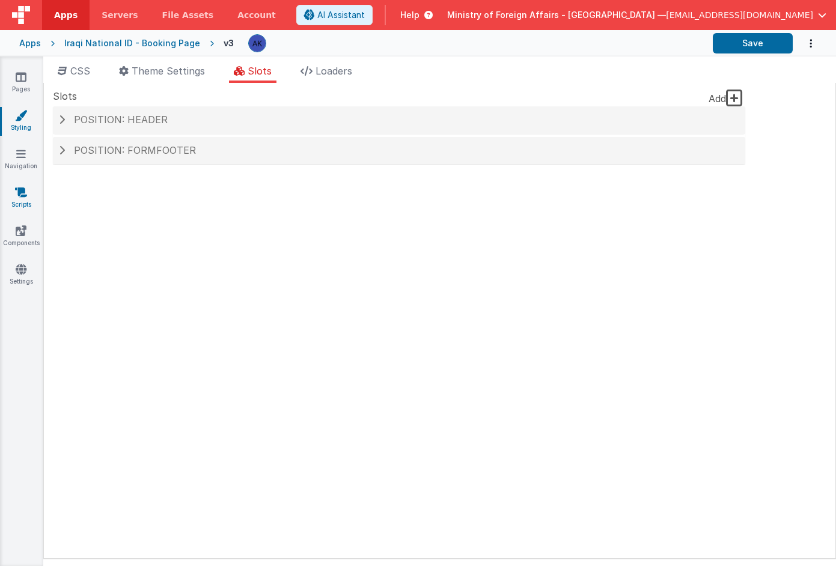
click at [17, 200] on link "Scripts" at bounding box center [20, 198] width 43 height 24
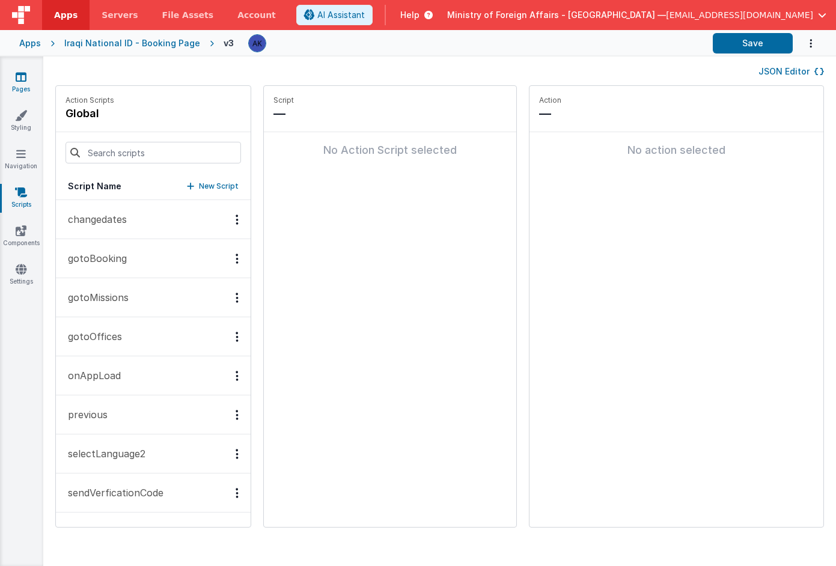
click at [20, 78] on icon at bounding box center [21, 77] width 11 height 12
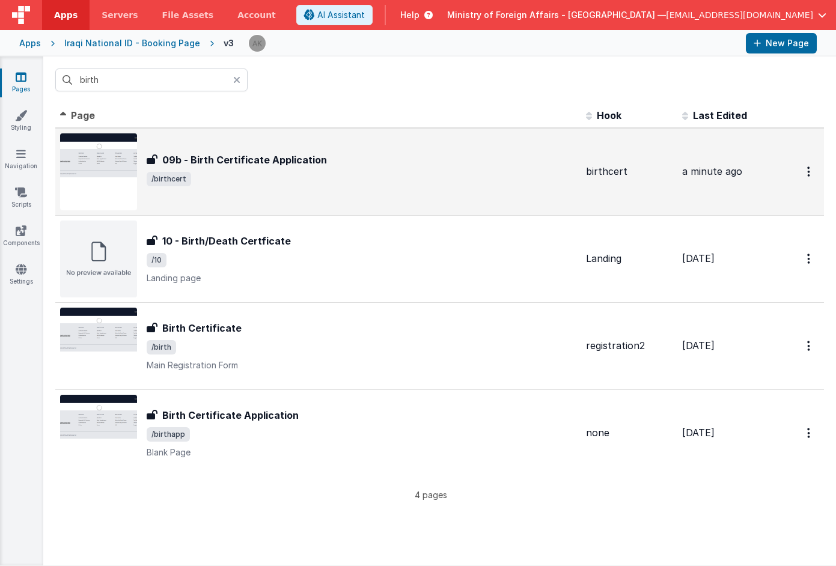
click at [117, 170] on img at bounding box center [98, 171] width 77 height 77
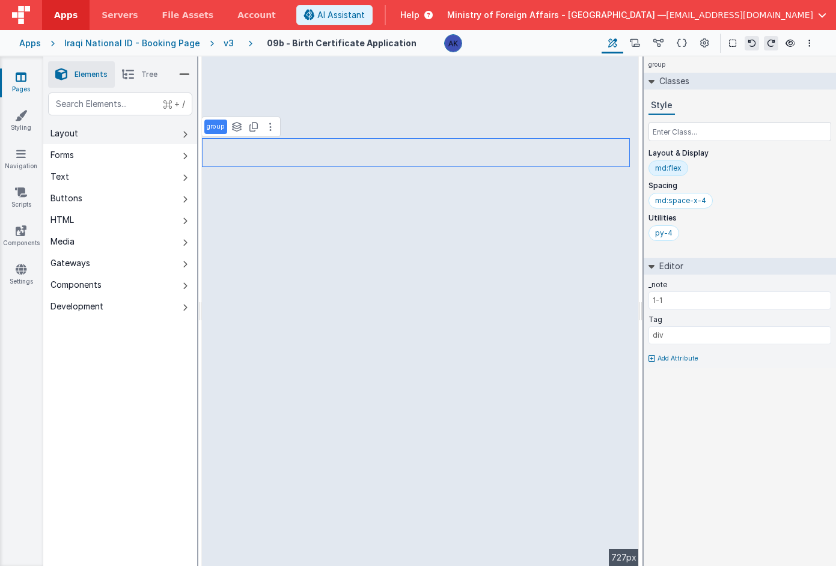
click at [176, 135] on button "Layout" at bounding box center [120, 134] width 154 height 22
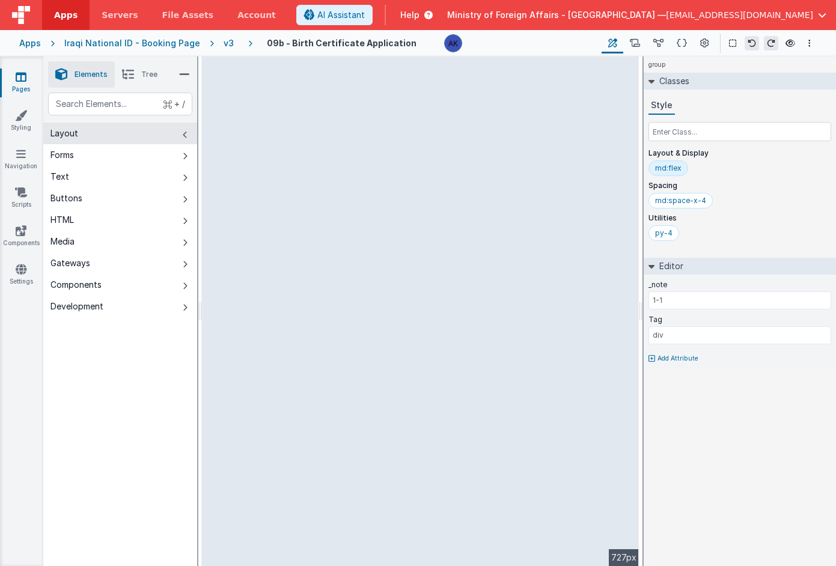
click at [176, 135] on button "Layout" at bounding box center [120, 134] width 154 height 22
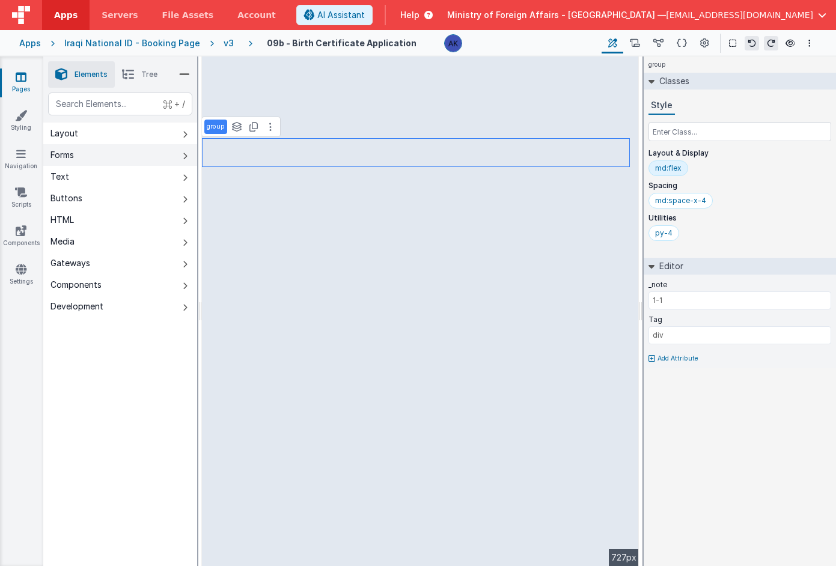
click at [168, 152] on button "Forms" at bounding box center [120, 155] width 154 height 22
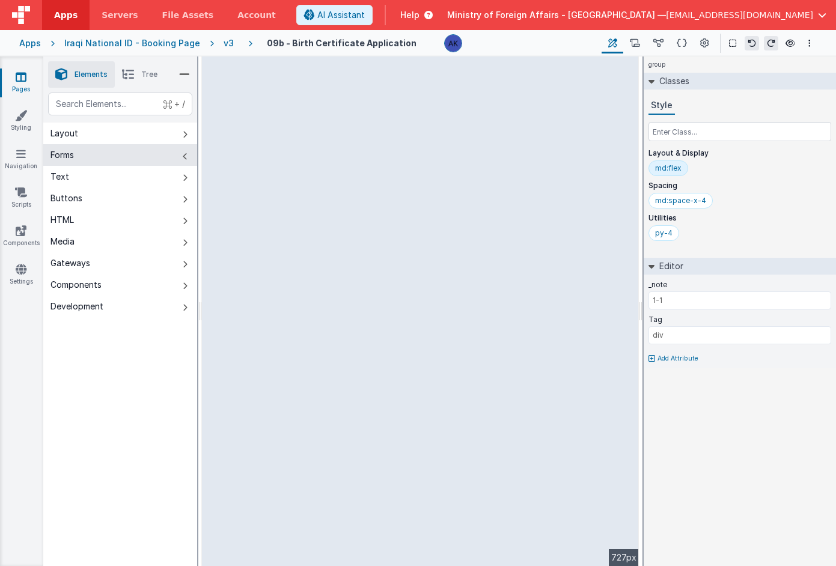
click at [168, 152] on button "Forms" at bounding box center [120, 155] width 154 height 22
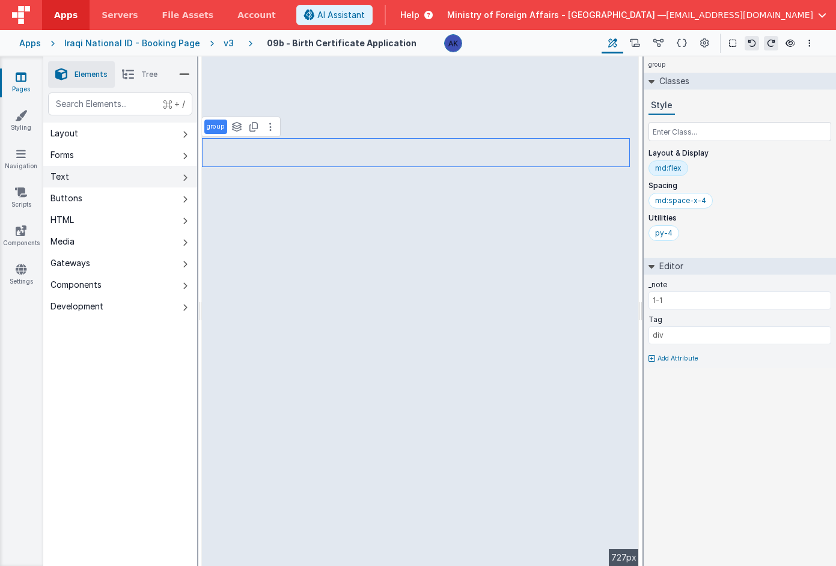
click at [154, 178] on button "Text" at bounding box center [120, 177] width 154 height 22
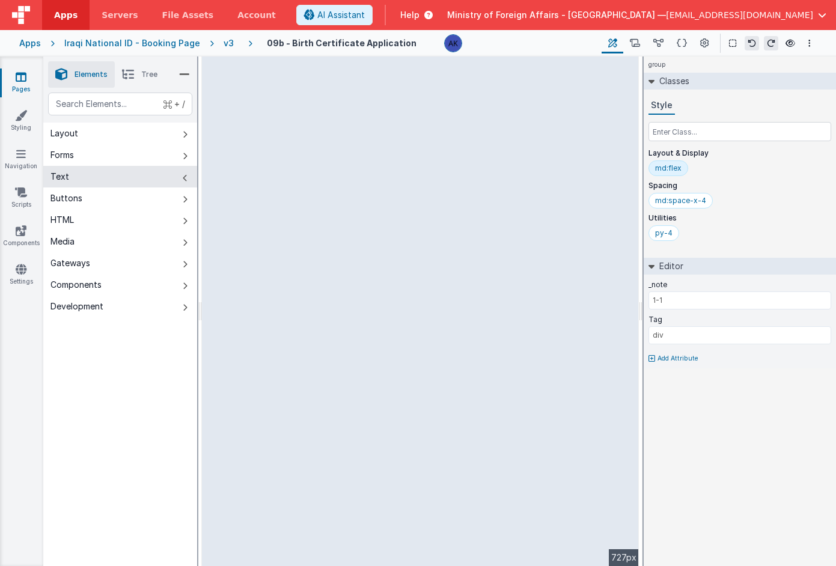
click at [154, 177] on button "Text" at bounding box center [120, 177] width 154 height 22
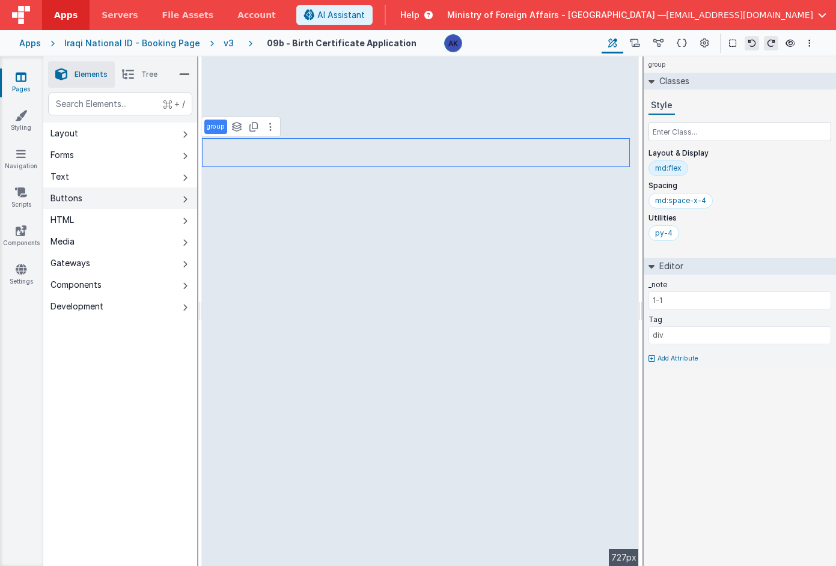
click at [144, 193] on button "Buttons" at bounding box center [120, 199] width 154 height 22
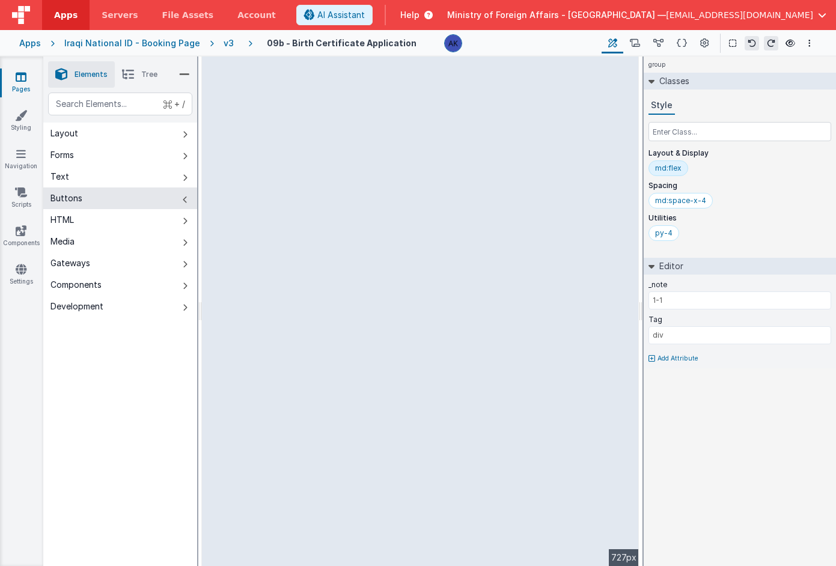
click at [144, 193] on button "Buttons" at bounding box center [120, 199] width 154 height 22
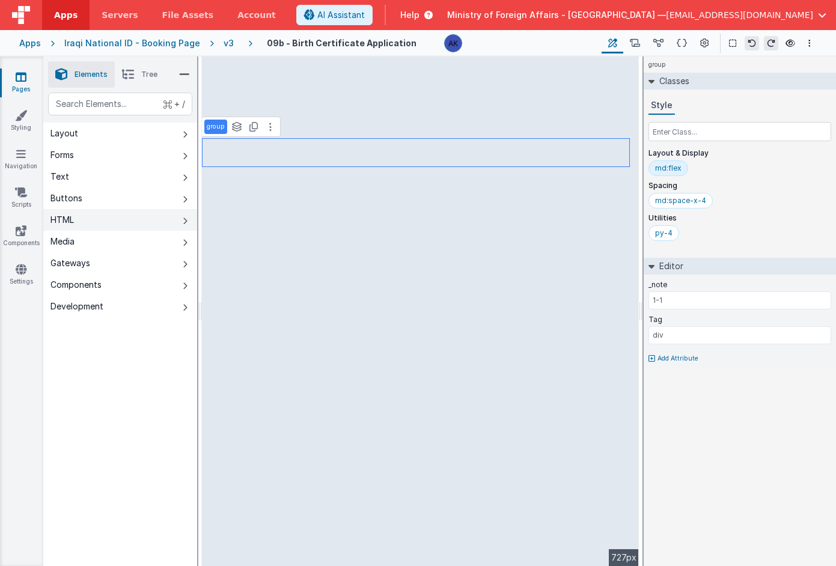
click at [136, 218] on button "HTML" at bounding box center [120, 220] width 154 height 22
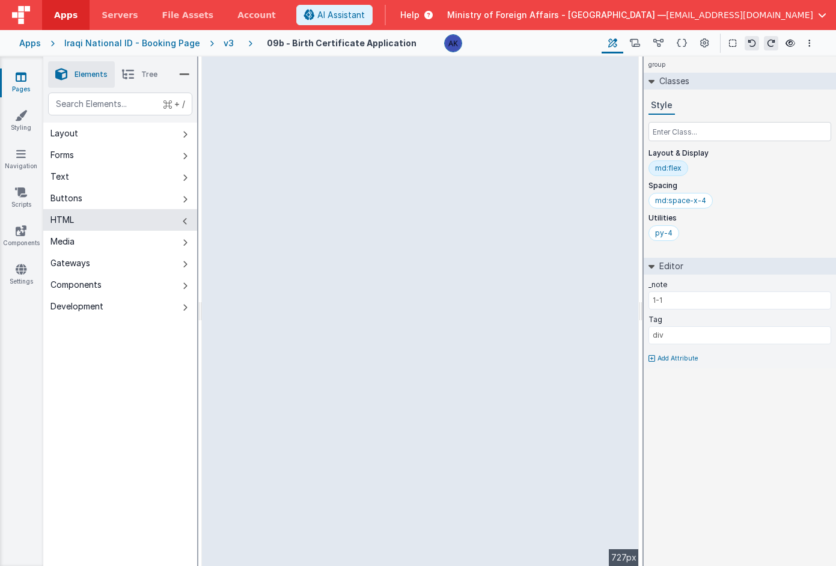
click at [137, 217] on button "HTML" at bounding box center [120, 220] width 154 height 22
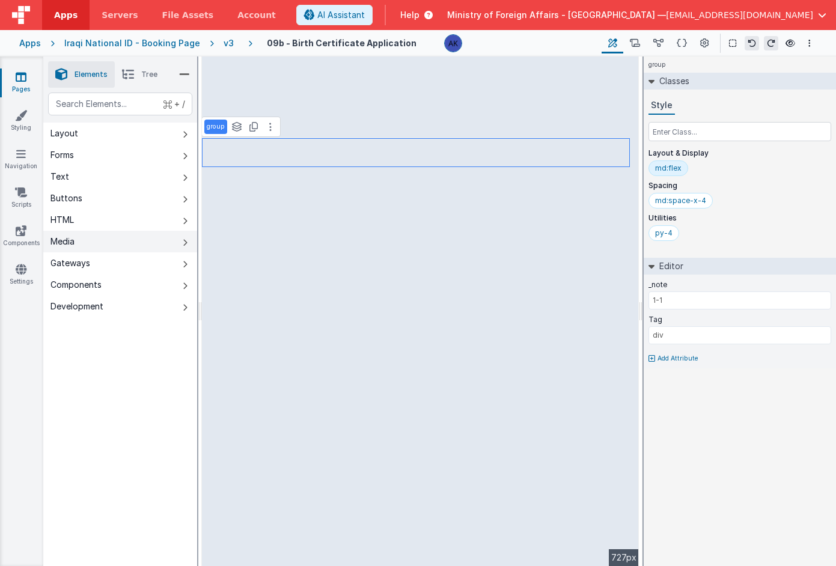
click at [120, 236] on button "Media" at bounding box center [120, 242] width 154 height 22
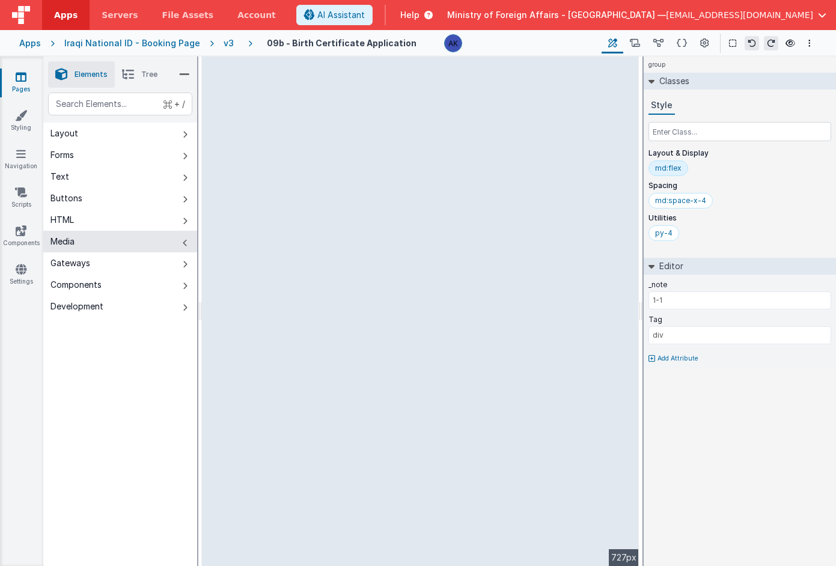
click at [120, 235] on button "Media" at bounding box center [120, 242] width 154 height 22
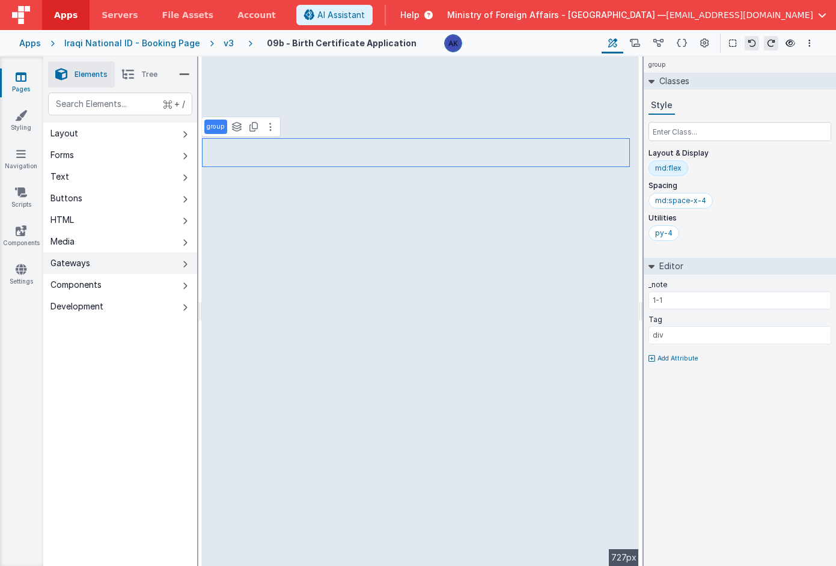
click at [114, 259] on button "Gateways" at bounding box center [120, 264] width 154 height 22
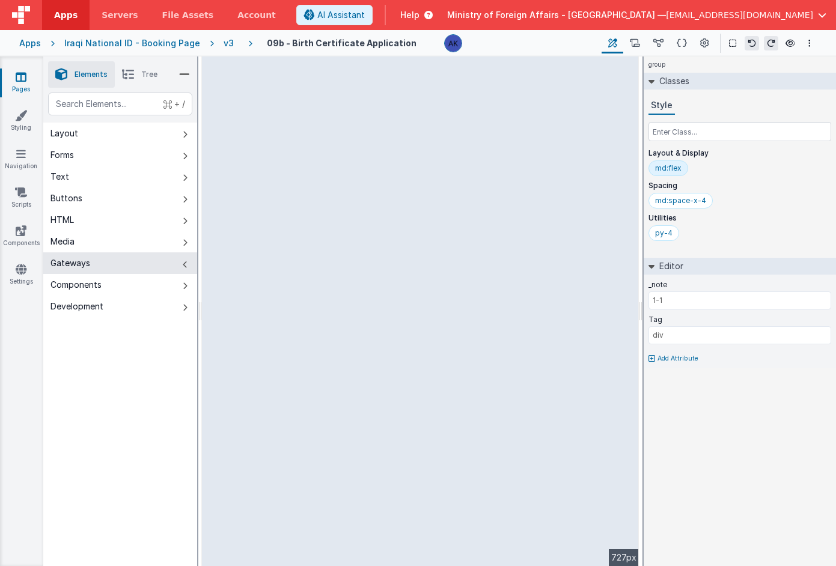
click at [114, 257] on button "Gateways" at bounding box center [120, 264] width 154 height 22
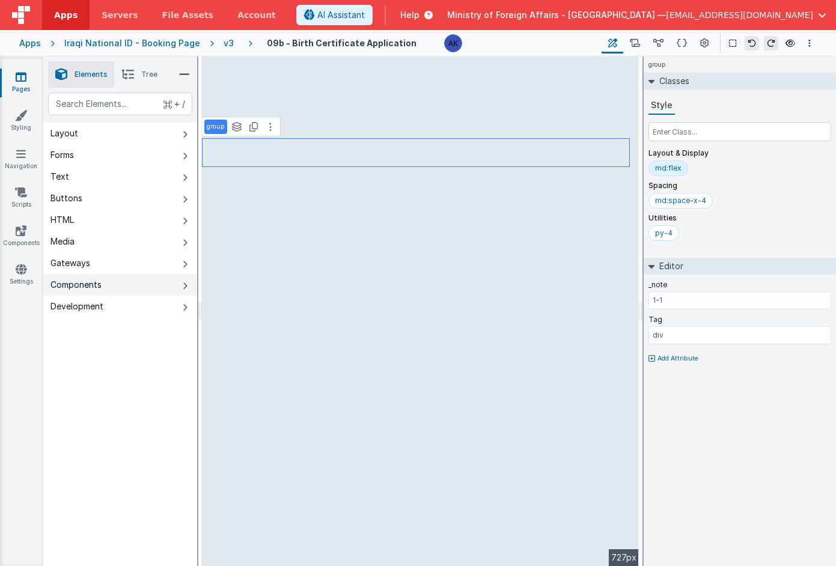
click at [109, 278] on button "Components" at bounding box center [120, 285] width 154 height 22
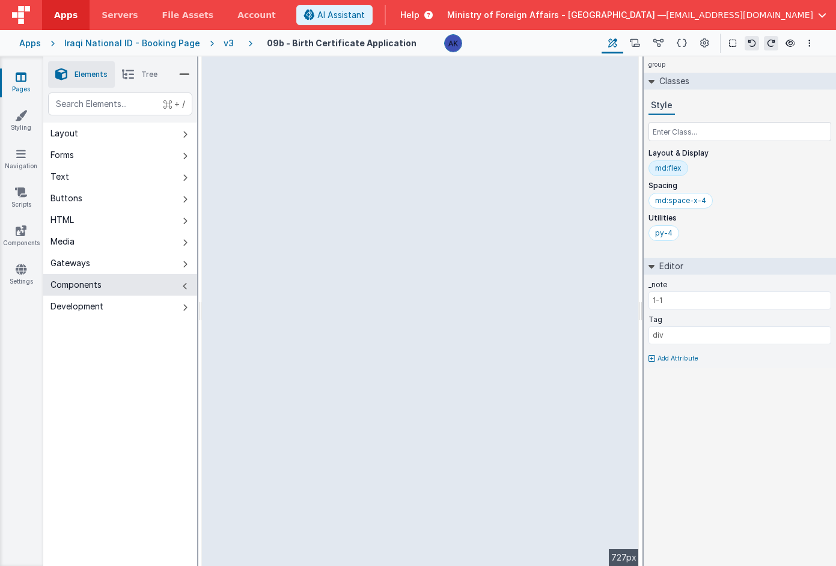
click at [109, 275] on button "Components" at bounding box center [120, 285] width 154 height 22
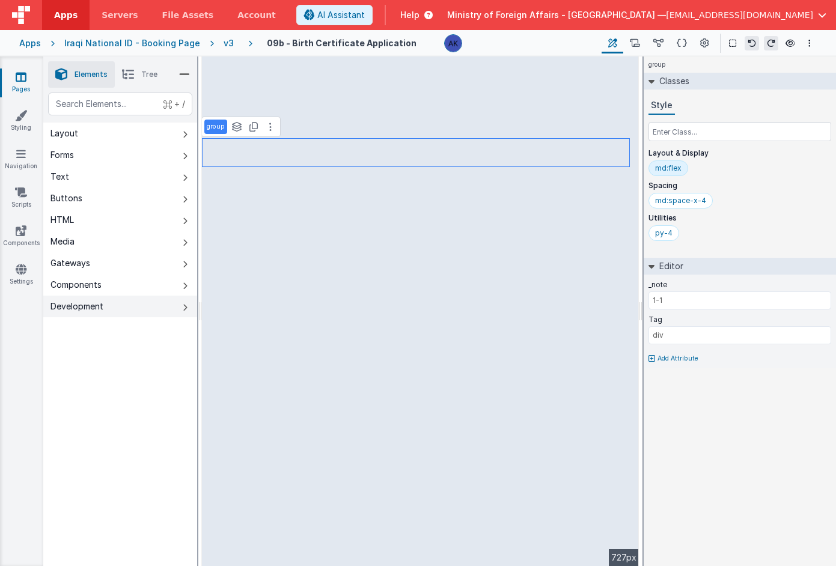
click at [110, 304] on button "Development" at bounding box center [120, 307] width 154 height 22
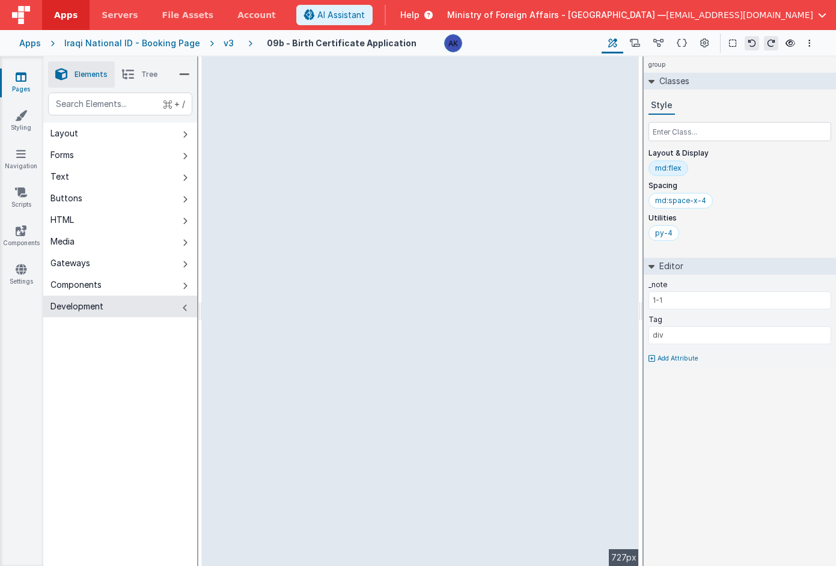
click at [109, 302] on button "Development" at bounding box center [120, 307] width 154 height 22
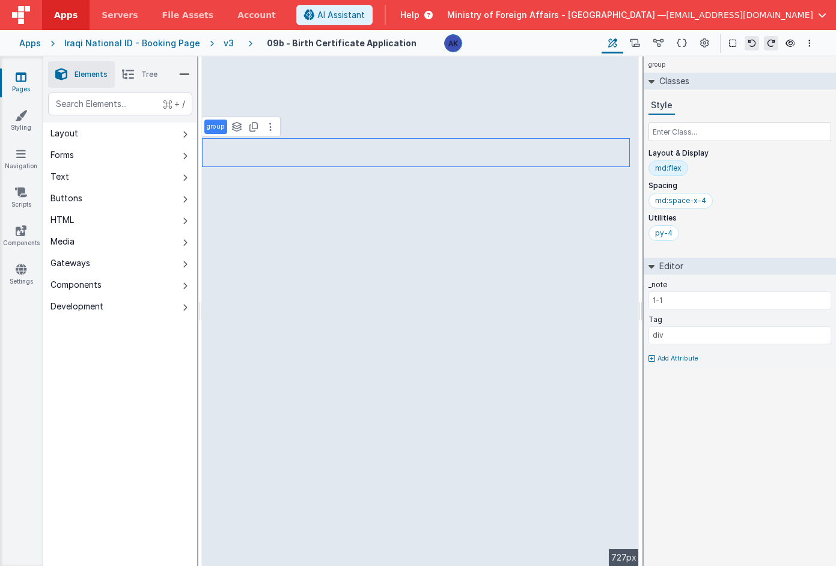
click at [151, 73] on span "Tree" at bounding box center [149, 75] width 16 height 10
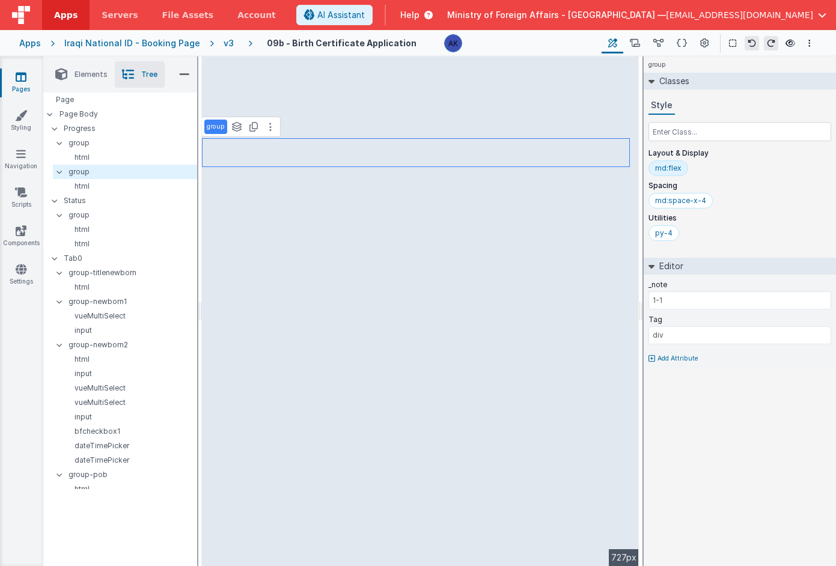
click at [180, 72] on icon at bounding box center [184, 74] width 11 height 17
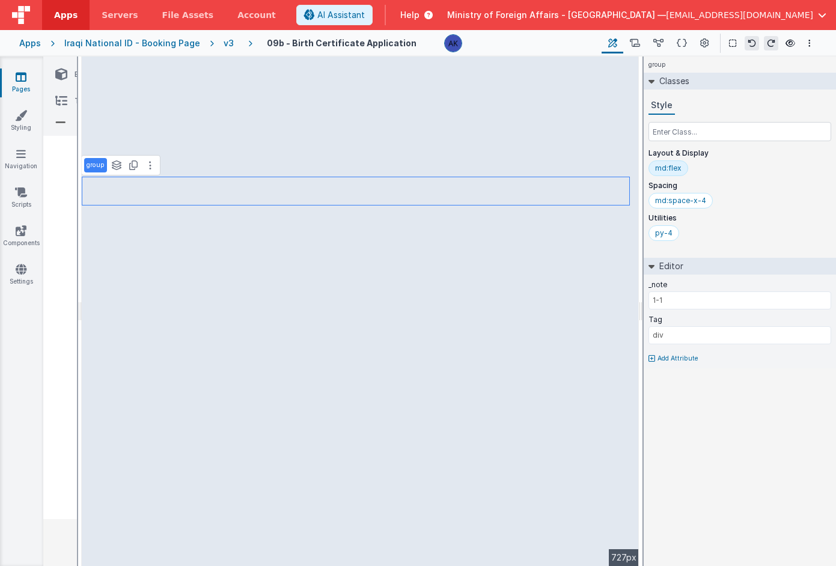
click at [64, 103] on icon at bounding box center [61, 101] width 12 height 17
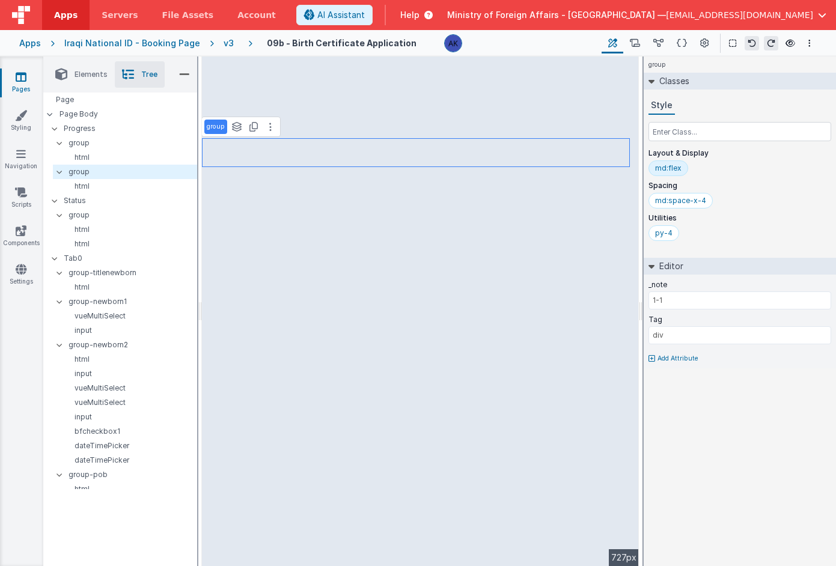
click at [433, 20] on icon at bounding box center [426, 15] width 13 height 12
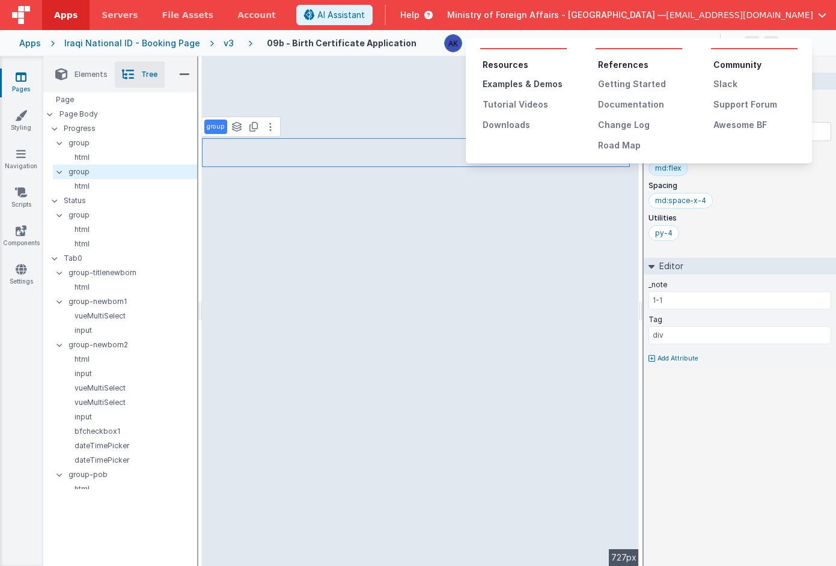
click at [536, 86] on div "Examples & Demos" at bounding box center [525, 84] width 84 height 12
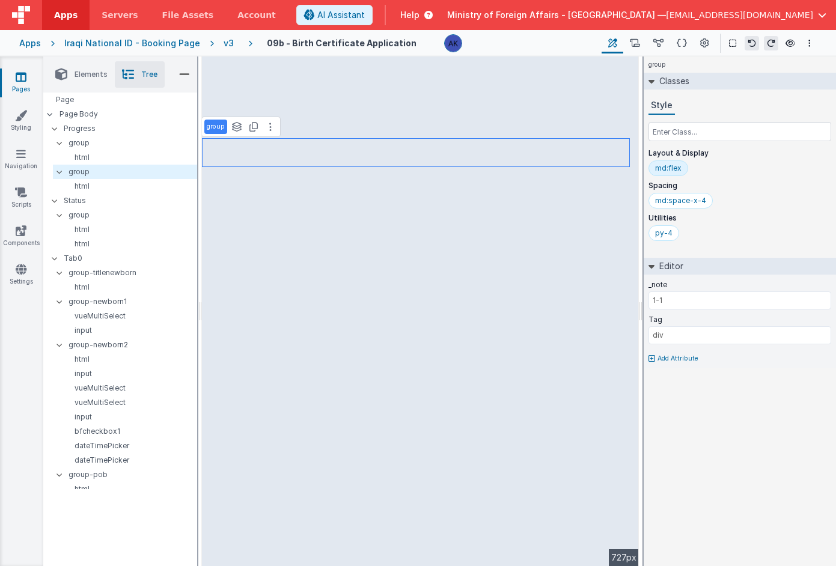
click at [420, 15] on span "Help" at bounding box center [409, 15] width 19 height 12
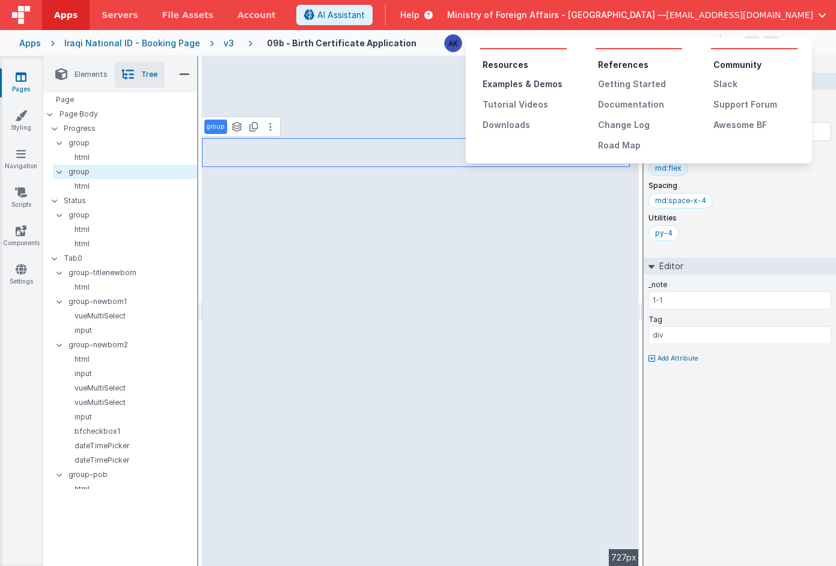
click at [521, 82] on div "Examples & Demos" at bounding box center [525, 84] width 84 height 12
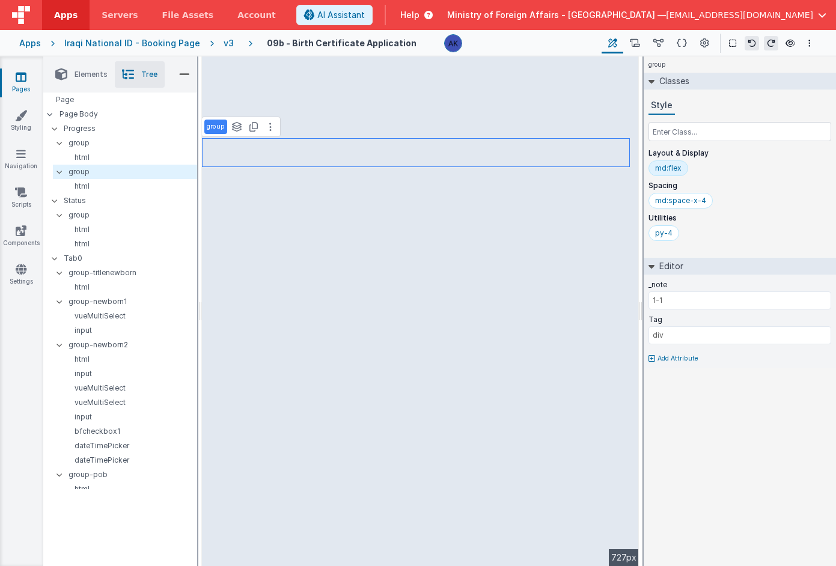
click at [420, 19] on span "Help" at bounding box center [409, 15] width 19 height 12
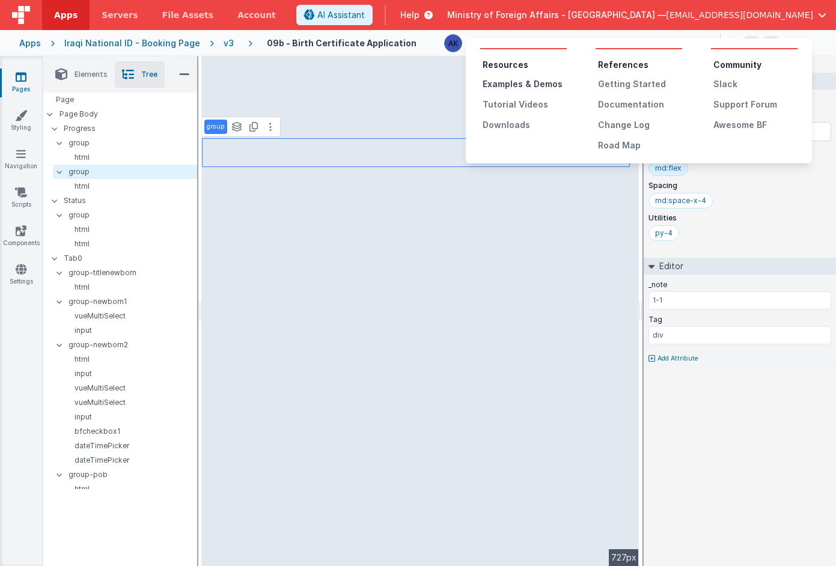
click at [543, 85] on div "Examples & Demos" at bounding box center [525, 84] width 84 height 12
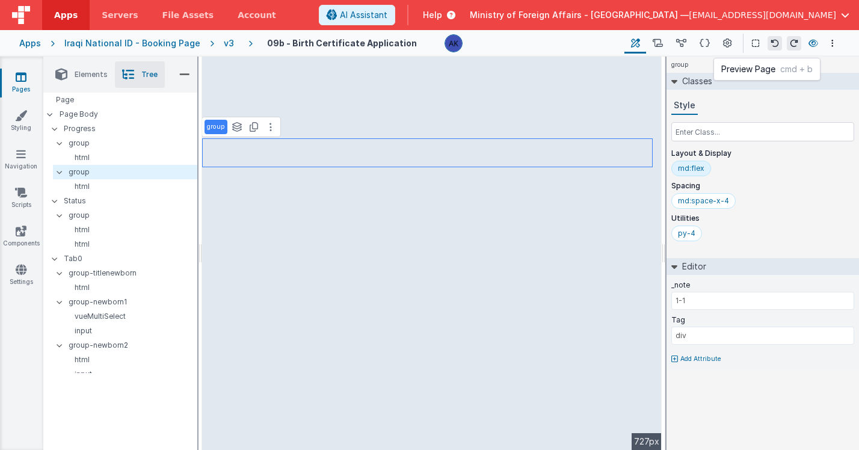
click at [809, 45] on icon at bounding box center [813, 43] width 10 height 8
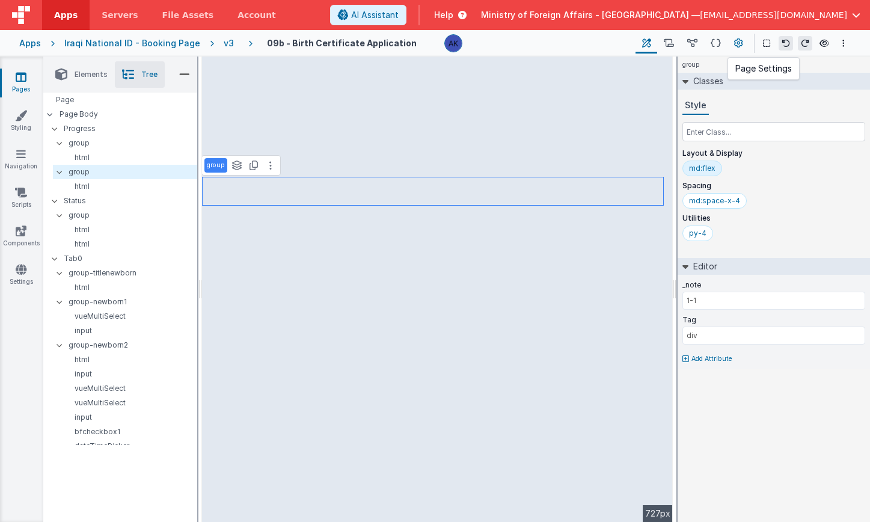
click at [744, 42] on button at bounding box center [739, 43] width 22 height 20
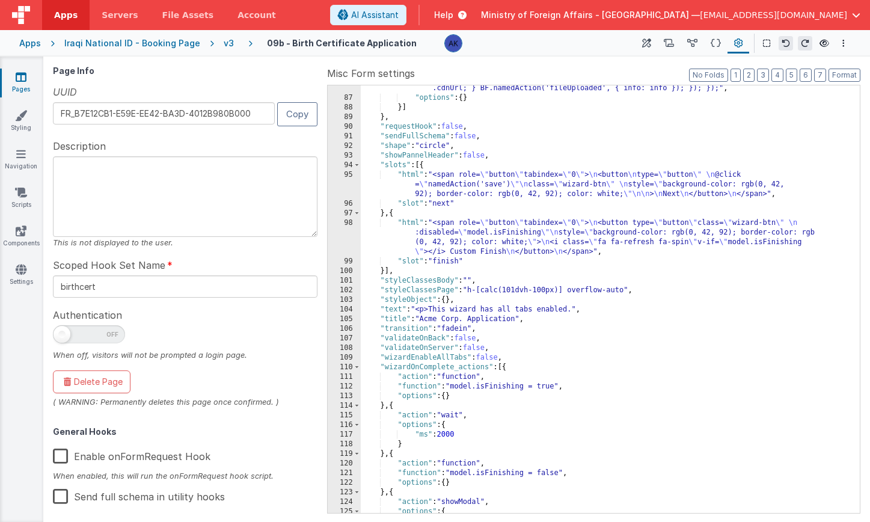
scroll to position [930, 0]
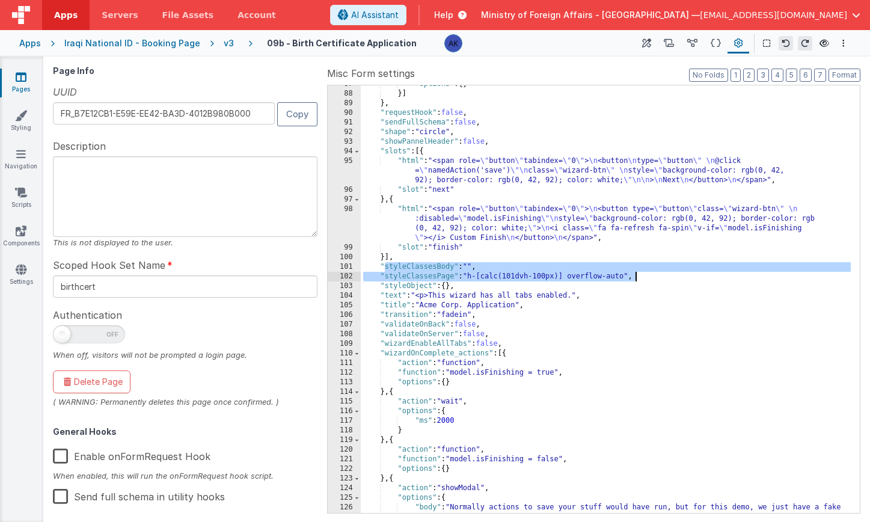
drag, startPoint x: 383, startPoint y: 265, endPoint x: 649, endPoint y: 275, distance: 266.0
click at [649, 275] on div ""options" : { } }] } , "requestHook" : false , "sendFullSchema" : false , "shap…" at bounding box center [606, 307] width 490 height 456
click at [377, 269] on div ""options" : { } }] } , "requestHook" : false , "sendFullSchema" : false , "shap…" at bounding box center [606, 307] width 490 height 456
drag, startPoint x: 379, startPoint y: 268, endPoint x: 636, endPoint y: 280, distance: 256.4
click at [636, 280] on div ""options" : { } }] } , "requestHook" : false , "sendFullSchema" : false , "shap…" at bounding box center [606, 307] width 490 height 456
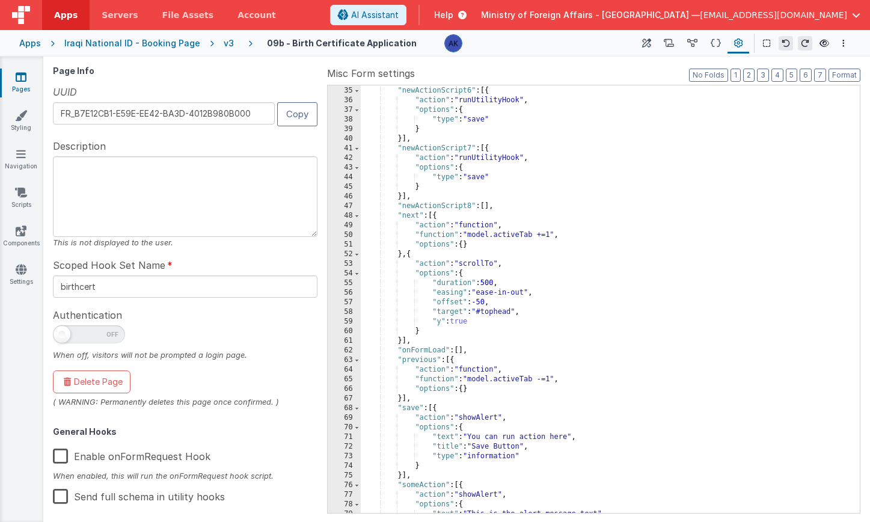
scroll to position [292, 0]
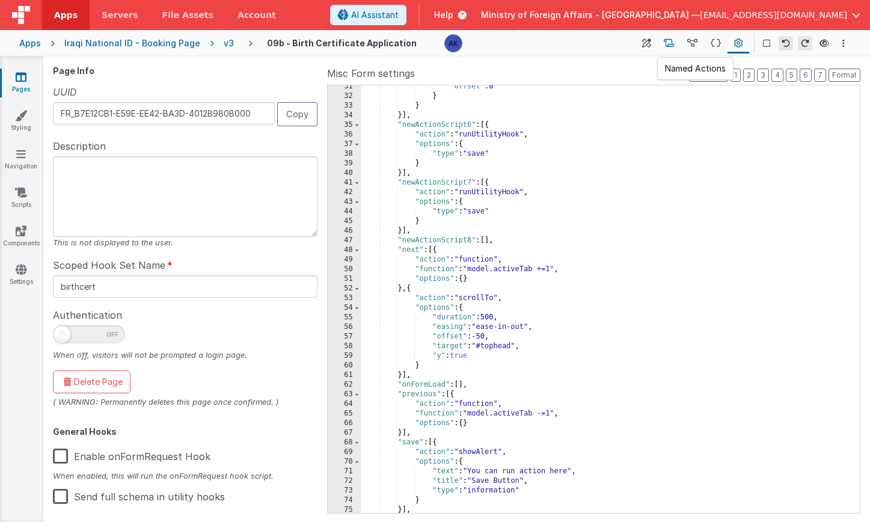
click at [676, 46] on button at bounding box center [668, 43] width 23 height 20
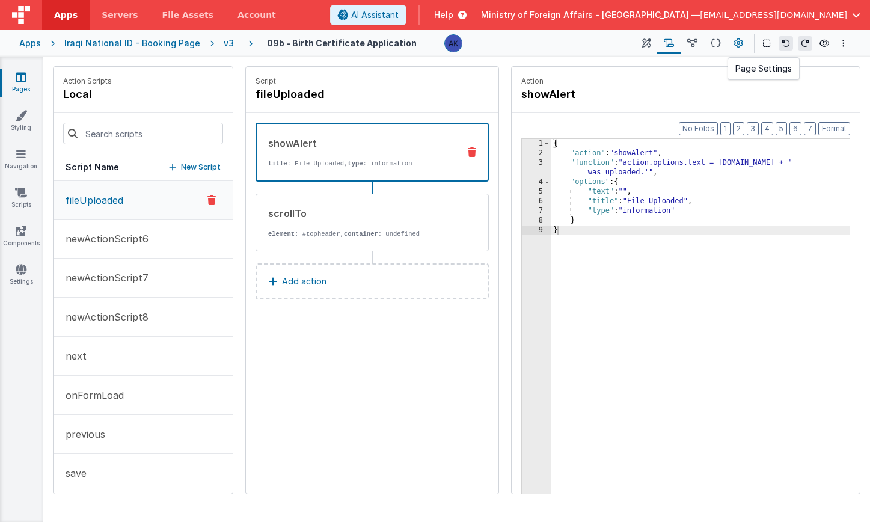
click at [738, 41] on icon at bounding box center [738, 43] width 9 height 13
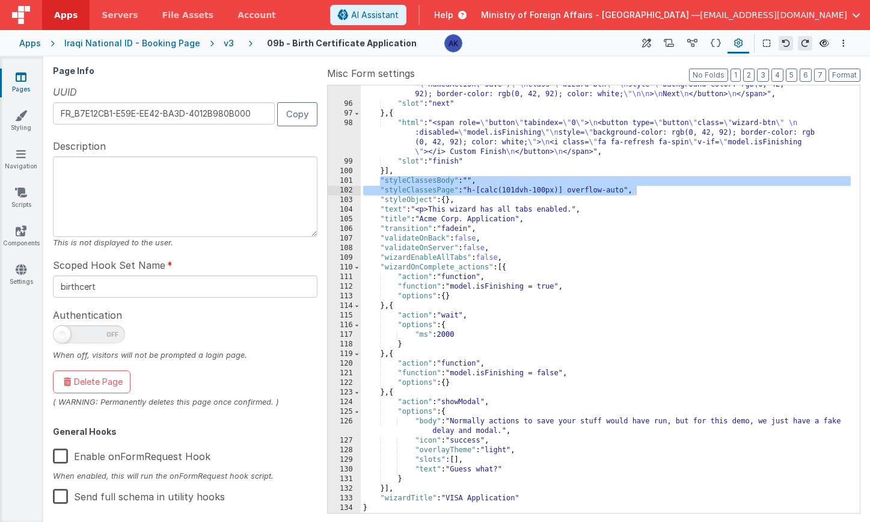
scroll to position [1016, 0]
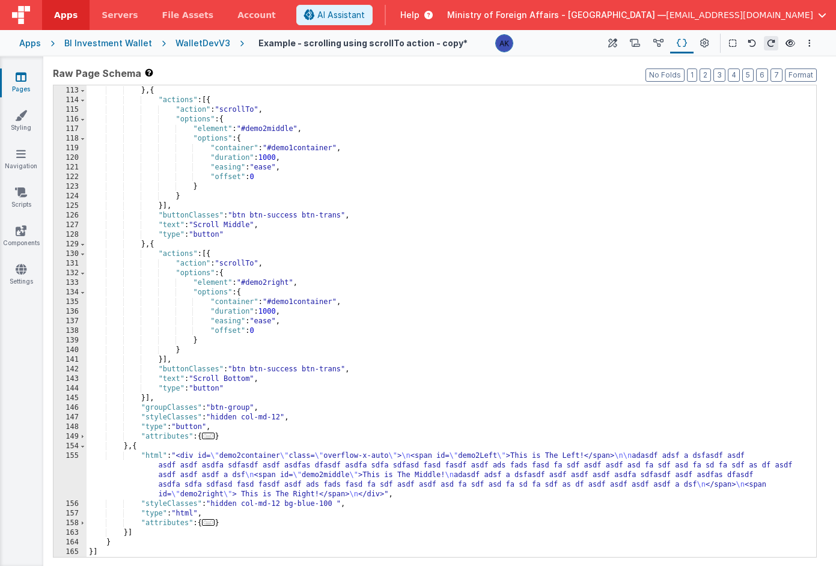
scroll to position [990, 0]
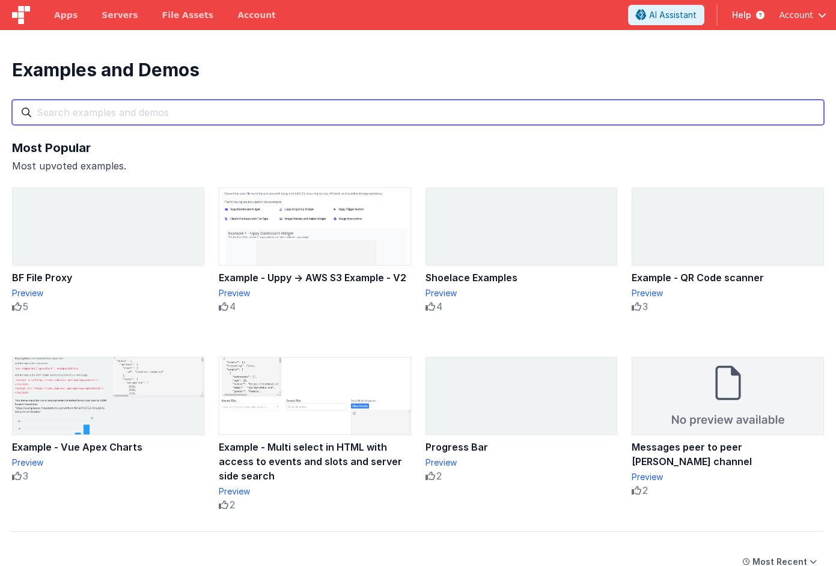
click at [277, 116] on input "text" at bounding box center [418, 112] width 812 height 25
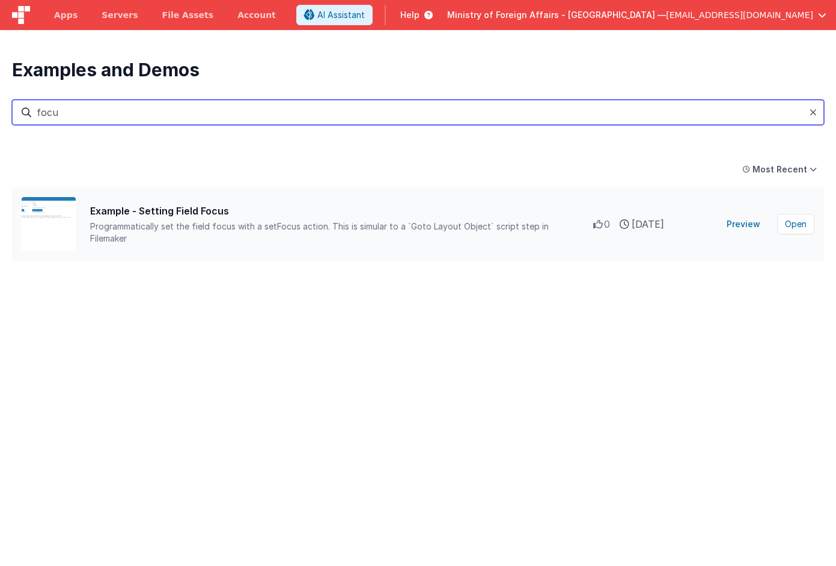
type input "focu"
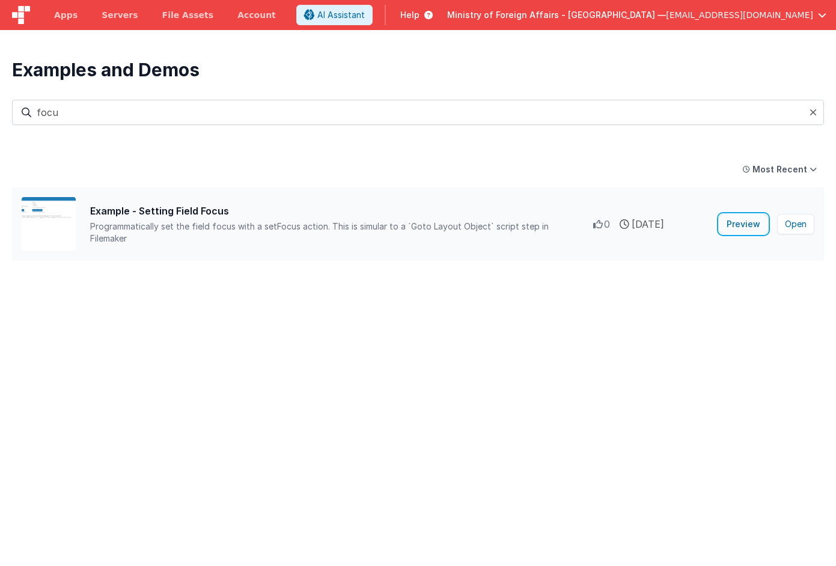
click at [744, 227] on button "Preview" at bounding box center [744, 224] width 48 height 19
click at [785, 230] on button "Open" at bounding box center [795, 224] width 37 height 20
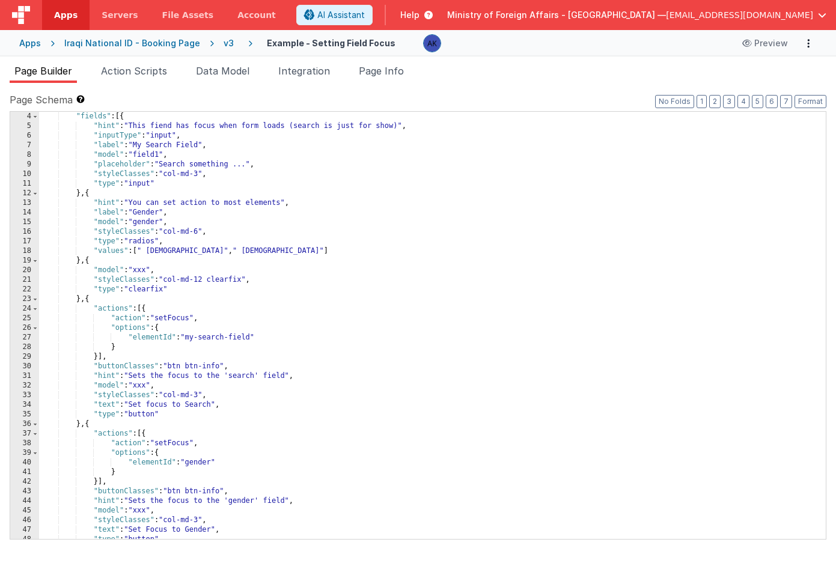
scroll to position [64, 0]
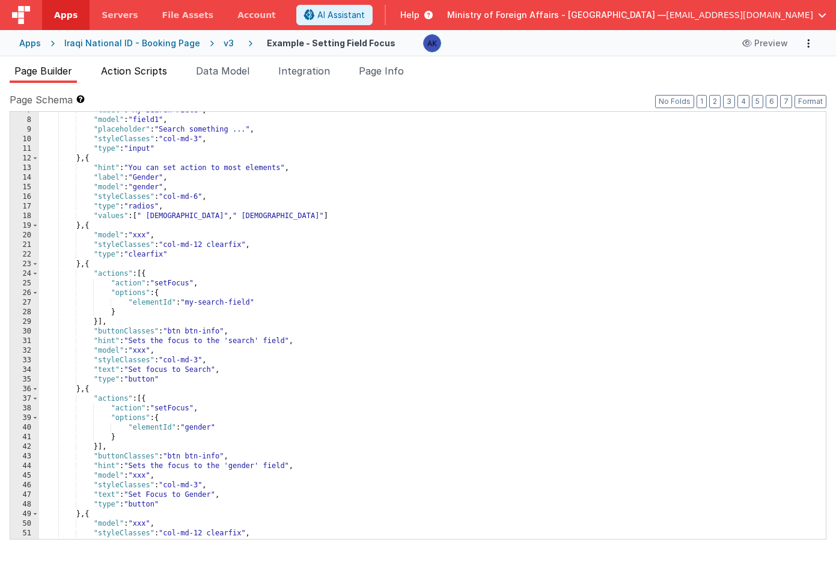
click at [161, 75] on span "Action Scripts" at bounding box center [134, 71] width 66 height 12
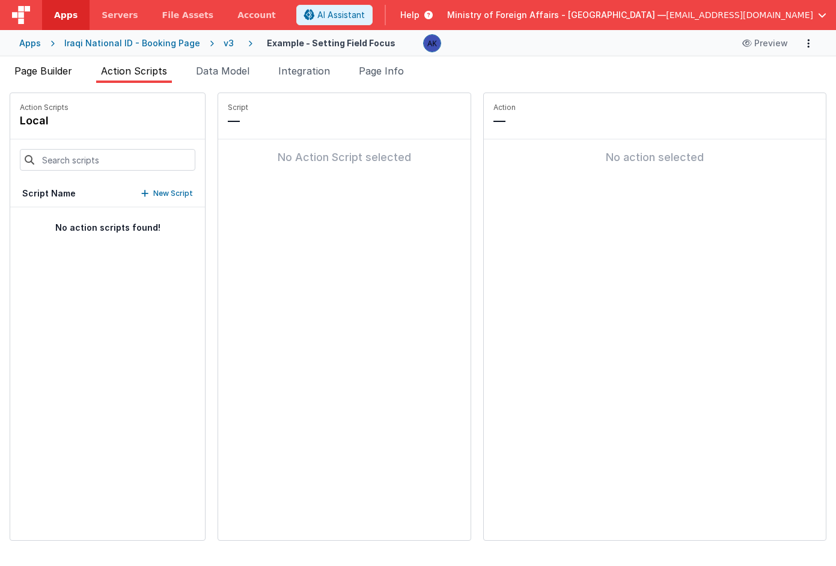
click at [67, 75] on span "Page Builder" at bounding box center [43, 71] width 58 height 12
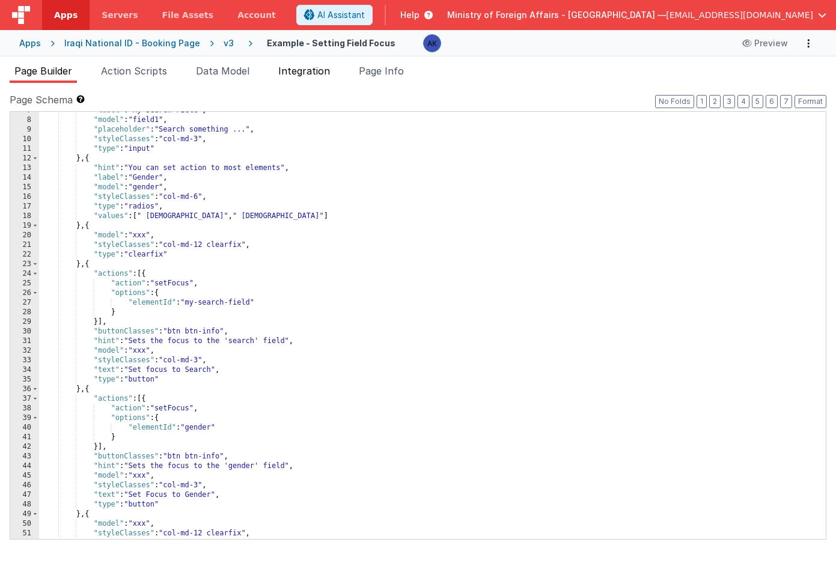
click at [328, 71] on span "Integration" at bounding box center [304, 71] width 52 height 12
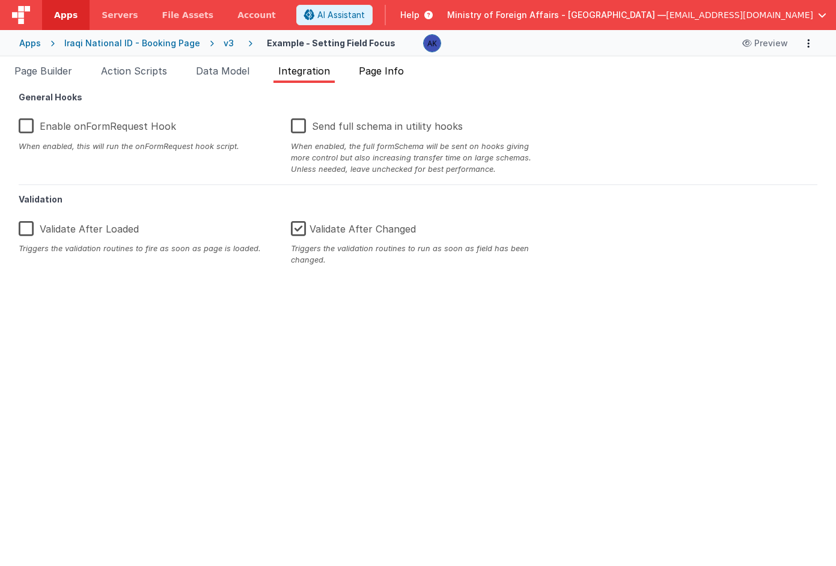
click at [371, 69] on span "Page Info" at bounding box center [381, 71] width 45 height 12
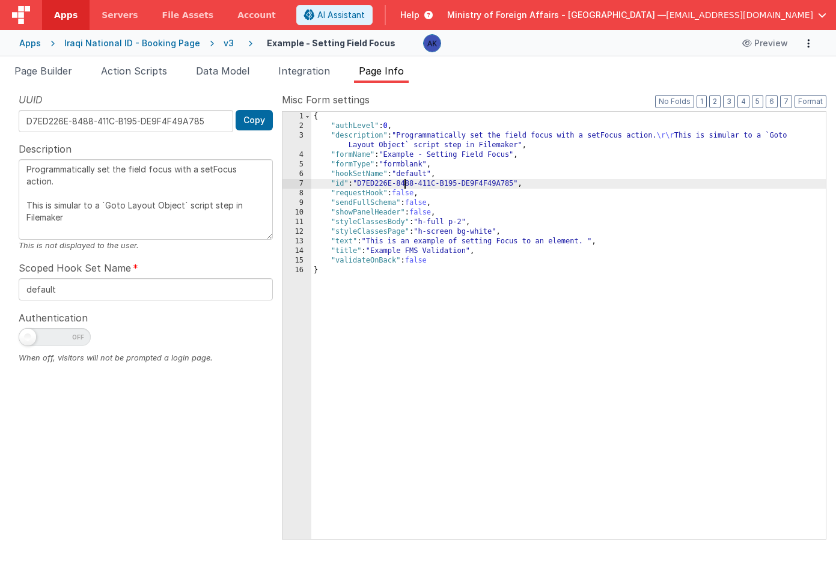
click at [404, 188] on div "{ "authLevel" : 0 , "description" : "Programmatically set the field focus with …" at bounding box center [568, 335] width 515 height 447
click at [412, 196] on div "{ "authLevel" : 0 , "description" : "Programmatically set the field focus with …" at bounding box center [568, 335] width 515 height 447
click at [414, 207] on div "{ "authLevel" : 0 , "description" : "Programmatically set the field focus with …" at bounding box center [568, 335] width 515 height 447
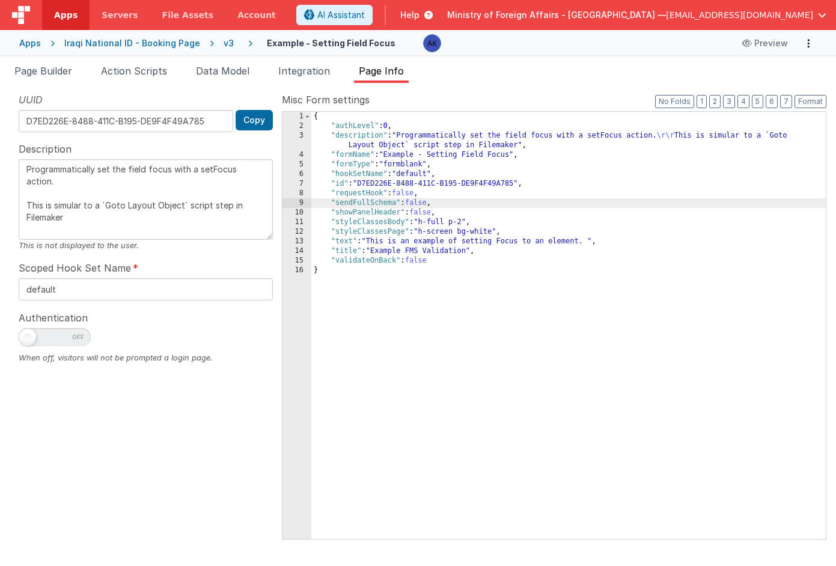
click at [406, 182] on div "{ "authLevel" : 0 , "description" : "Programmatically set the field focus with …" at bounding box center [568, 335] width 515 height 447
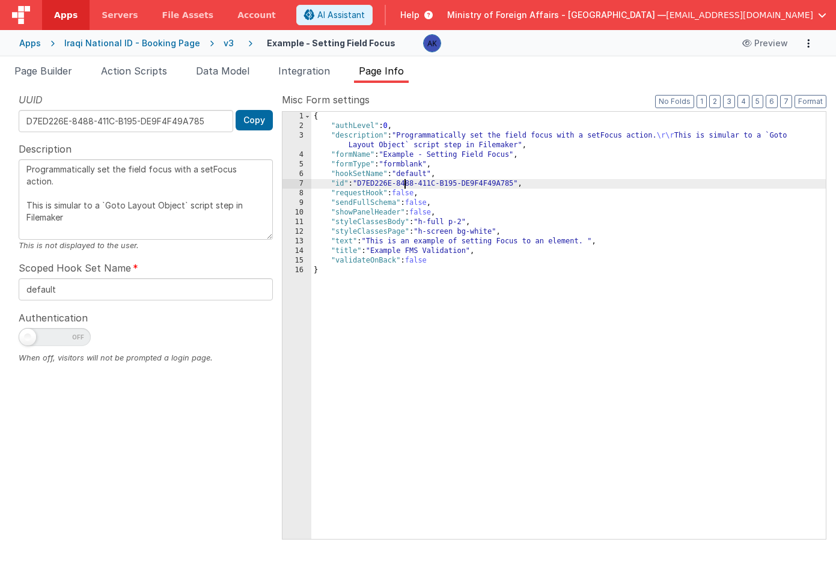
click at [403, 170] on div "{ "authLevel" : 0 , "description" : "Programmatically set the field focus with …" at bounding box center [568, 335] width 515 height 447
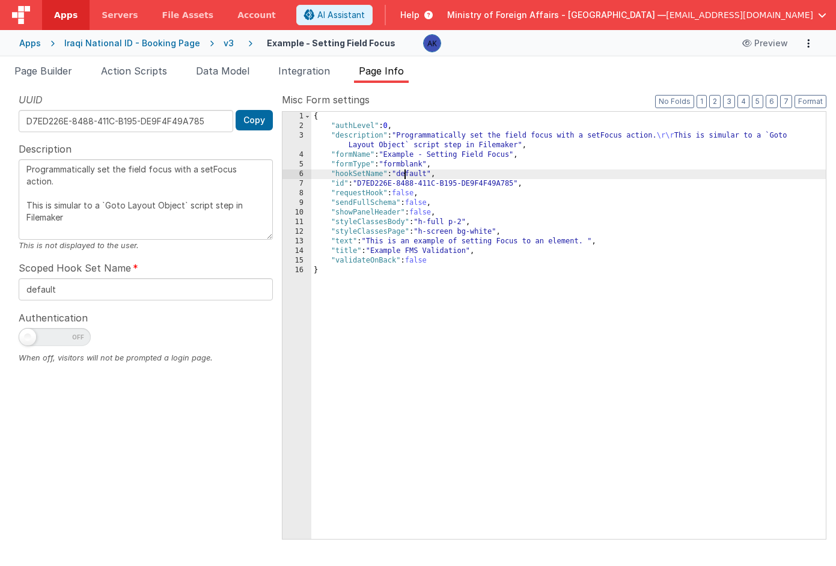
click at [399, 155] on div "{ "authLevel" : 0 , "description" : "Programmatically set the field focus with …" at bounding box center [568, 335] width 515 height 447
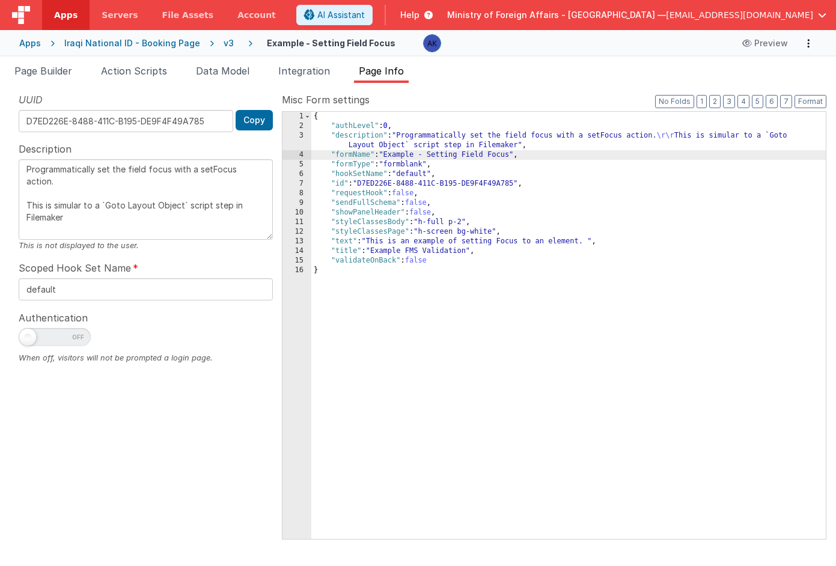
click at [401, 167] on div "{ "authLevel" : 0 , "description" : "Programmatically set the field focus with …" at bounding box center [568, 335] width 515 height 447
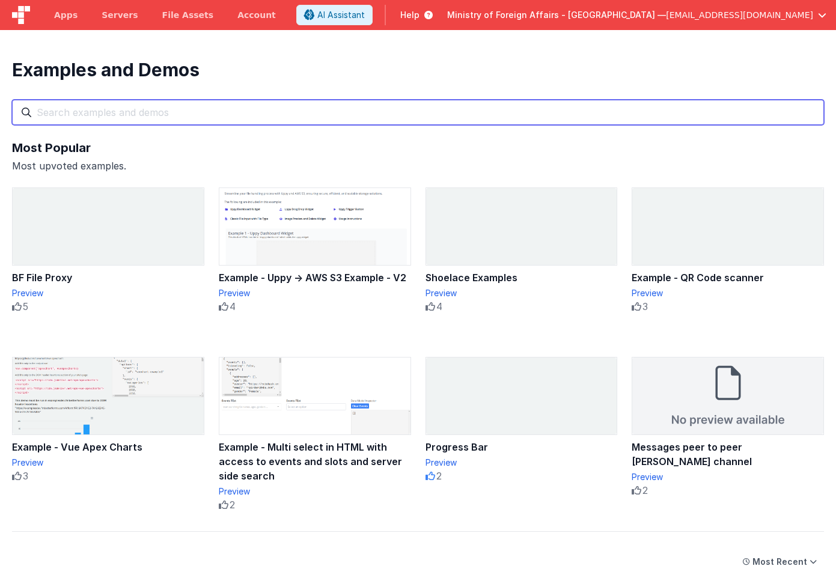
click at [253, 118] on input "text" at bounding box center [418, 112] width 812 height 25
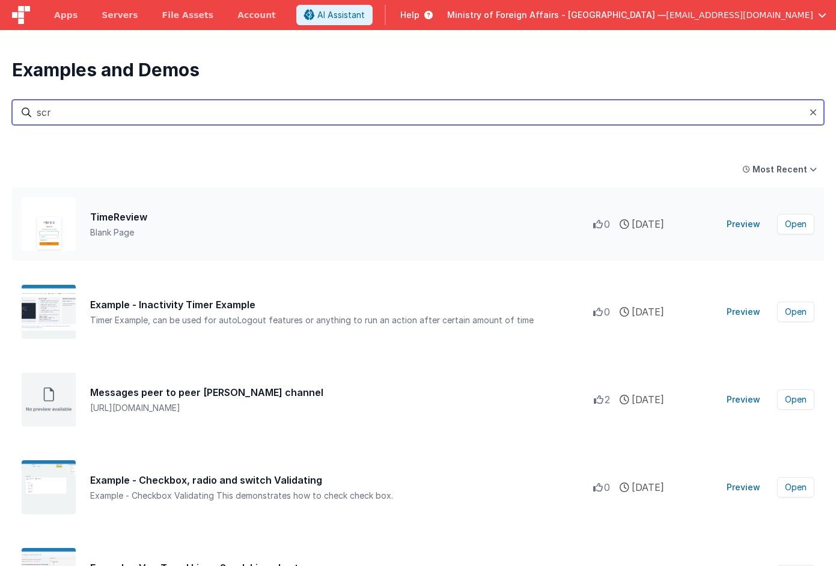
type input "scr"
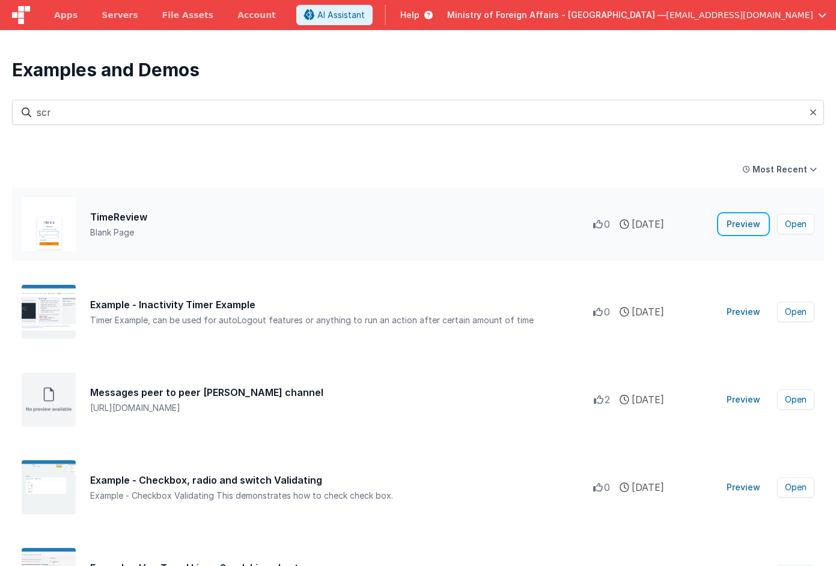
click at [738, 220] on button "Preview" at bounding box center [744, 224] width 48 height 19
click at [800, 226] on button "Open" at bounding box center [795, 224] width 37 height 20
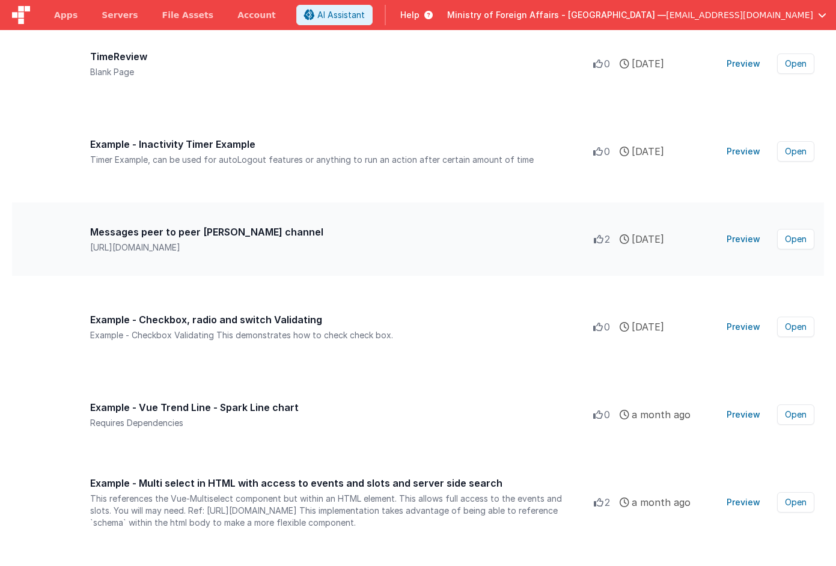
scroll to position [561, 0]
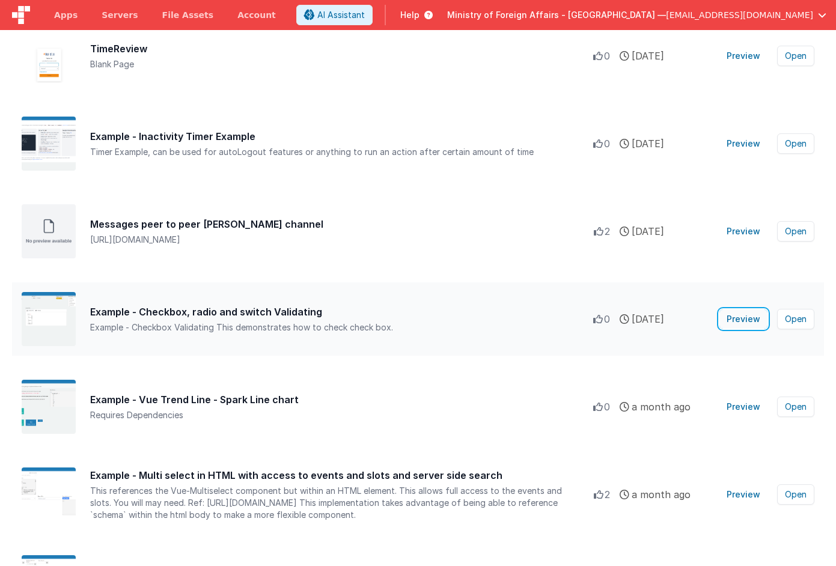
click at [735, 314] on button "Preview" at bounding box center [744, 319] width 48 height 19
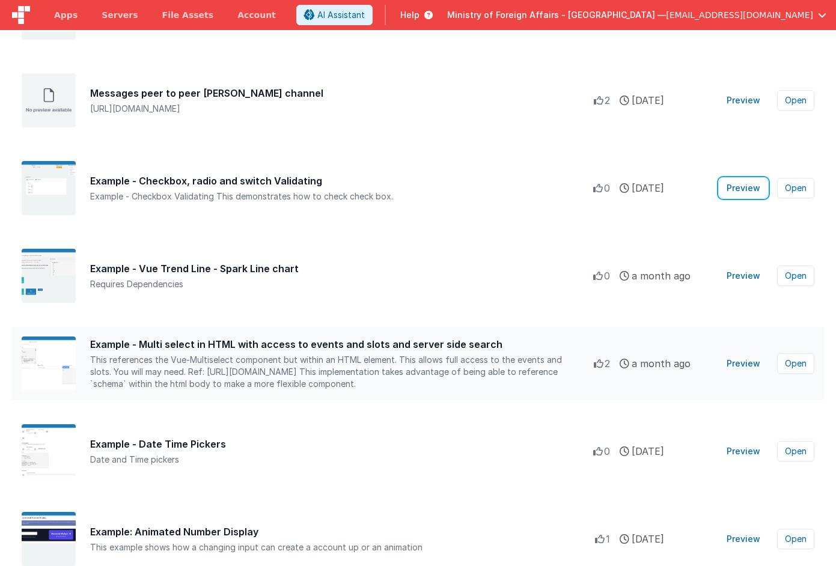
scroll to position [693, 0]
click at [749, 363] on button "Preview" at bounding box center [744, 363] width 48 height 19
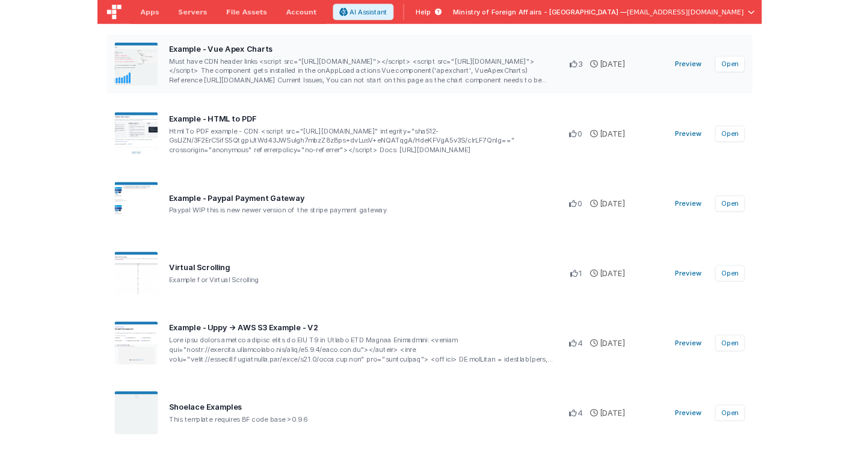
scroll to position [1511, 0]
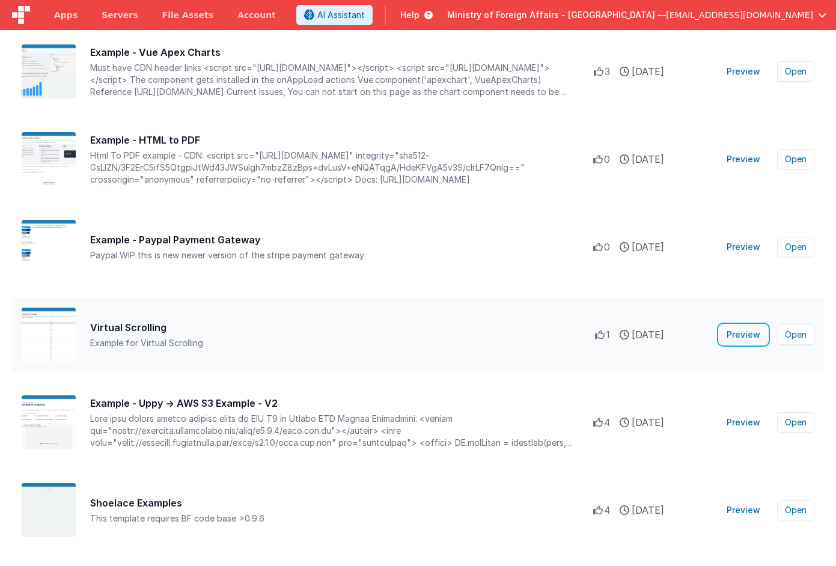
click at [738, 334] on button "Preview" at bounding box center [744, 334] width 48 height 19
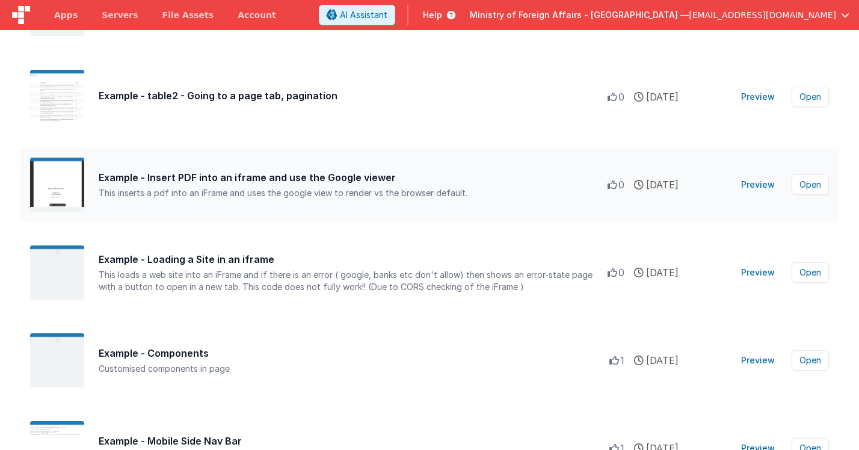
scroll to position [2211, 0]
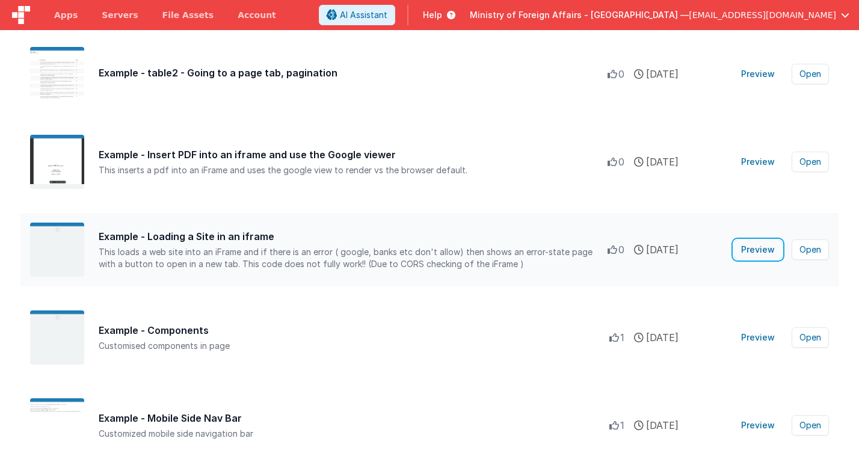
click at [762, 252] on button "Preview" at bounding box center [758, 249] width 48 height 19
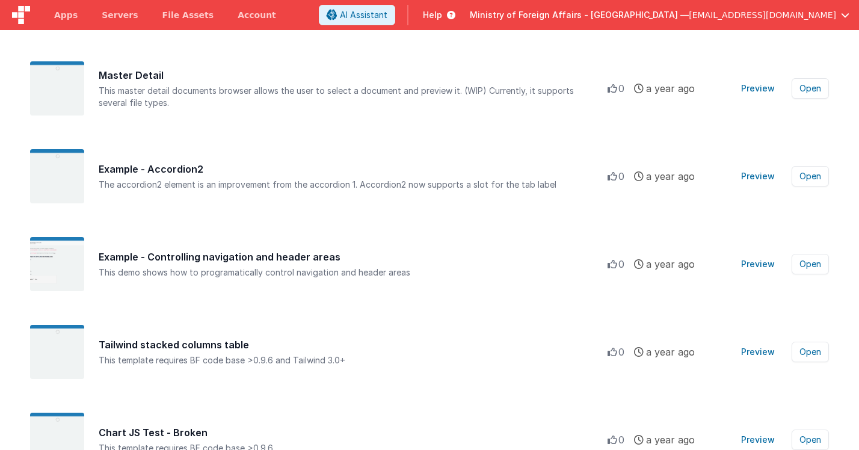
scroll to position [3519, 0]
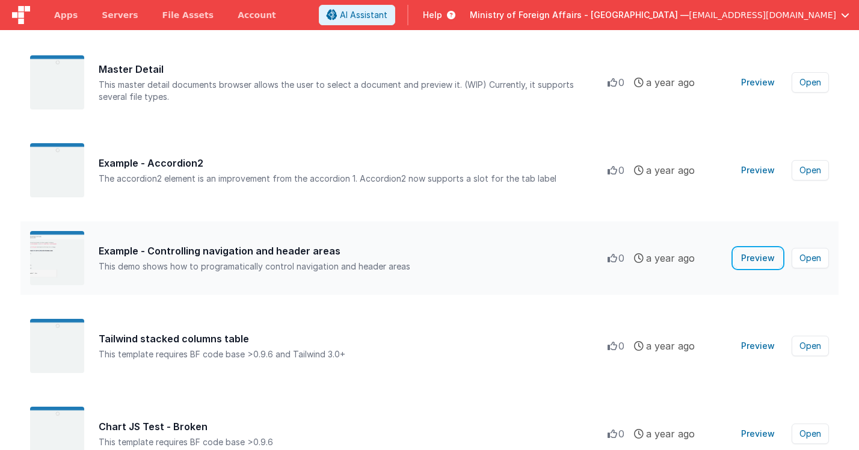
click at [753, 260] on button "Preview" at bounding box center [758, 257] width 48 height 19
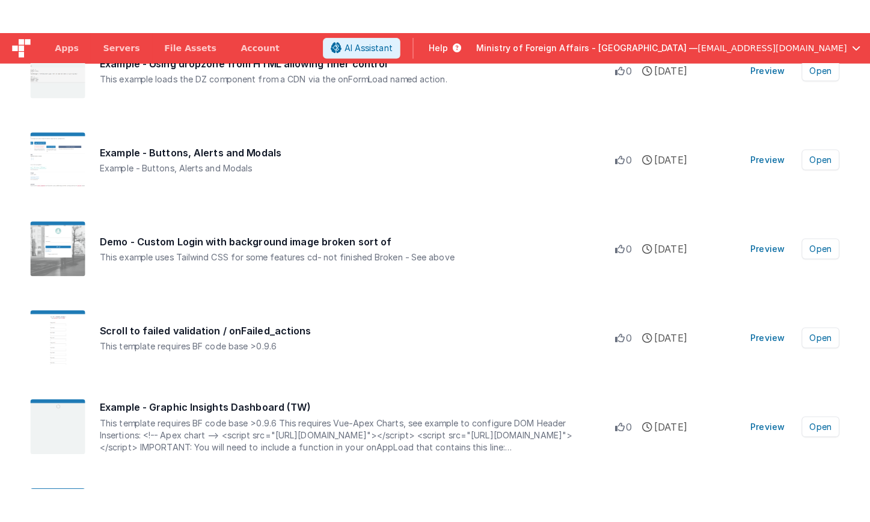
scroll to position [5341, 0]
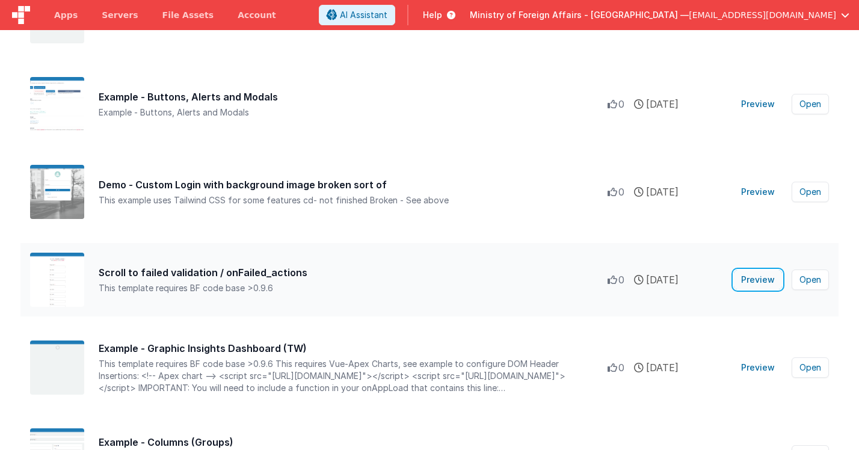
click at [771, 278] on button "Preview" at bounding box center [758, 279] width 48 height 19
click at [818, 277] on button "Open" at bounding box center [809, 279] width 37 height 20
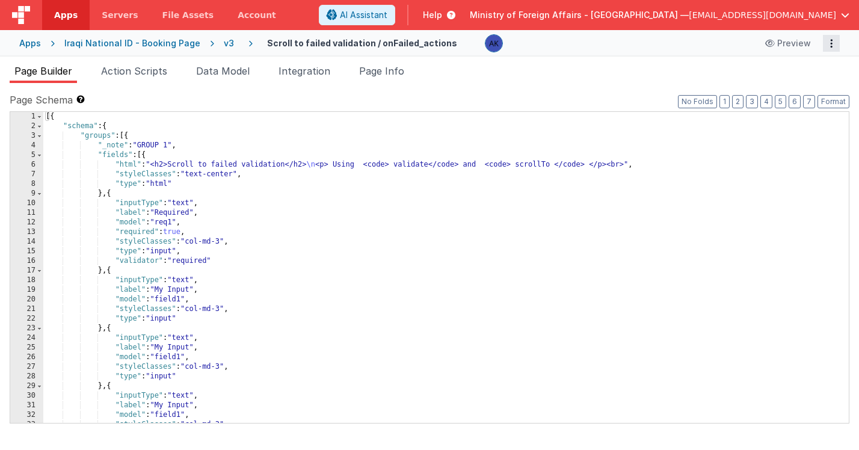
click at [826, 43] on icon "Options" at bounding box center [831, 43] width 17 height 1
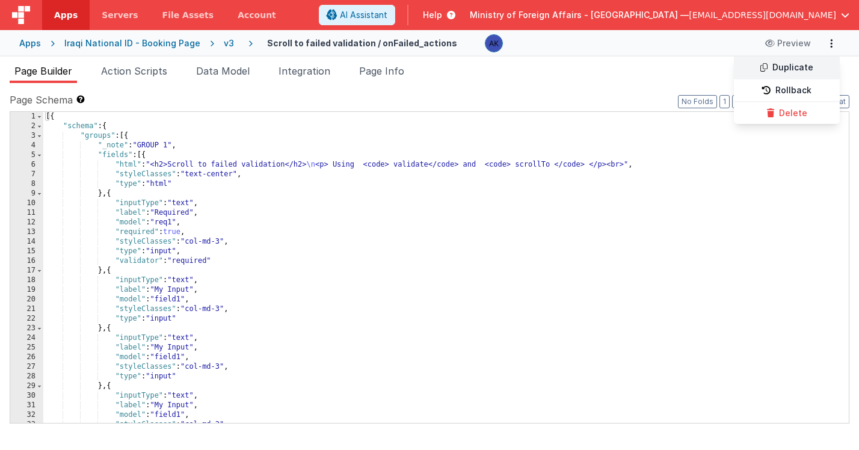
click at [807, 64] on link "Duplicate" at bounding box center [787, 68] width 106 height 23
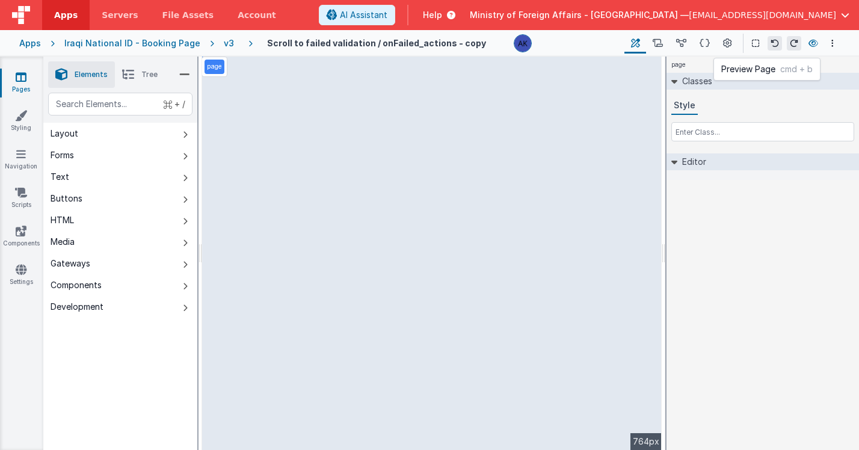
click at [812, 41] on icon at bounding box center [813, 43] width 10 height 8
click at [811, 44] on icon at bounding box center [813, 43] width 10 height 8
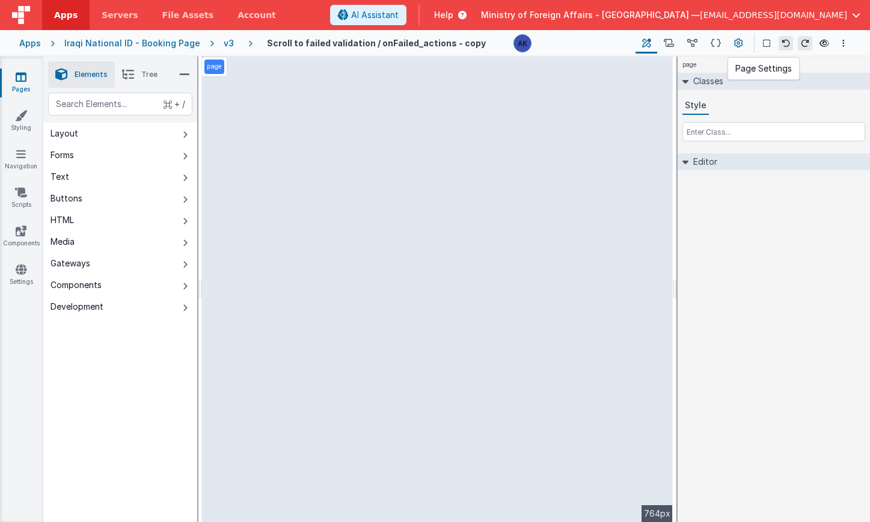
click at [735, 37] on icon at bounding box center [738, 43] width 9 height 13
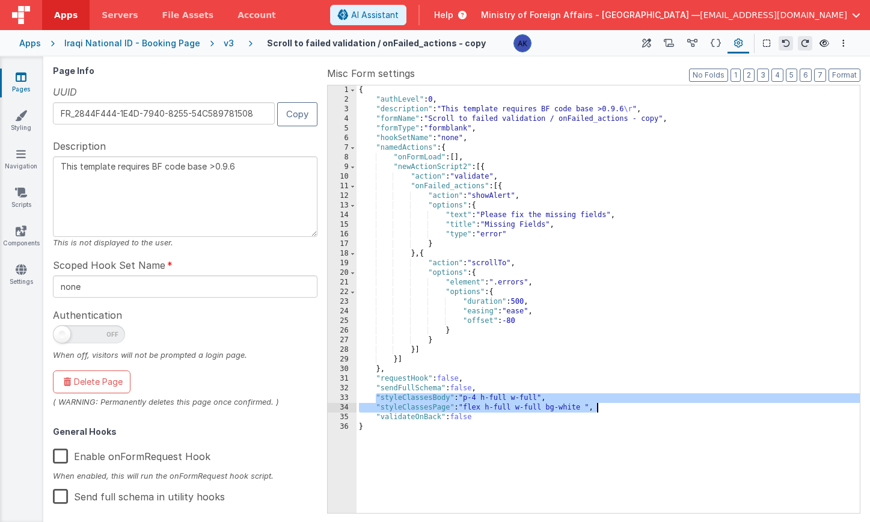
drag, startPoint x: 376, startPoint y: 399, endPoint x: 636, endPoint y: 408, distance: 259.9
click at [636, 408] on div "{ "authLevel" : 0 , "description" : "This template requires BF code base >0.9.6…" at bounding box center [608, 308] width 503 height 447
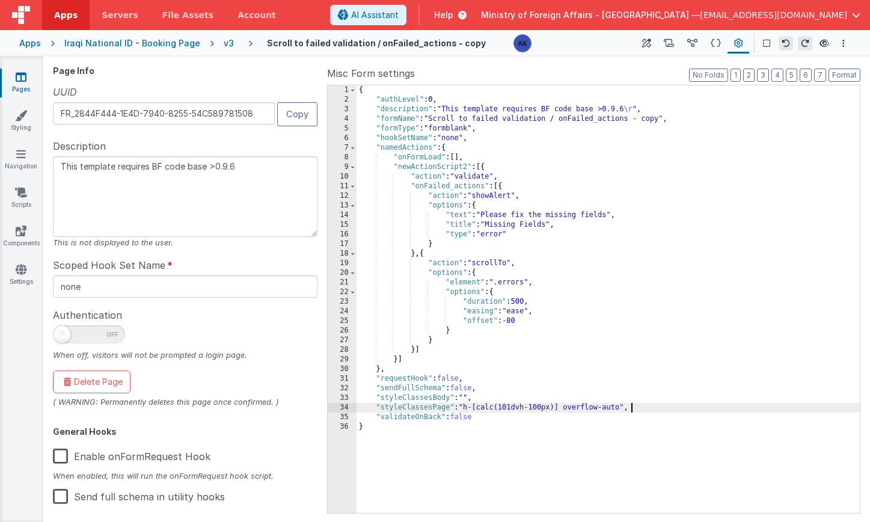
type textarea "This template requires BF code base >0.9.6"
click at [688, 44] on icon at bounding box center [692, 43] width 10 height 13
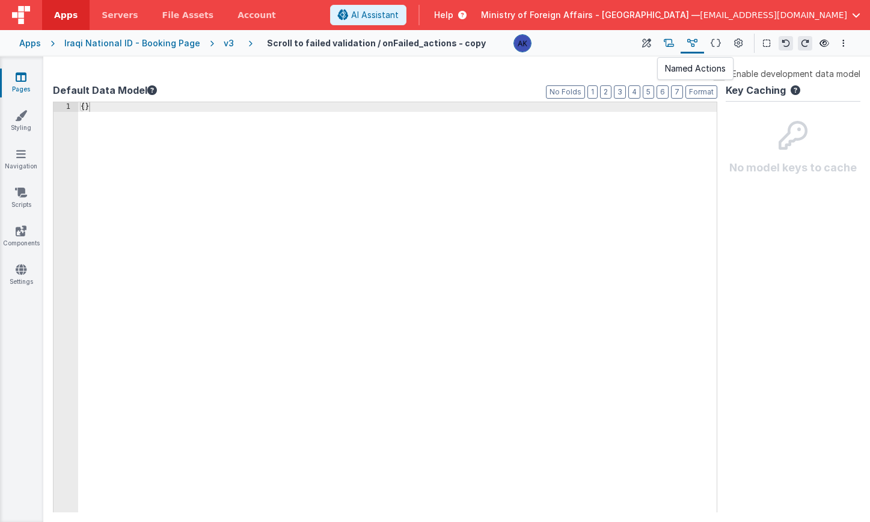
click at [673, 46] on icon at bounding box center [669, 43] width 10 height 13
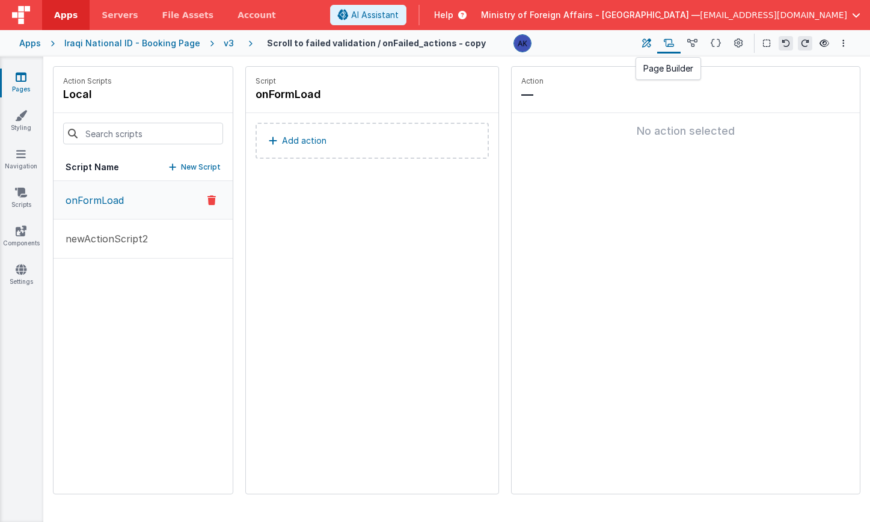
click at [644, 49] on icon at bounding box center [646, 43] width 9 height 13
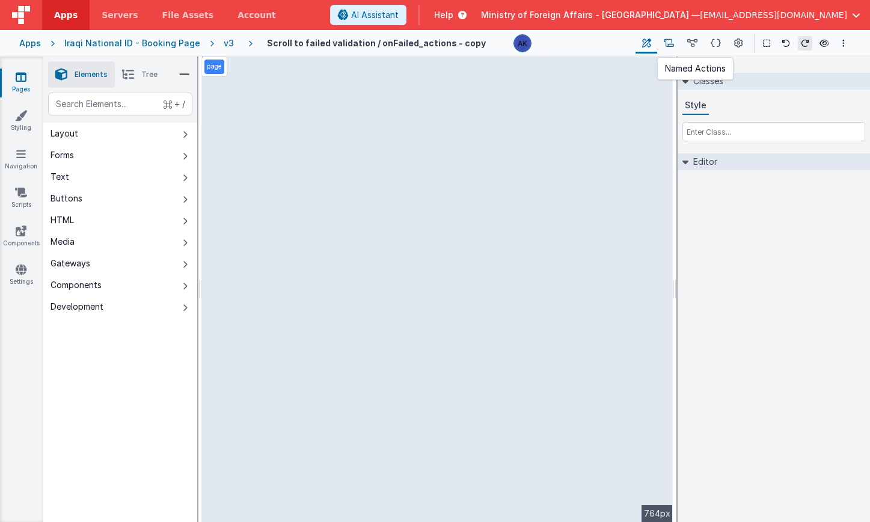
click at [670, 49] on icon at bounding box center [669, 43] width 10 height 13
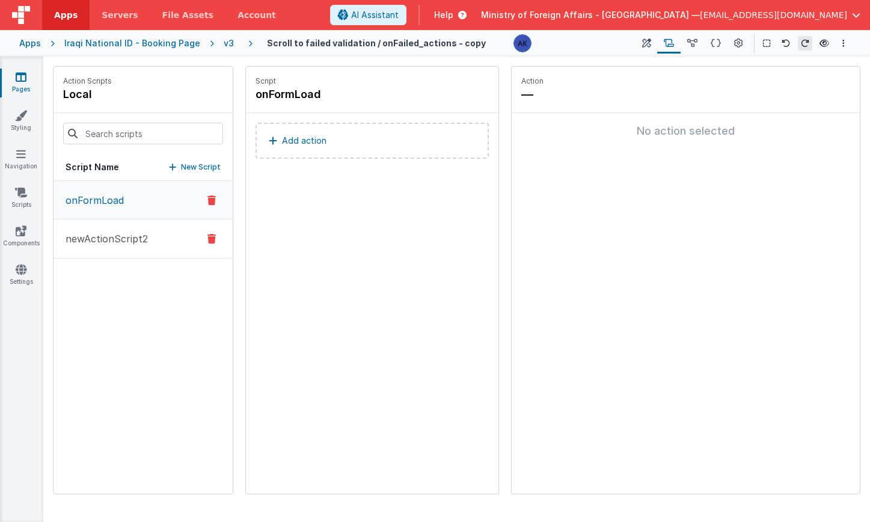
click at [121, 241] on p "newActionScript2" at bounding box center [103, 239] width 90 height 14
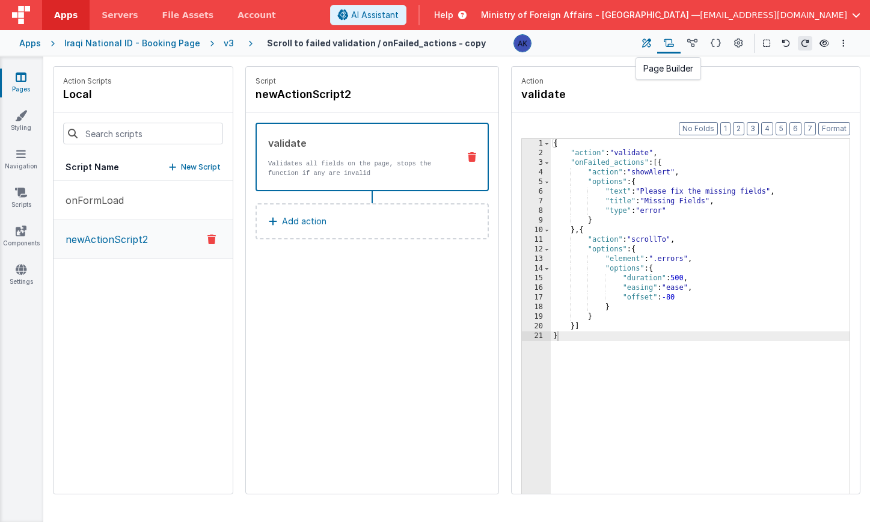
click at [643, 46] on icon at bounding box center [646, 43] width 9 height 13
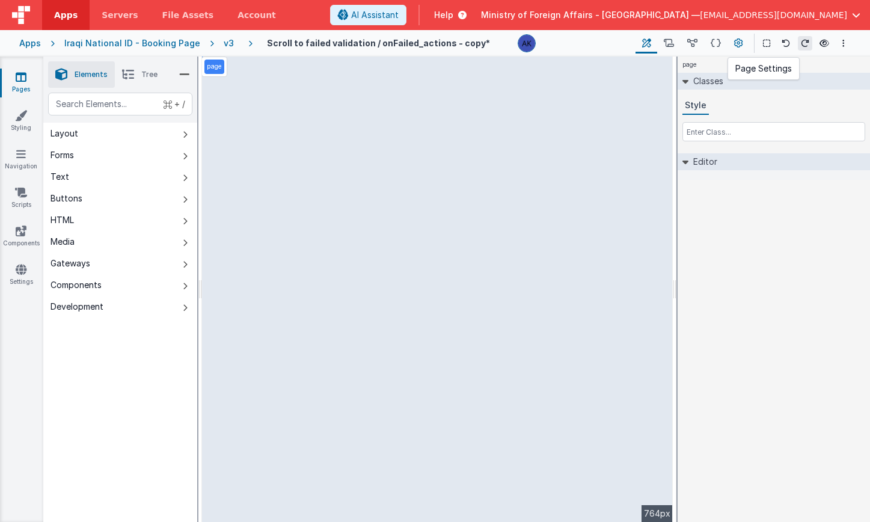
click at [735, 38] on icon at bounding box center [738, 43] width 9 height 13
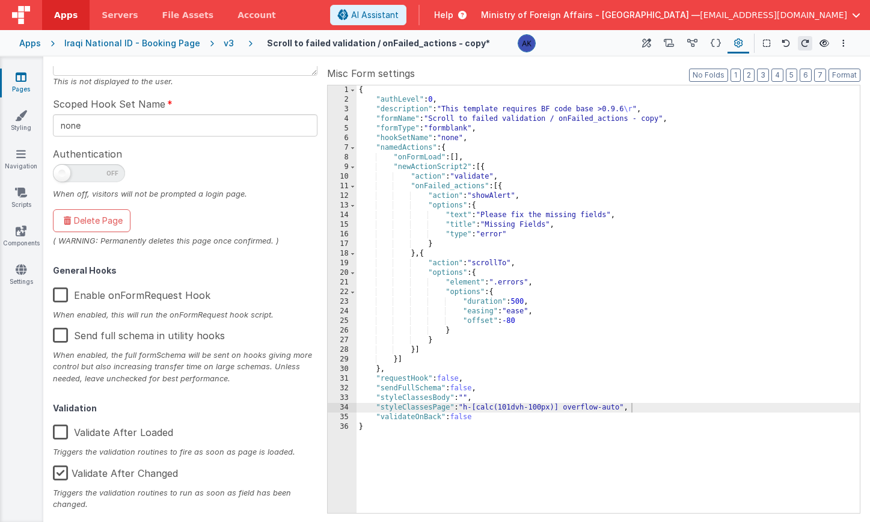
scroll to position [168, 0]
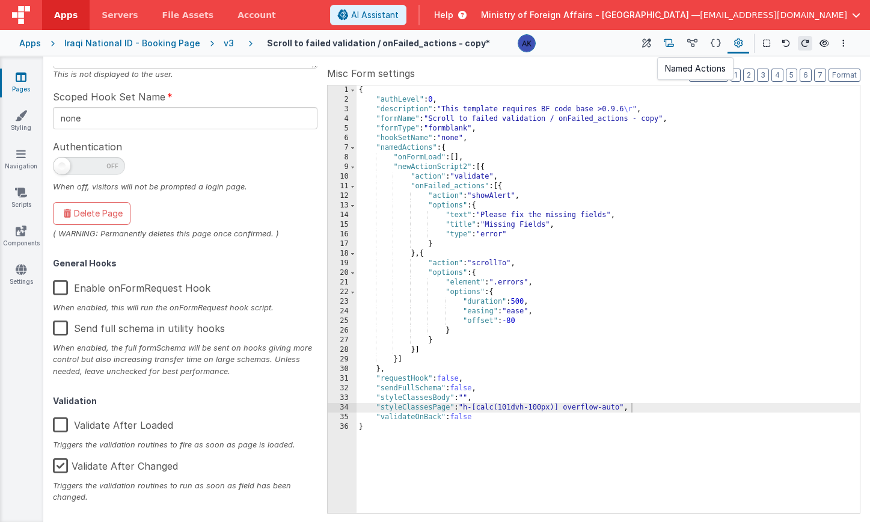
click at [672, 41] on icon at bounding box center [669, 43] width 10 height 13
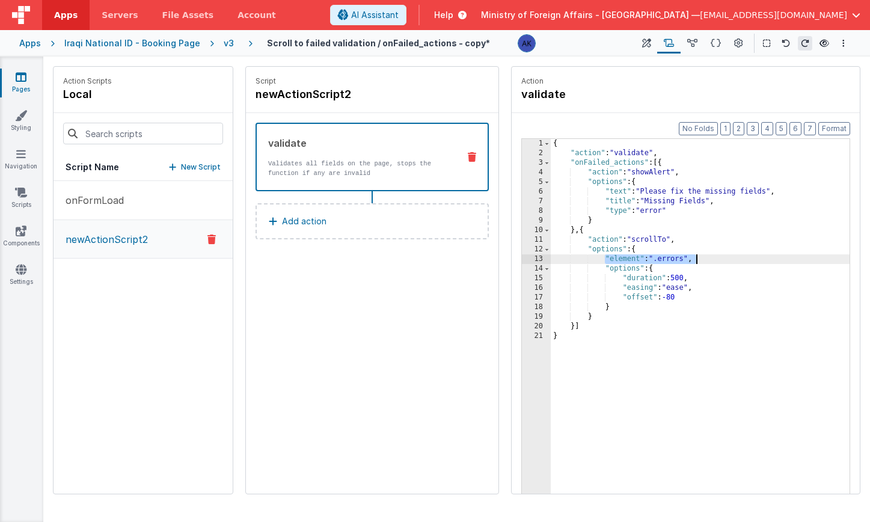
drag, startPoint x: 607, startPoint y: 259, endPoint x: 760, endPoint y: 257, distance: 153.3
click at [760, 257] on div "{ "action" : "validate" , "onFailed_actions" : [{ "action" : "showAlert" , "opt…" at bounding box center [700, 344] width 299 height 411
click at [301, 224] on p "Add action" at bounding box center [304, 221] width 44 height 14
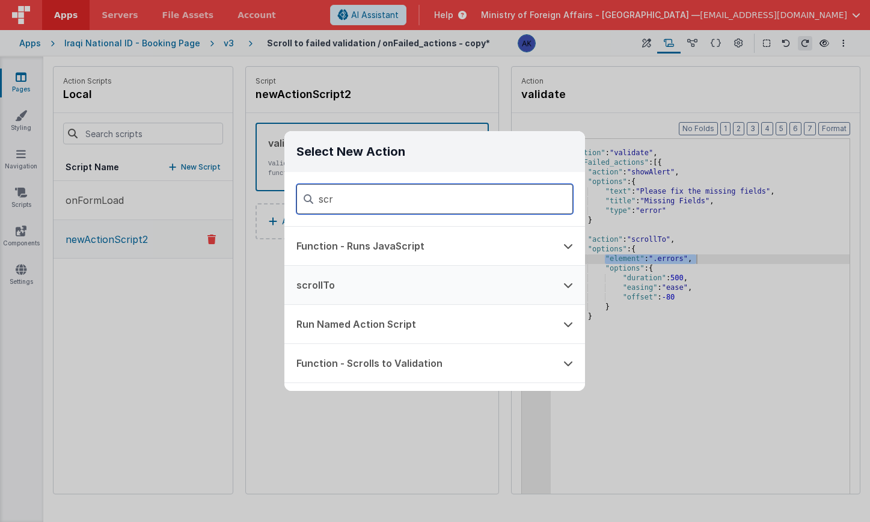
type input "scr"
click at [403, 283] on button "scrollTo" at bounding box center [417, 285] width 267 height 38
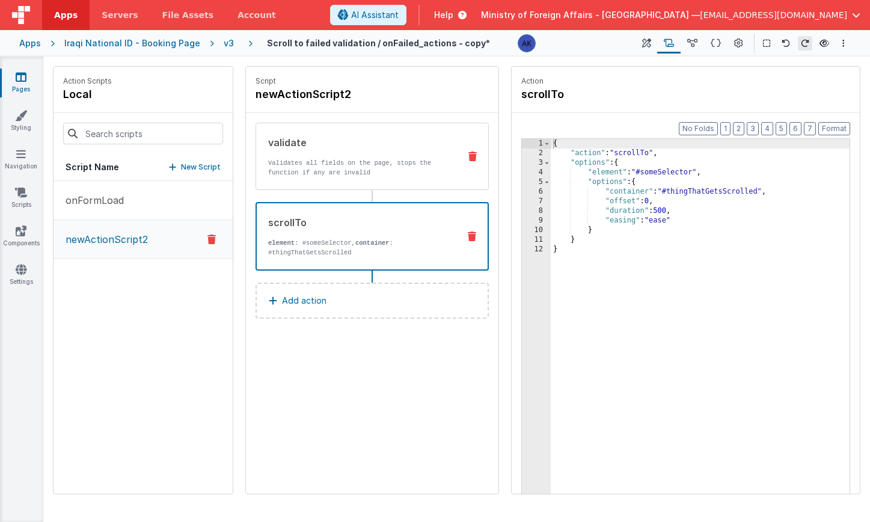
click at [419, 164] on p "Validates all fields on the page, stops the function if any are invalid" at bounding box center [359, 167] width 182 height 19
click at [426, 232] on div "scrollTo element : #someSelector, container : #thingThatGetsScrolled" at bounding box center [353, 236] width 192 height 42
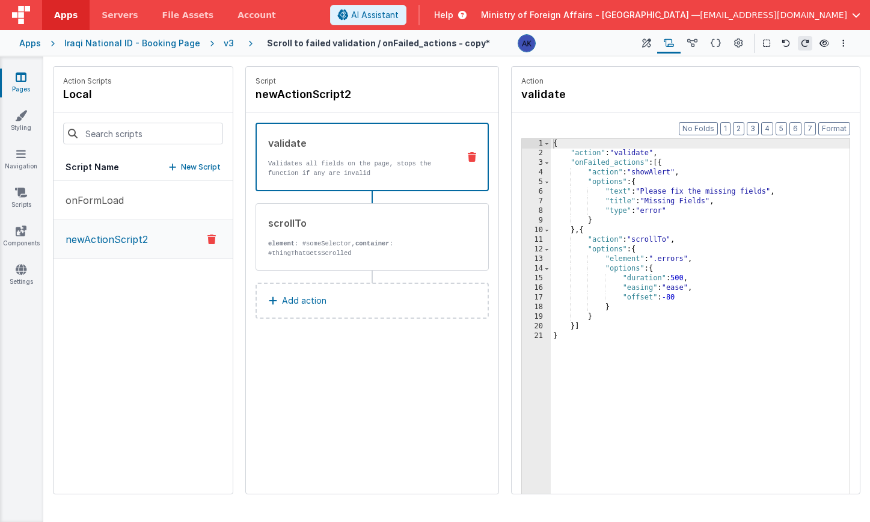
click at [385, 175] on p "Validates all fields on the page, stops the function if any are invalid" at bounding box center [358, 168] width 181 height 19
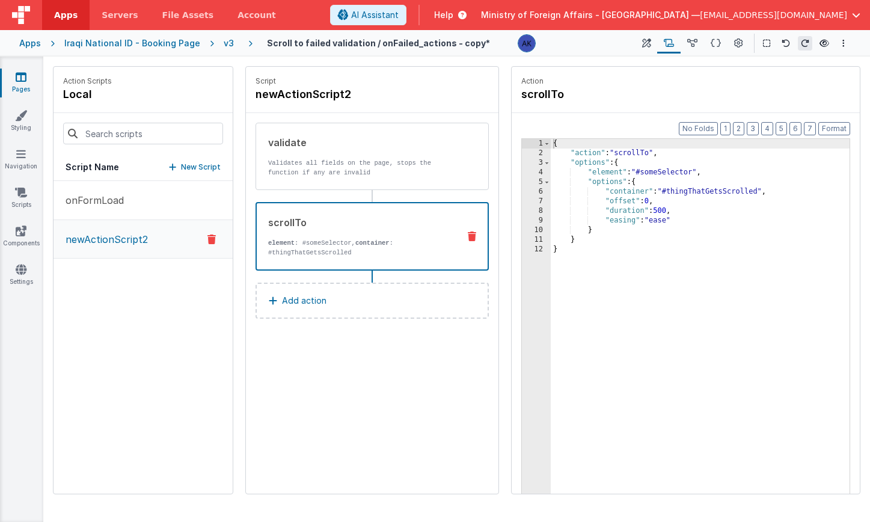
click at [391, 214] on div "scrollTo element : #someSelector, container : #thingThatGetsScrolled" at bounding box center [372, 236] width 233 height 69
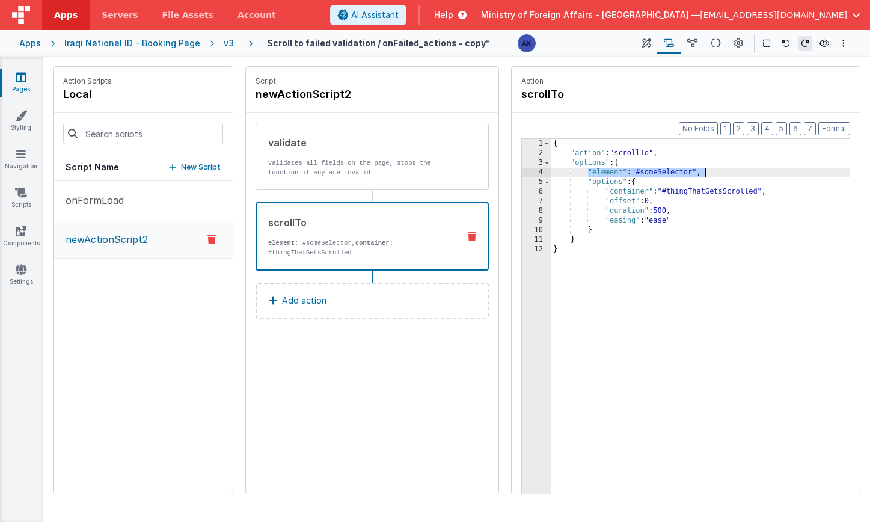
drag, startPoint x: 588, startPoint y: 170, endPoint x: 731, endPoint y: 170, distance: 143.1
click at [731, 170] on div "{ "action" : "scrollTo" , "options" : { "element" : "#someSelector" , "options"…" at bounding box center [700, 344] width 299 height 411
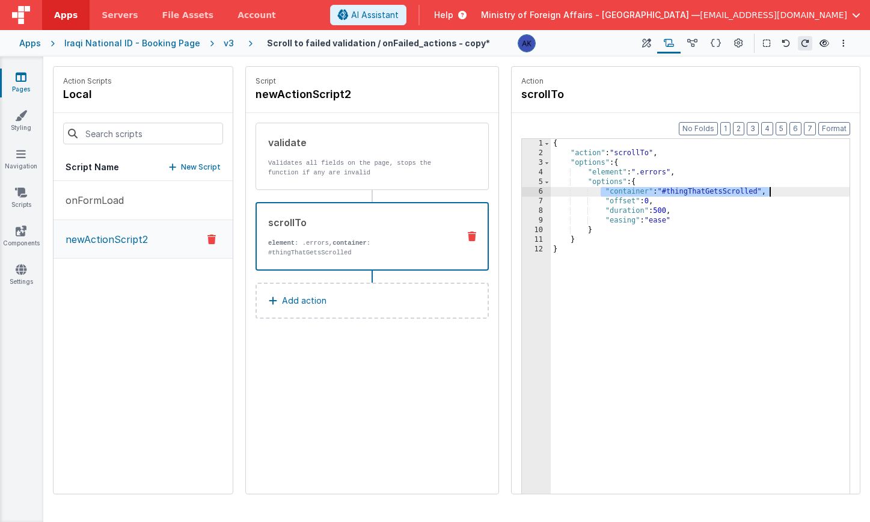
drag, startPoint x: 601, startPoint y: 194, endPoint x: 772, endPoint y: 192, distance: 171.4
click at [772, 192] on div "{ "action" : "scrollTo" , "options" : { "element" : ".errors" , "options" : { "…" at bounding box center [700, 344] width 299 height 411
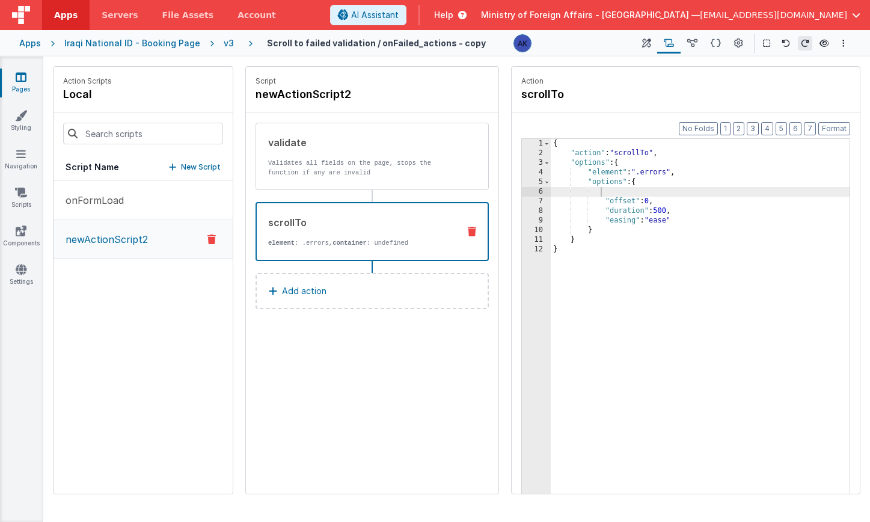
click at [453, 15] on span "Help" at bounding box center [443, 15] width 19 height 12
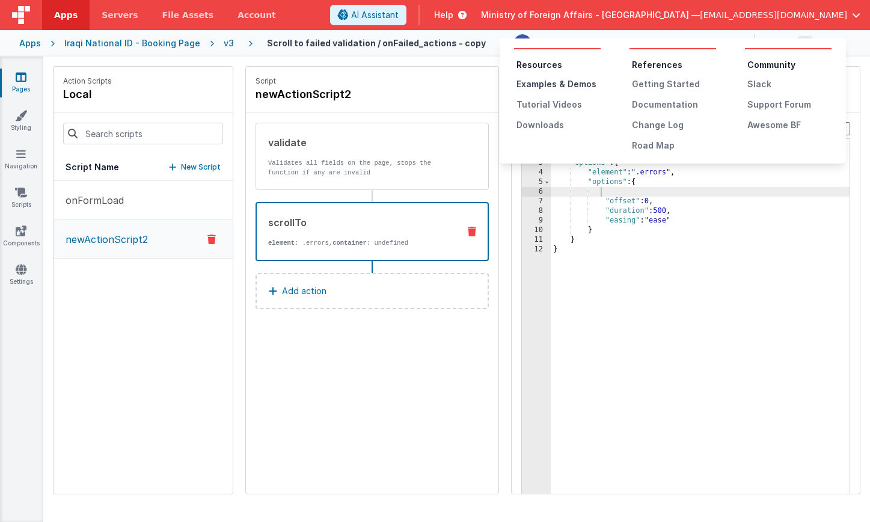
click at [559, 83] on div "Examples & Demos" at bounding box center [559, 84] width 84 height 12
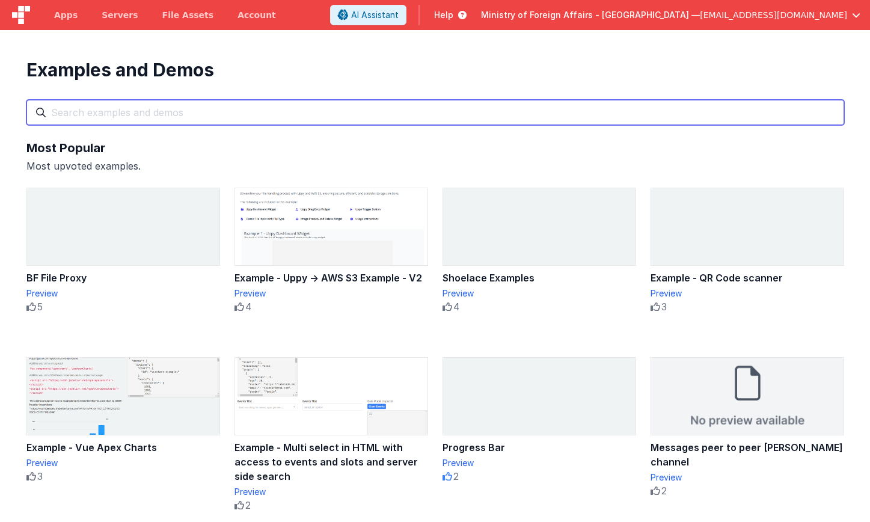
click at [240, 118] on input "text" at bounding box center [435, 112] width 818 height 25
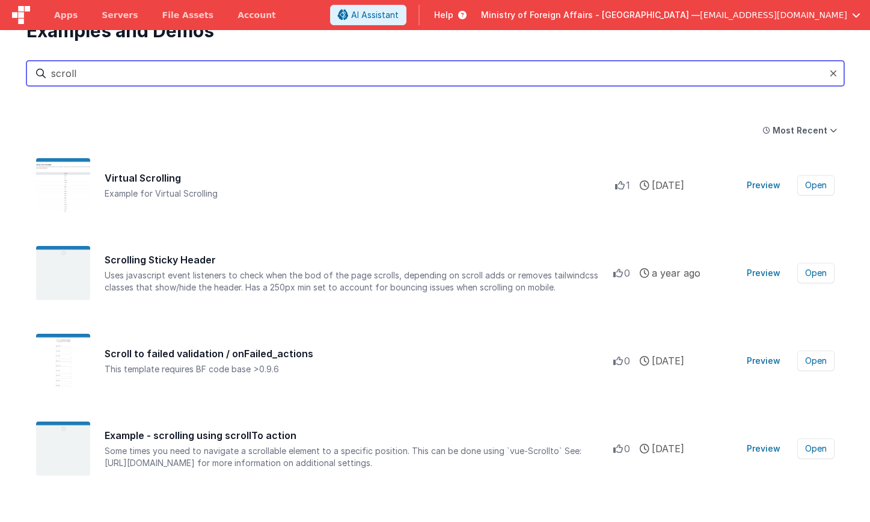
scroll to position [59, 0]
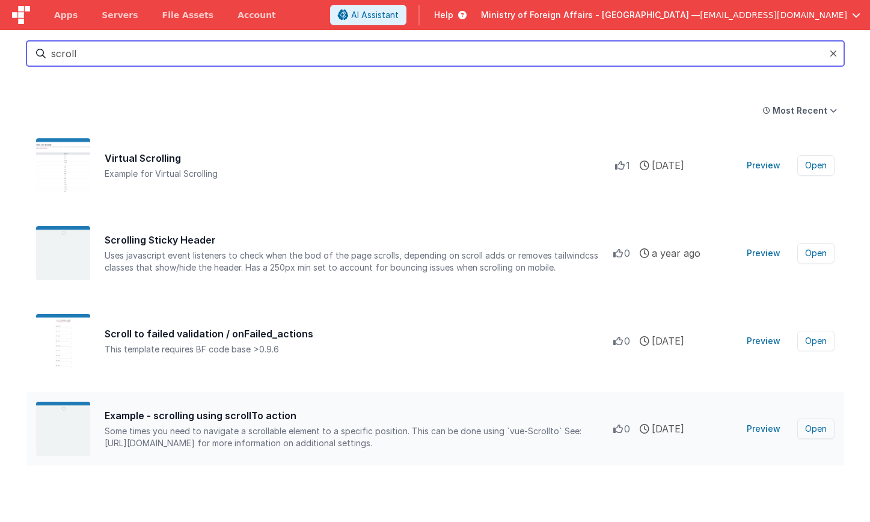
type input "scroll"
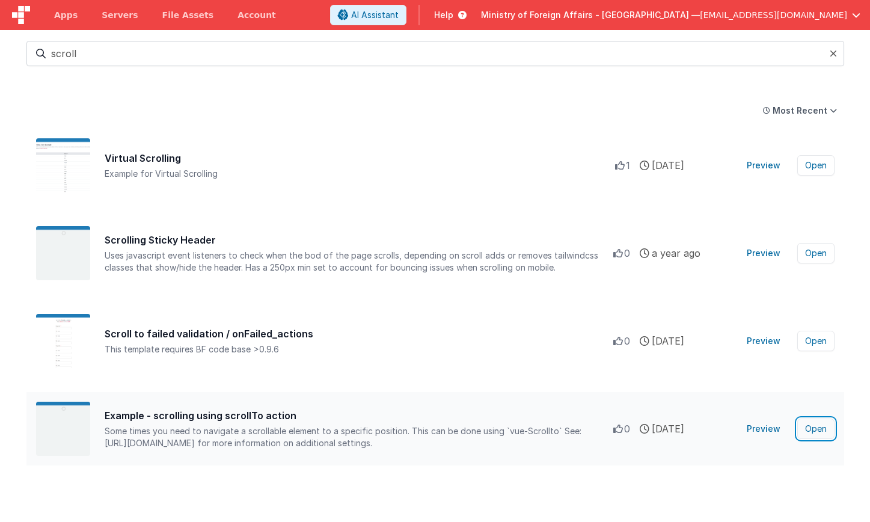
click at [807, 426] on button "Open" at bounding box center [815, 429] width 37 height 20
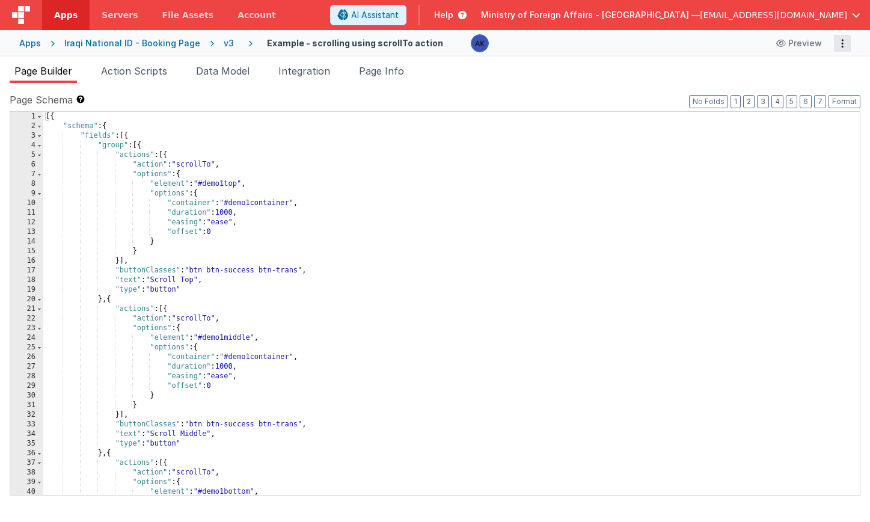
click at [836, 46] on button "Options" at bounding box center [842, 43] width 17 height 17
click at [821, 61] on link "Duplicate" at bounding box center [798, 68] width 106 height 23
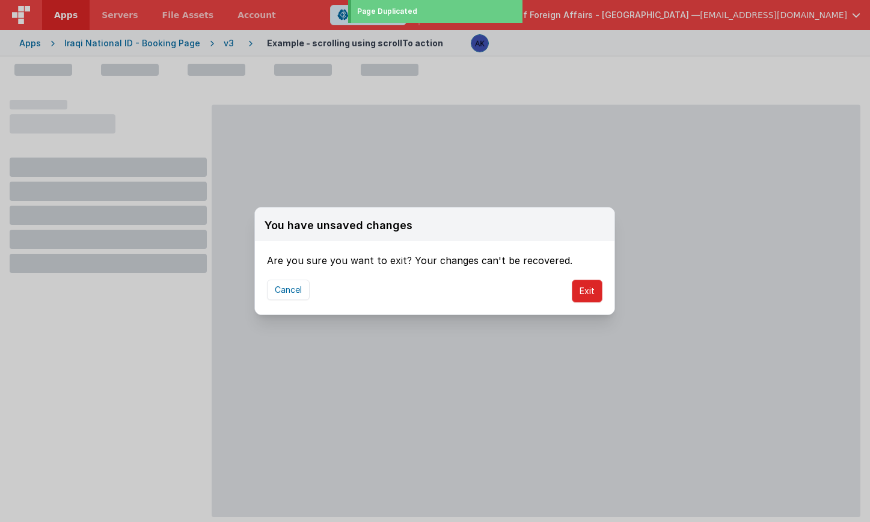
click at [586, 294] on button "Exit" at bounding box center [587, 291] width 31 height 23
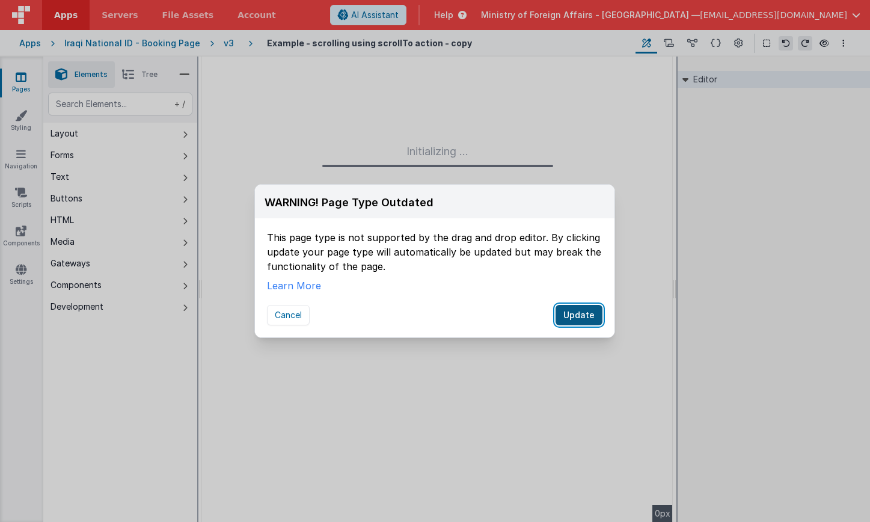
click at [582, 313] on button "Update" at bounding box center [579, 315] width 47 height 20
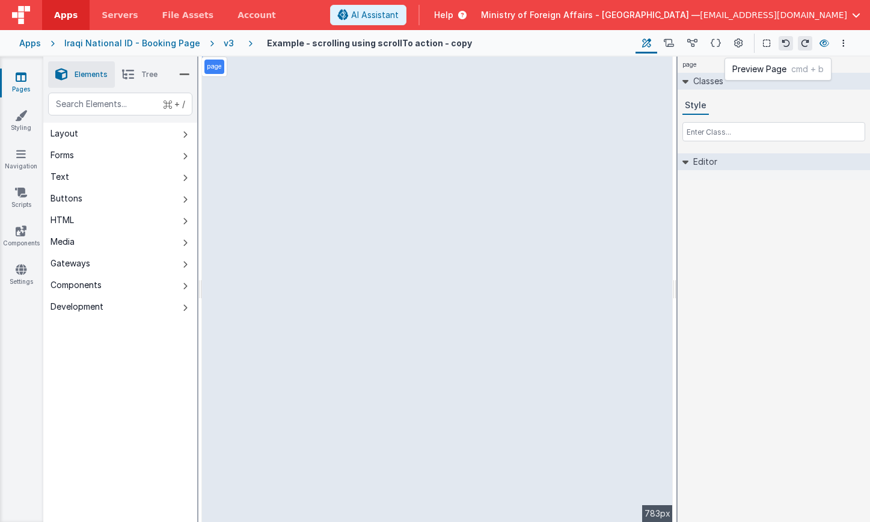
click at [821, 43] on icon at bounding box center [825, 43] width 10 height 8
click at [732, 33] on button at bounding box center [739, 43] width 22 height 20
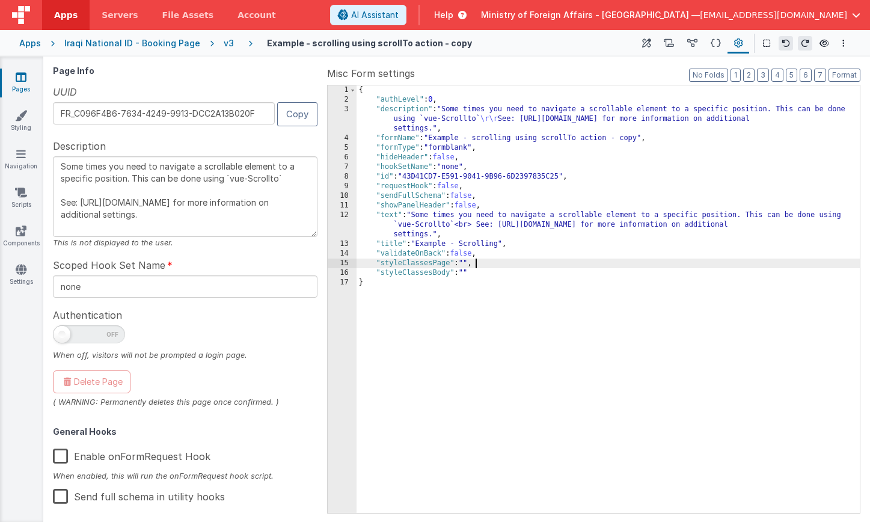
click at [484, 260] on div "{ "authLevel" : 0 , "description" : "Some times you need to navigate a scrollab…" at bounding box center [608, 308] width 503 height 447
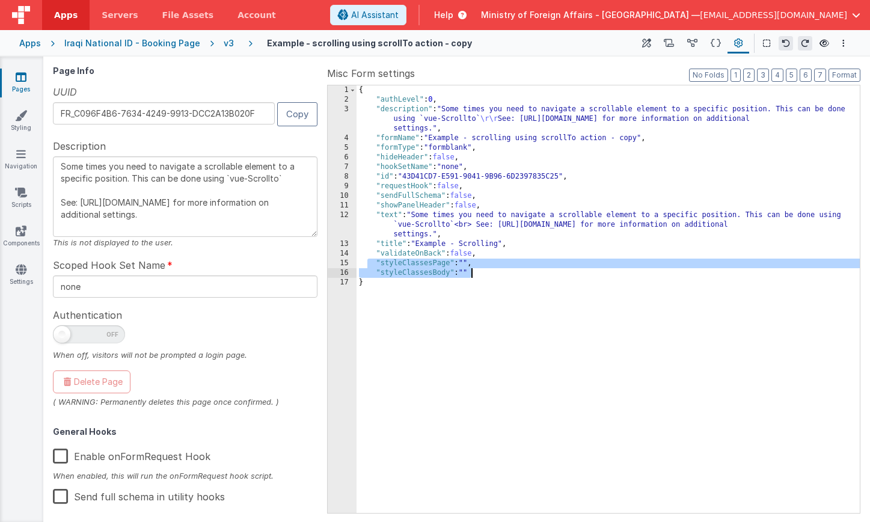
drag, startPoint x: 368, startPoint y: 263, endPoint x: 514, endPoint y: 271, distance: 145.7
click at [514, 271] on div "{ "authLevel" : 0 , "description" : "Some times you need to navigate a scrollab…" at bounding box center [608, 308] width 503 height 447
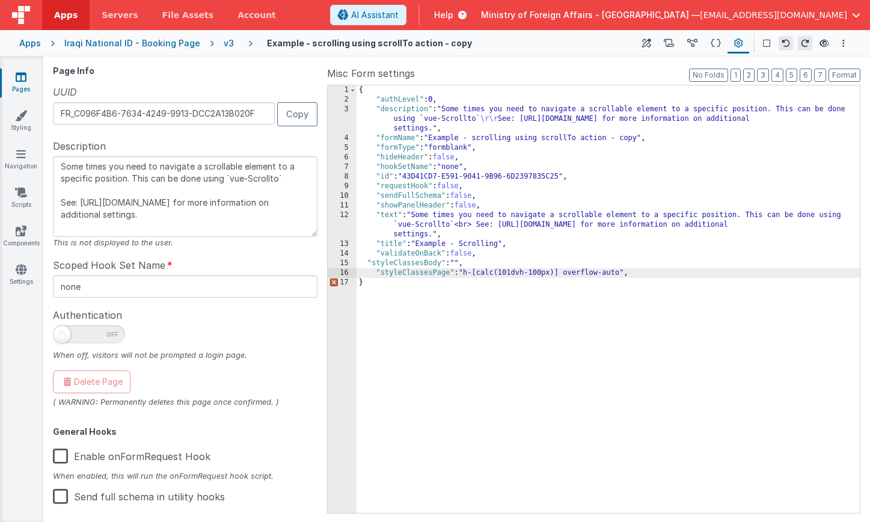
type textarea "Some times you need to navigate a scrollable element to a specific position. Th…"
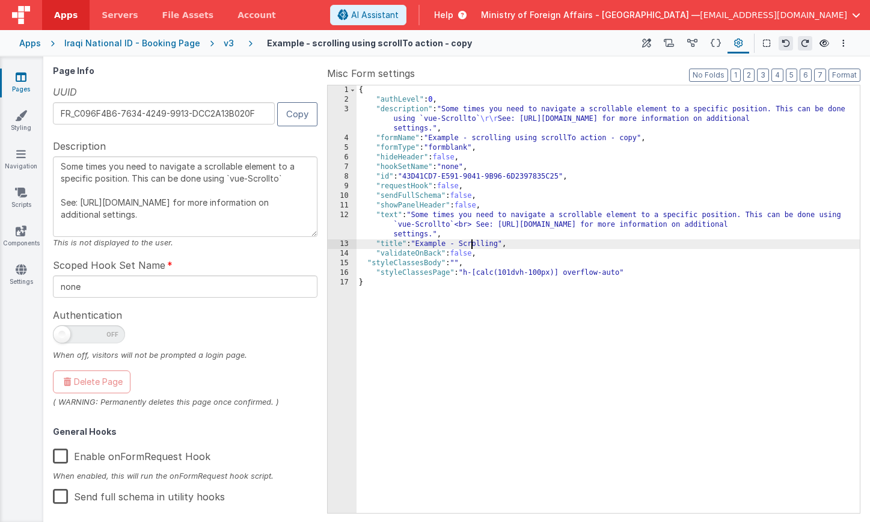
click at [471, 245] on div "{ "authLevel" : 0 , "description" : "Some times you need to navigate a scrollab…" at bounding box center [608, 308] width 503 height 447
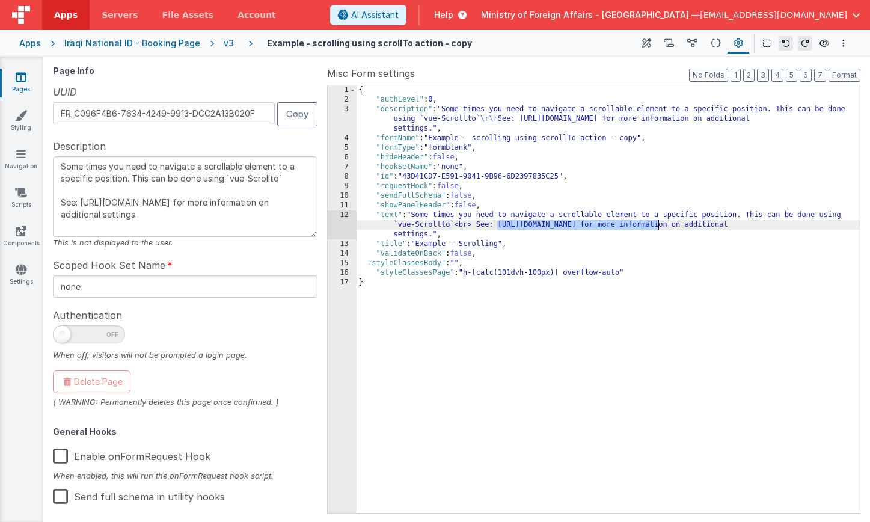
drag, startPoint x: 497, startPoint y: 225, endPoint x: 659, endPoint y: 228, distance: 162.4
click at [659, 228] on div "{ "authLevel" : 0 , "description" : "Some times you need to navigate a scrollab…" at bounding box center [608, 308] width 503 height 447
click at [497, 226] on div "{ "authLevel" : 0 , "description" : "Some times you need to navigate a scrollab…" at bounding box center [608, 308] width 503 height 447
drag, startPoint x: 498, startPoint y: 226, endPoint x: 672, endPoint y: 225, distance: 173.2
click at [672, 225] on div "{ "authLevel" : 0 , "description" : "Some times you need to navigate a scrollab…" at bounding box center [608, 308] width 503 height 447
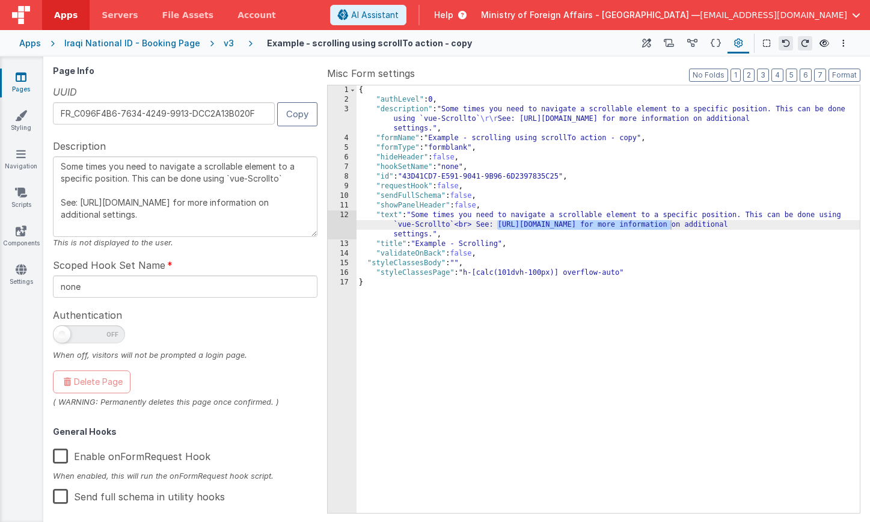
click at [224, 40] on div "v3" at bounding box center [231, 43] width 15 height 12
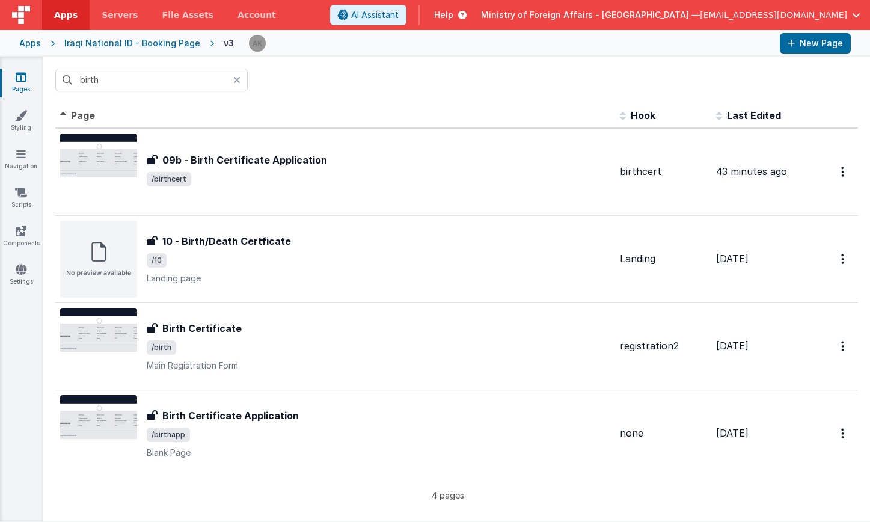
click at [757, 122] on th "Last Edited" at bounding box center [759, 116] width 96 height 24
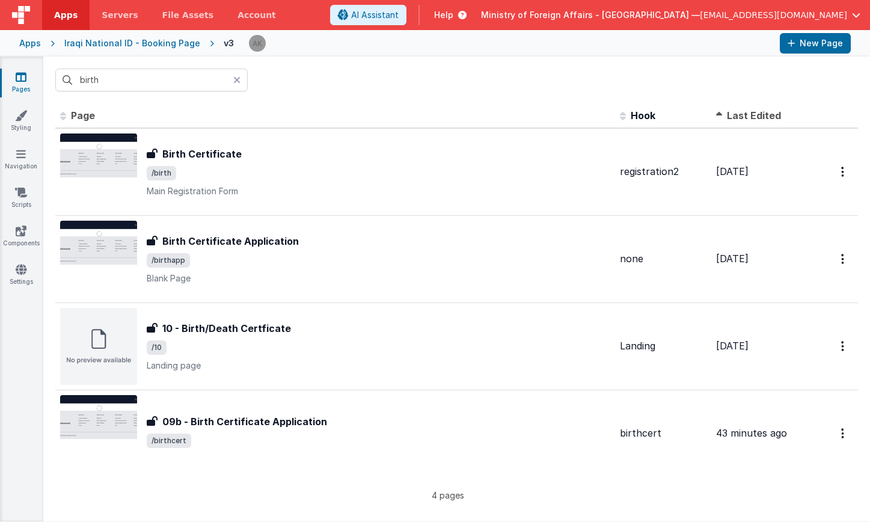
click at [237, 80] on icon at bounding box center [236, 80] width 7 height 10
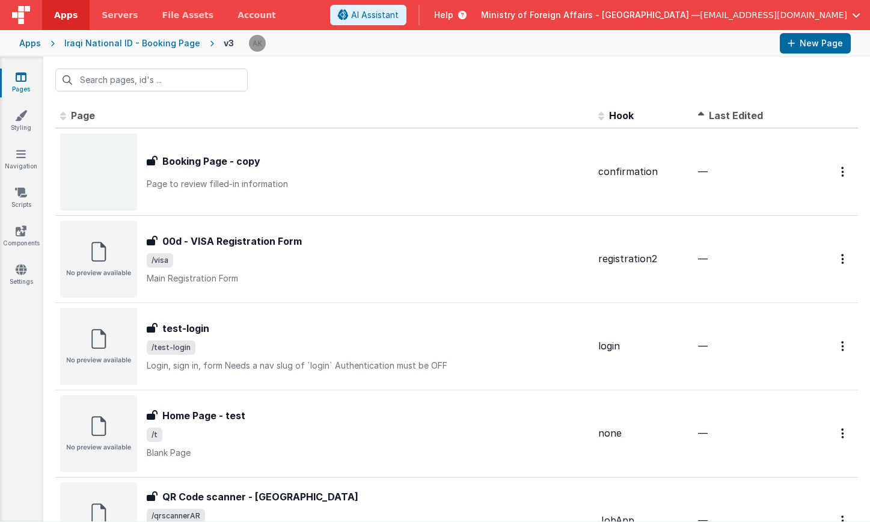
click at [742, 117] on span "Last Edited" at bounding box center [736, 115] width 54 height 12
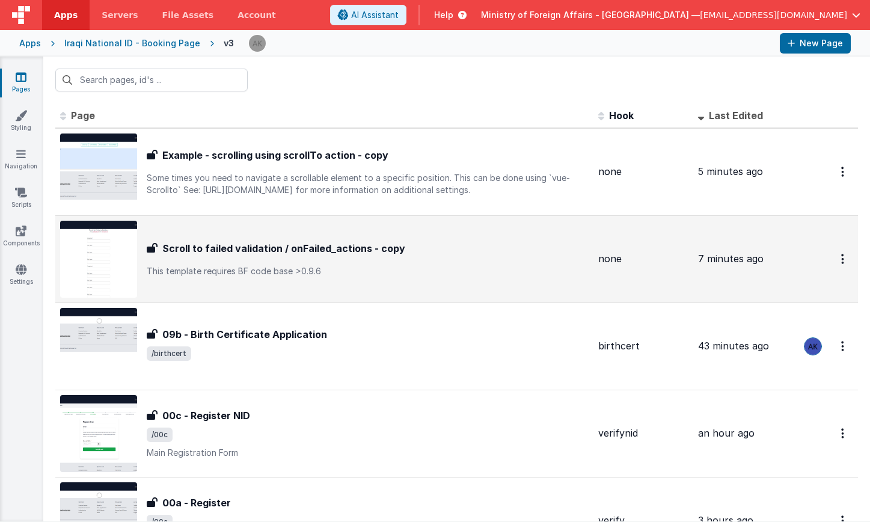
click at [108, 260] on img at bounding box center [98, 259] width 77 height 77
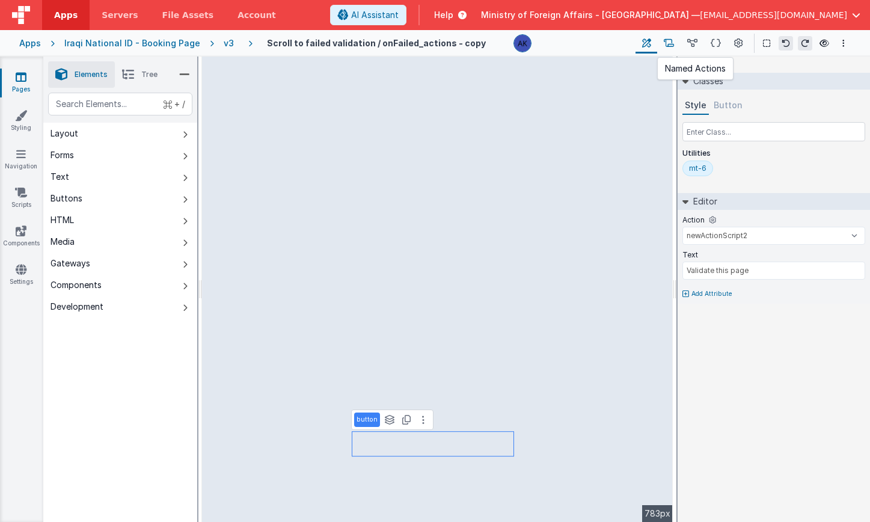
click at [671, 37] on icon at bounding box center [669, 43] width 10 height 13
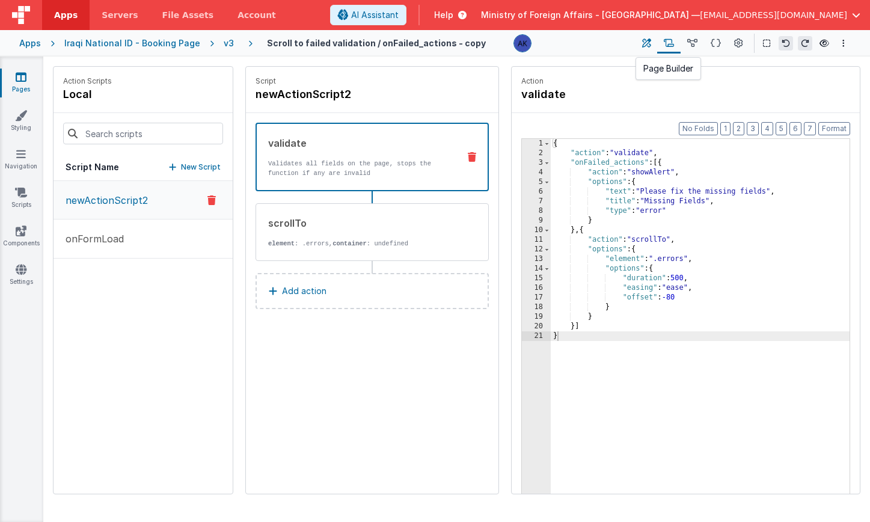
click at [648, 37] on icon at bounding box center [646, 43] width 9 height 13
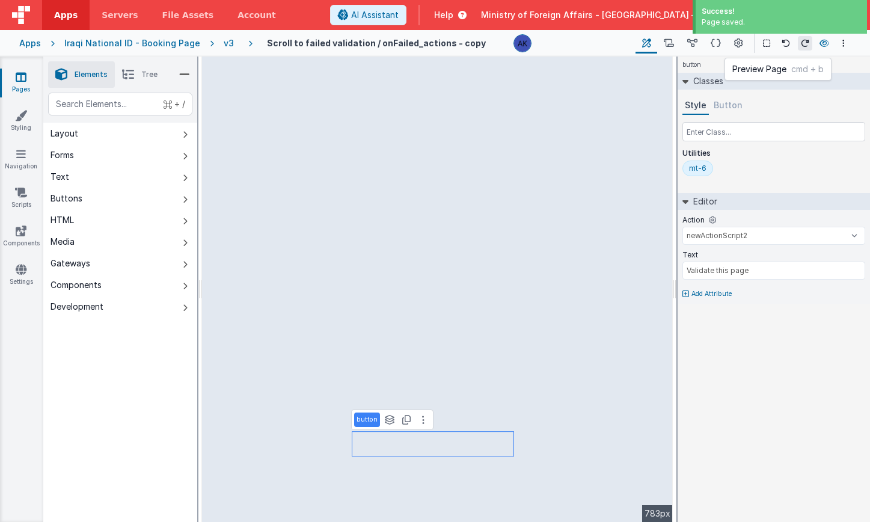
click at [822, 47] on icon at bounding box center [825, 43] width 10 height 8
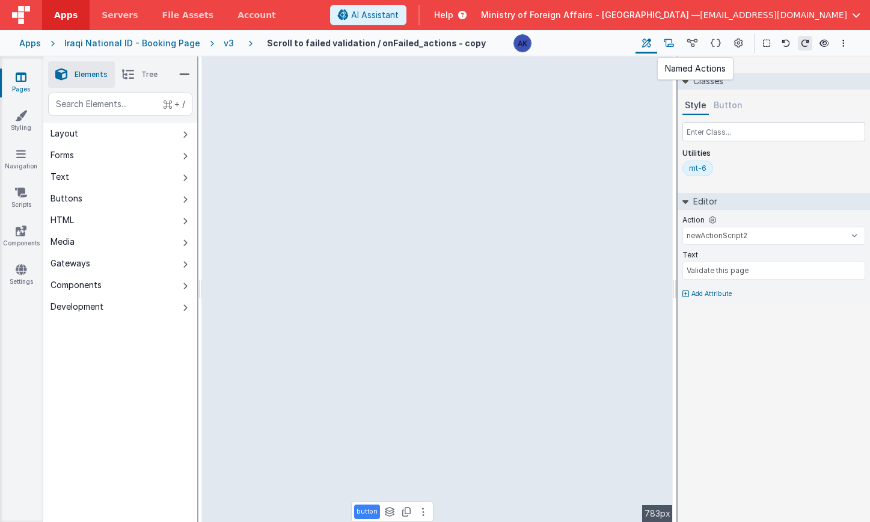
click at [667, 48] on icon at bounding box center [669, 43] width 10 height 13
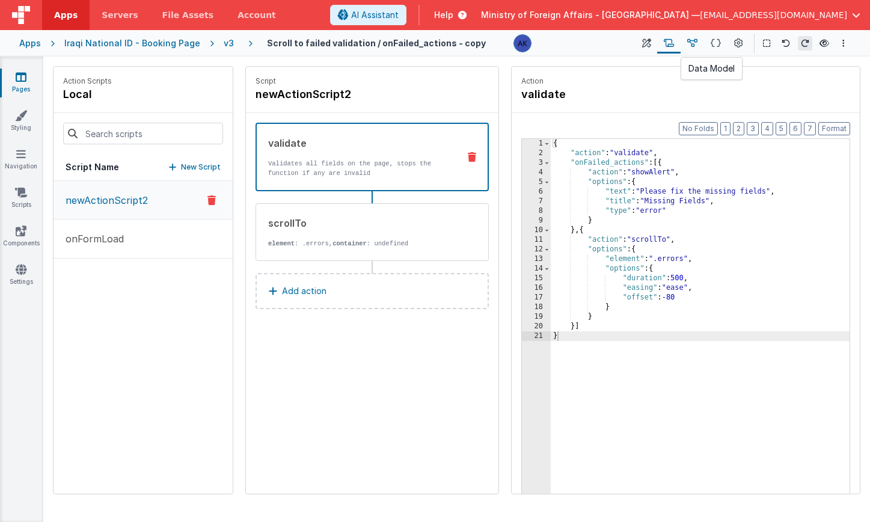
click at [688, 44] on icon at bounding box center [692, 43] width 10 height 13
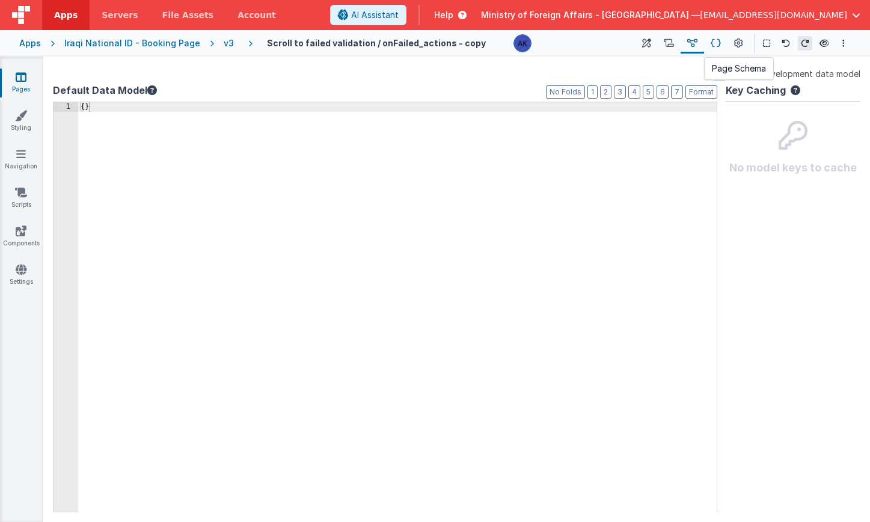
click at [714, 43] on icon at bounding box center [716, 43] width 10 height 13
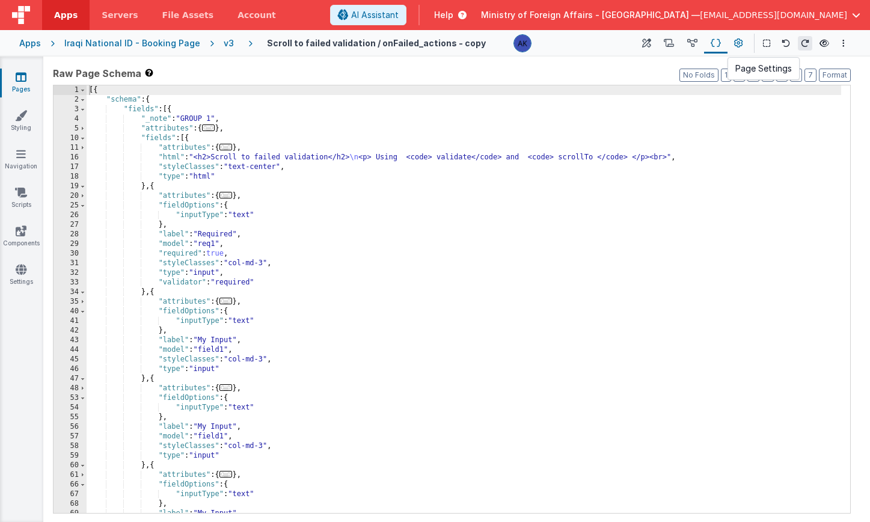
click at [736, 43] on icon at bounding box center [738, 43] width 9 height 13
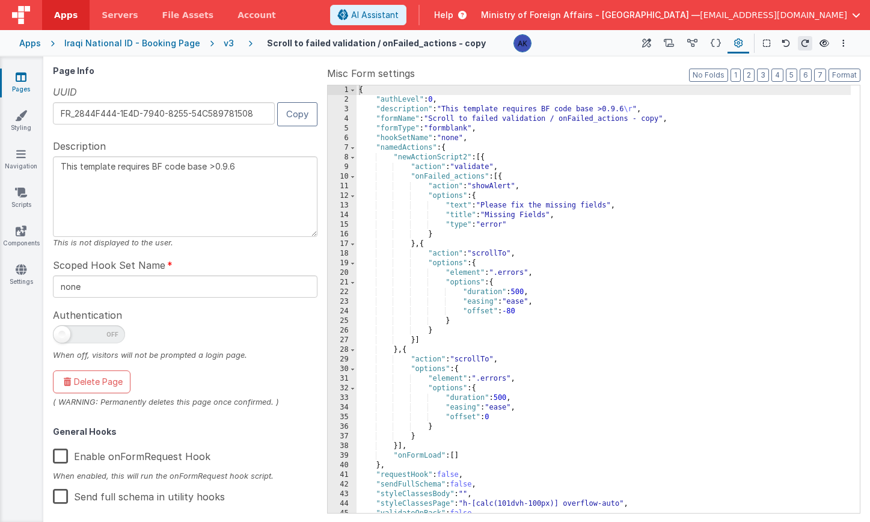
scroll to position [168, 0]
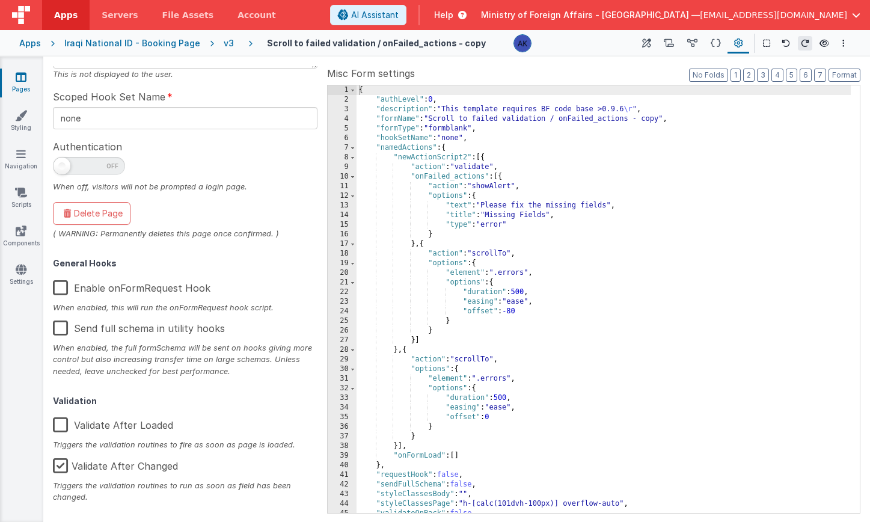
click at [108, 423] on label "Validate After Loaded" at bounding box center [113, 423] width 120 height 26
click at [0, 0] on input "Validate After Loaded" at bounding box center [0, 0] width 0 height 0
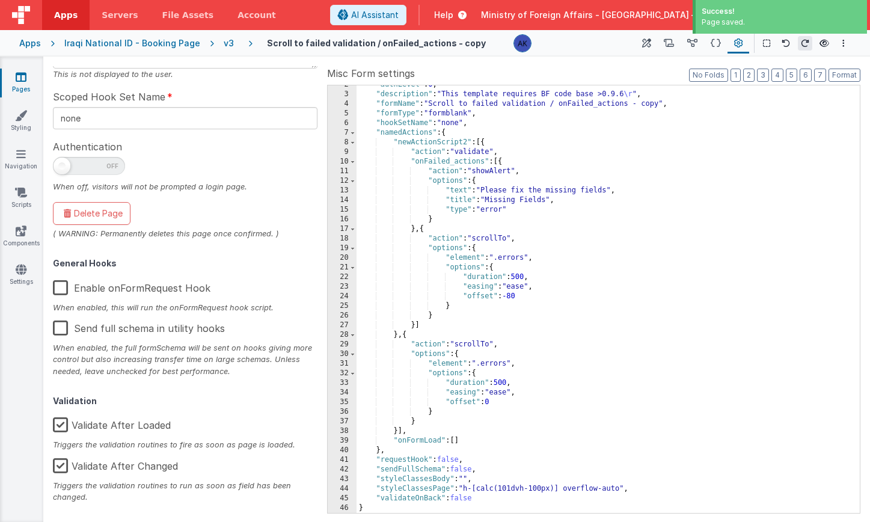
scroll to position [15, 0]
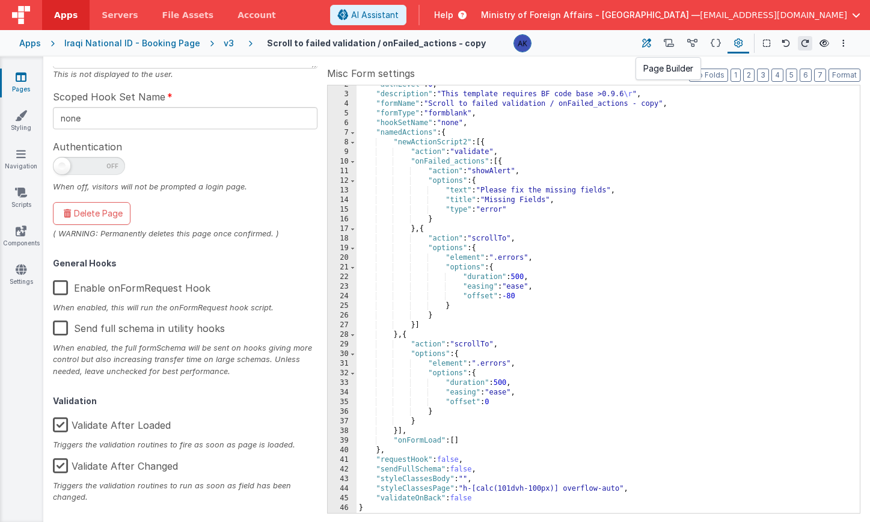
click at [644, 40] on icon at bounding box center [646, 43] width 9 height 13
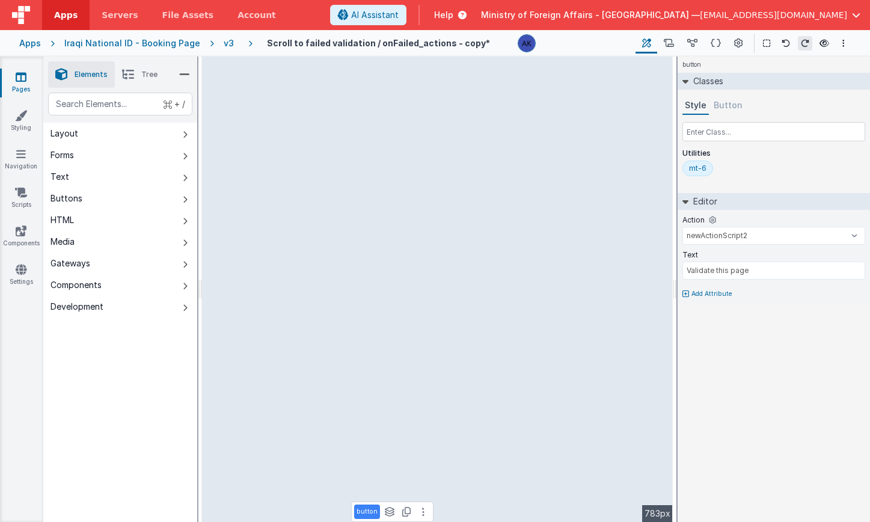
type input "req1"
select select "required"
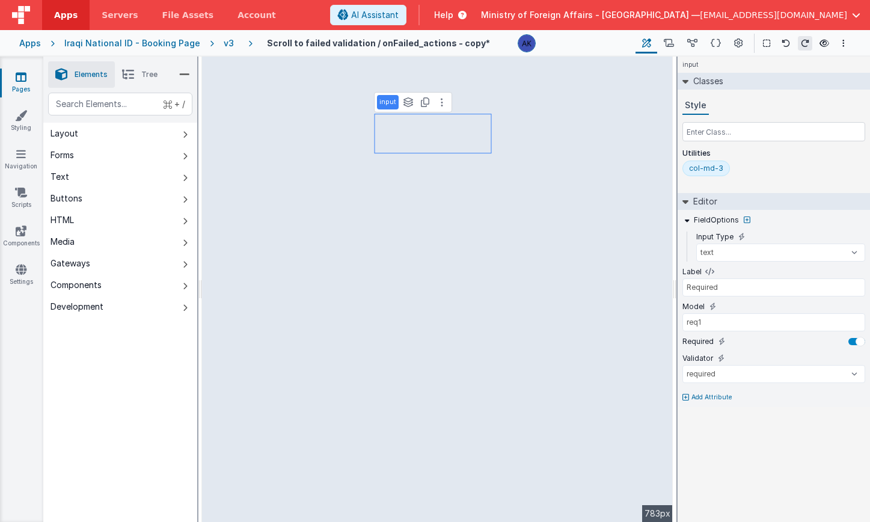
type input "My Input"
type input "field1"
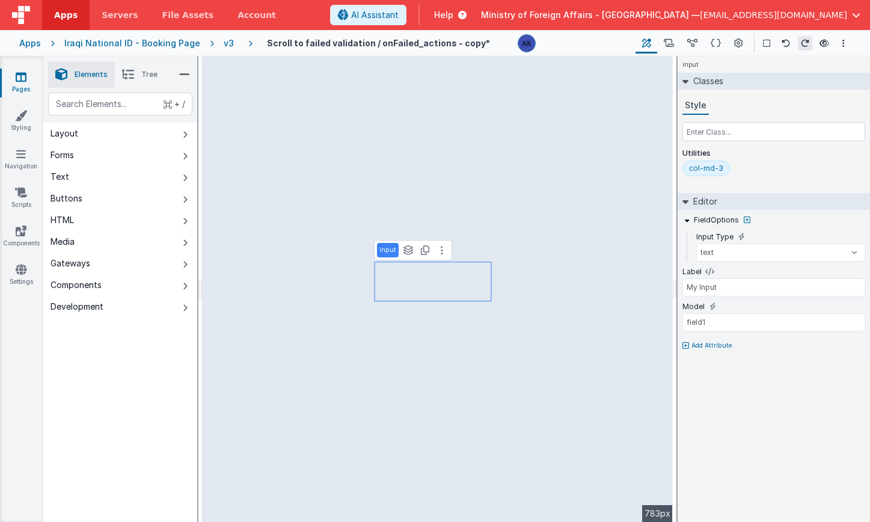
type input "Required"
type input "req1"
select select "required"
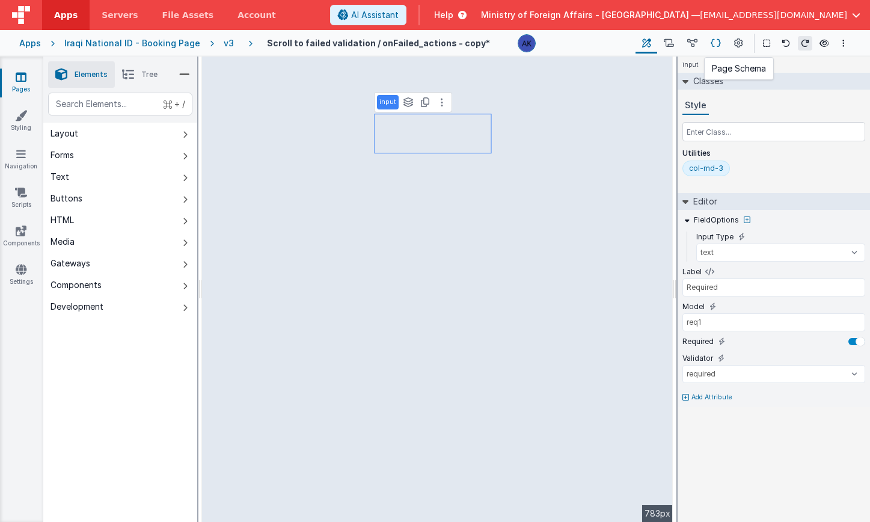
click at [714, 44] on icon at bounding box center [716, 43] width 10 height 13
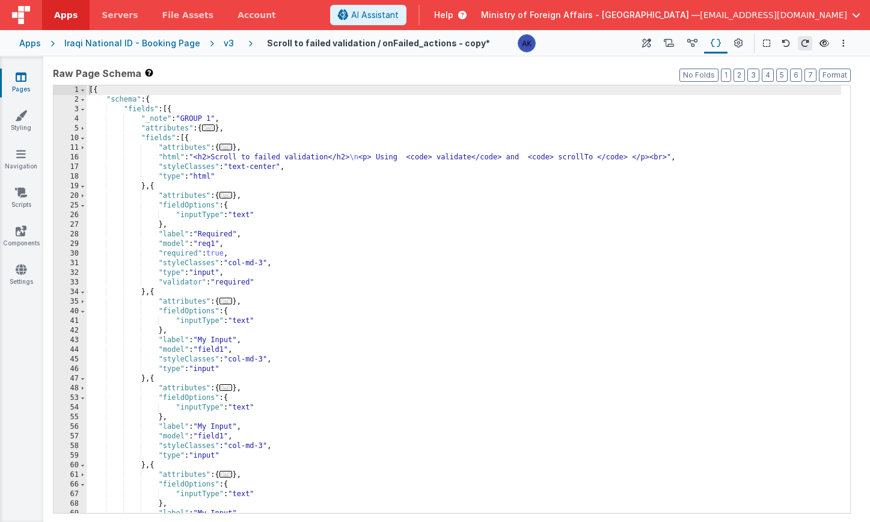
scroll to position [0, 0]
click at [738, 46] on icon at bounding box center [738, 43] width 9 height 13
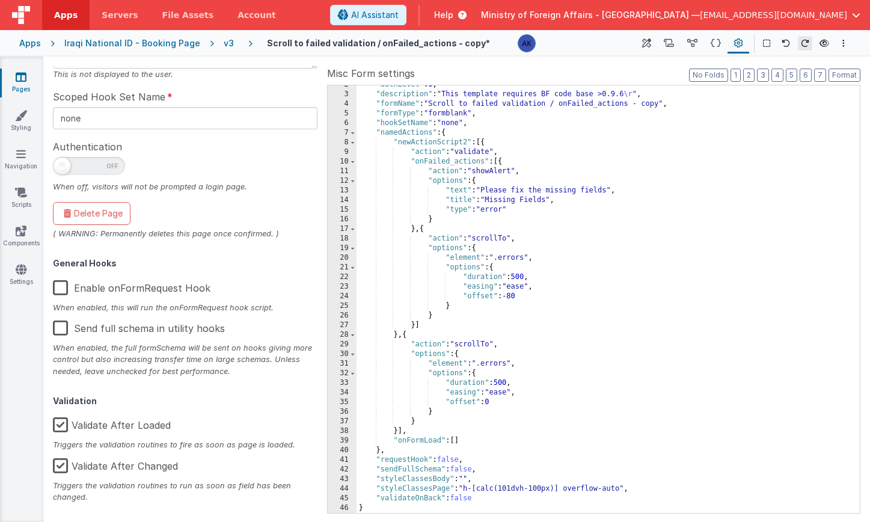
click at [149, 420] on label "Validate After Loaded" at bounding box center [112, 423] width 118 height 26
click at [0, 0] on input "Validate After Loaded" at bounding box center [0, 0] width 0 height 0
click at [23, 161] on link "Navigation" at bounding box center [20, 160] width 43 height 24
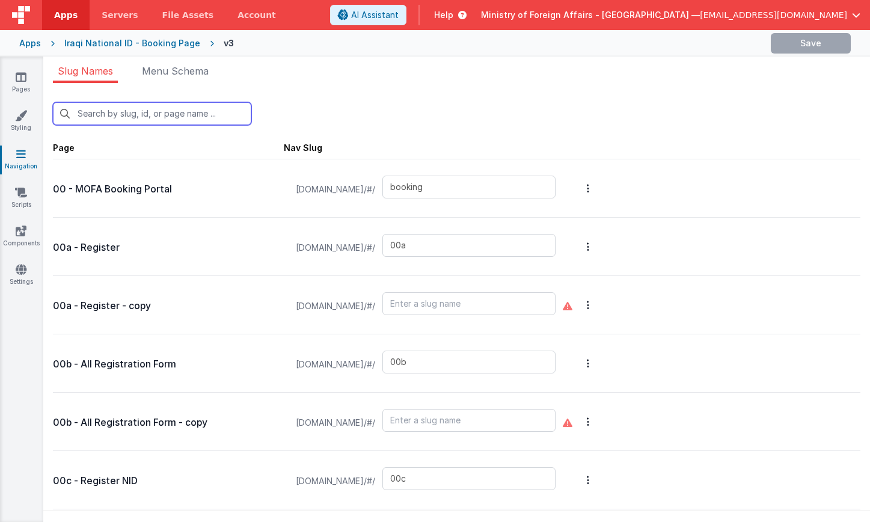
click at [134, 106] on input "text" at bounding box center [152, 113] width 198 height 23
type input "s"
type input "00a"
type input "00b"
type input "00c"
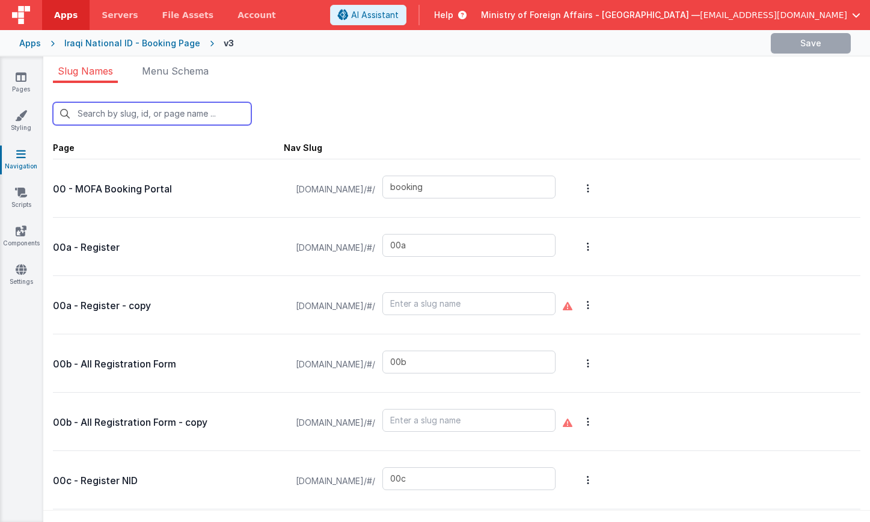
type input "visa"
type input "00e"
type input "02"
type input "05"
type input "09"
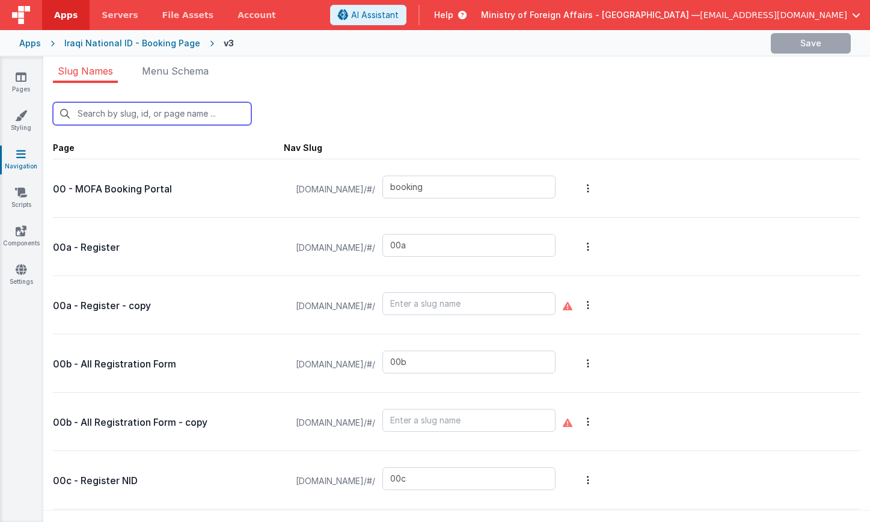
type input "16"
type input "qrscanner"
type input "20b"
type input "21"
type input "22"
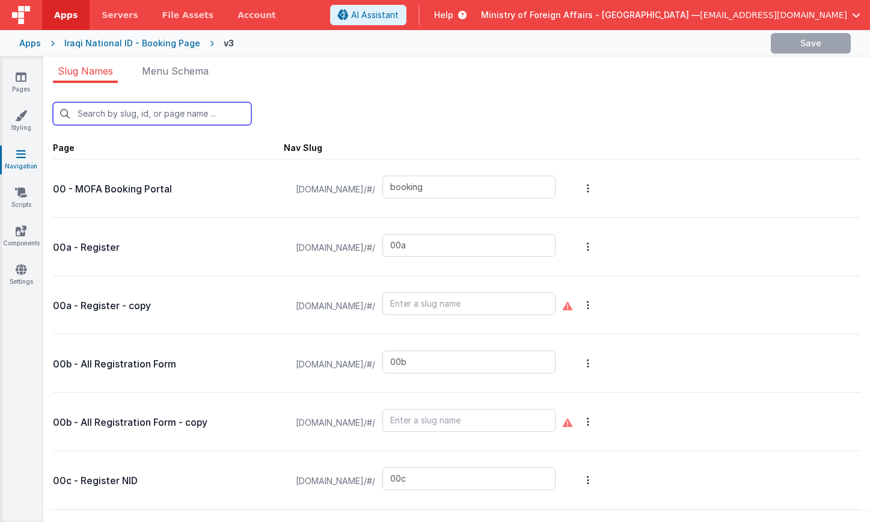
type input "test2"
type input "aboutus"
type input "authenticationservices"
type input "bookinglist"
type input "bookinglistpos"
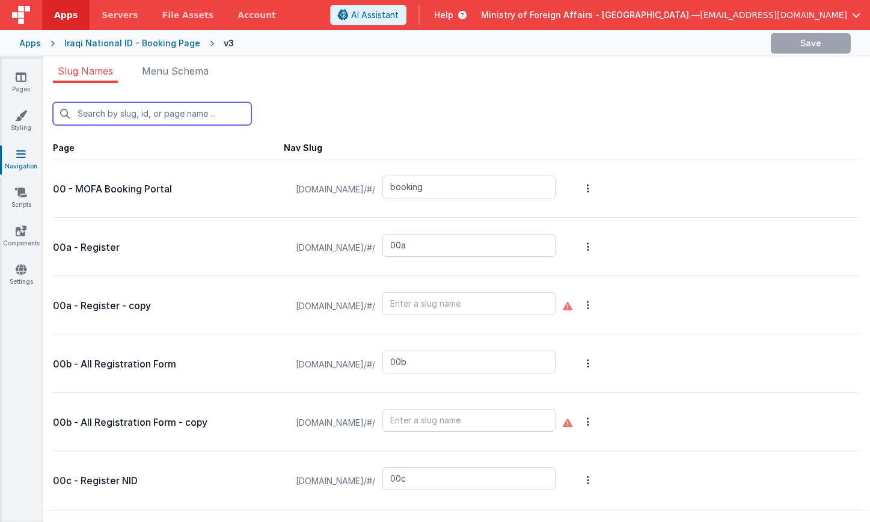
type input "bookingqrpos"
type input "checkinpos"
type input "consularservices"
type input "contactus"
type input "exception"
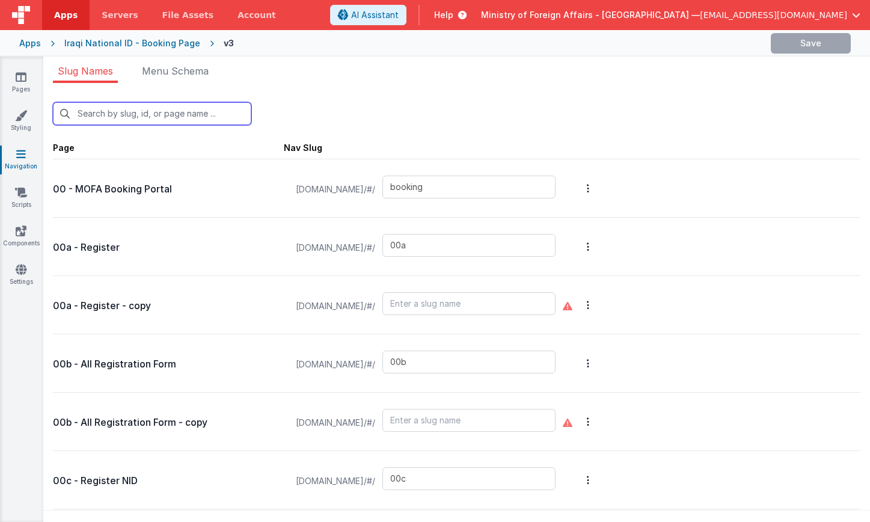
type input "t"
type input "default"
type input "missionchoice2"
type input "missions"
type input "[DEMOGRAPHIC_DATA]"
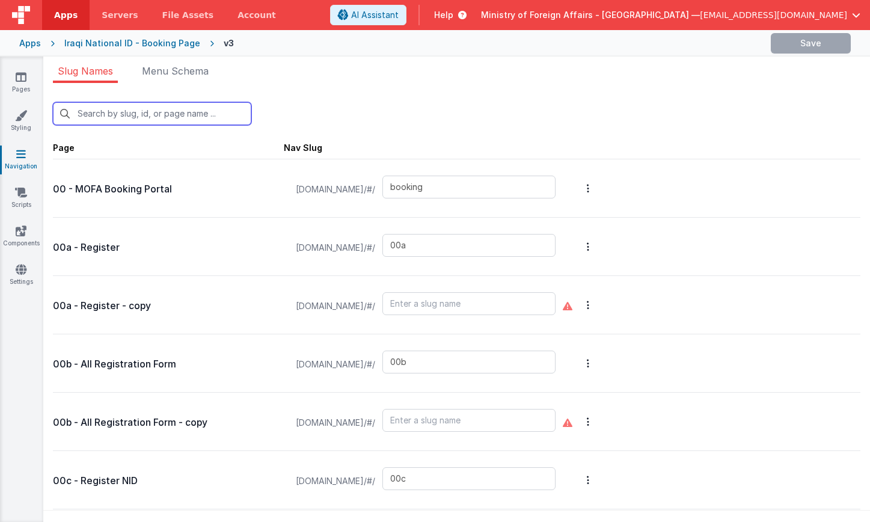
type input "offices"
type input "officesdetails"
type input "passportservices"
type input "qrscannerAR"
type input "support"
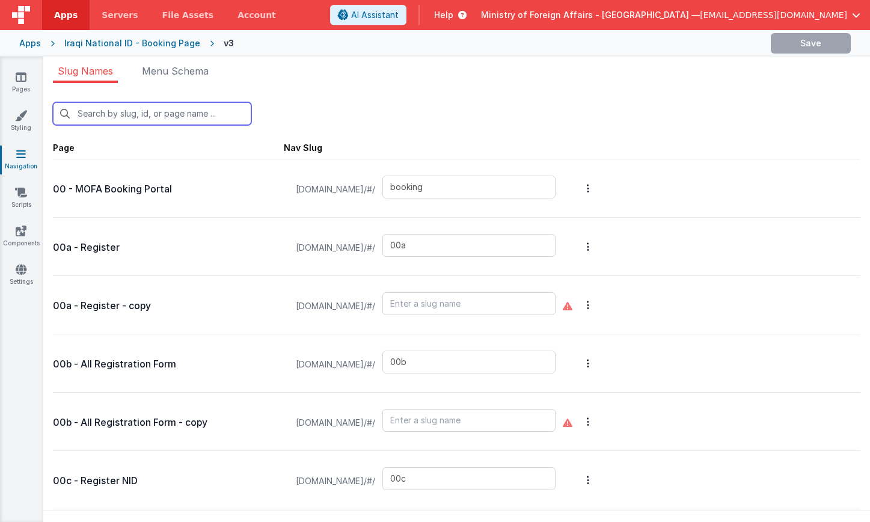
type input "defaultAR"
type input "test"
type input "test-login"
type input "visaapp"
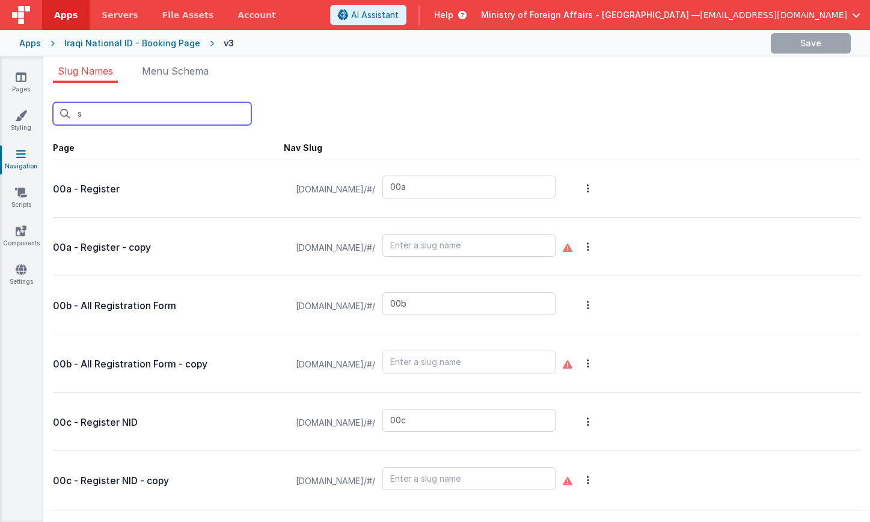
type input "sc"
type input "qrscanner"
type input "qrscannerAR"
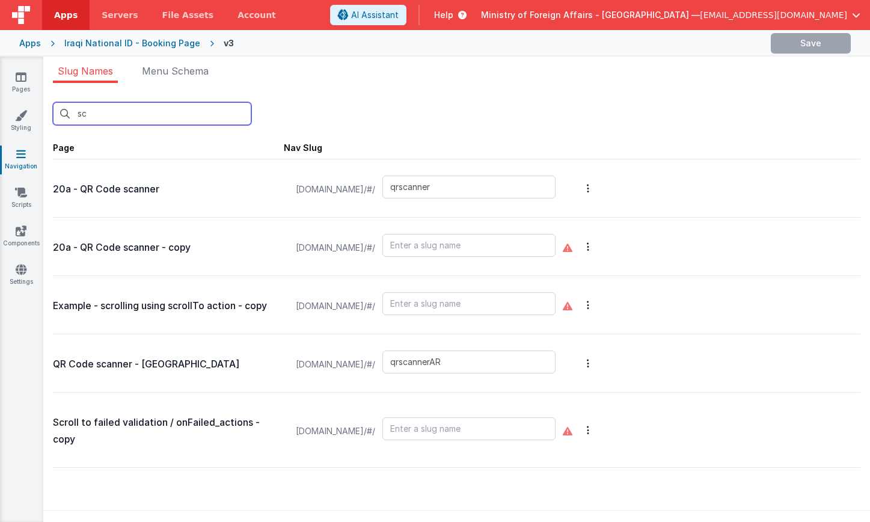
type input "scr"
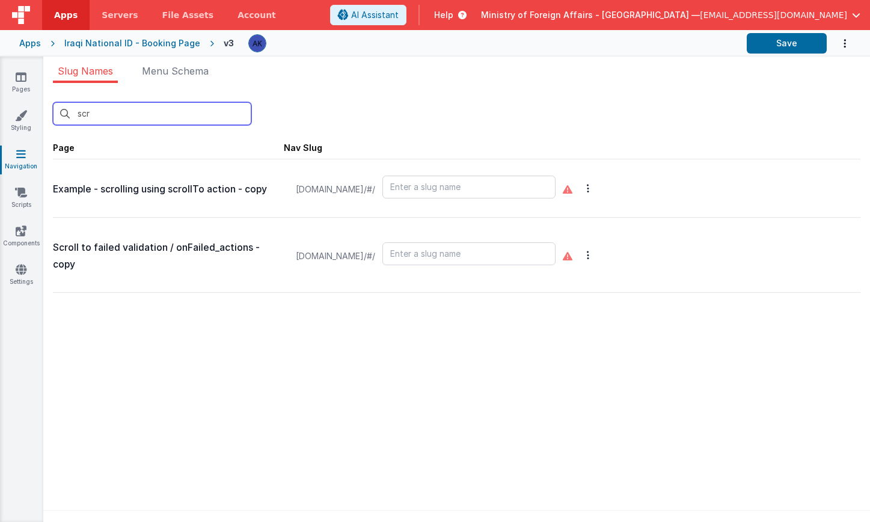
type input "scr"
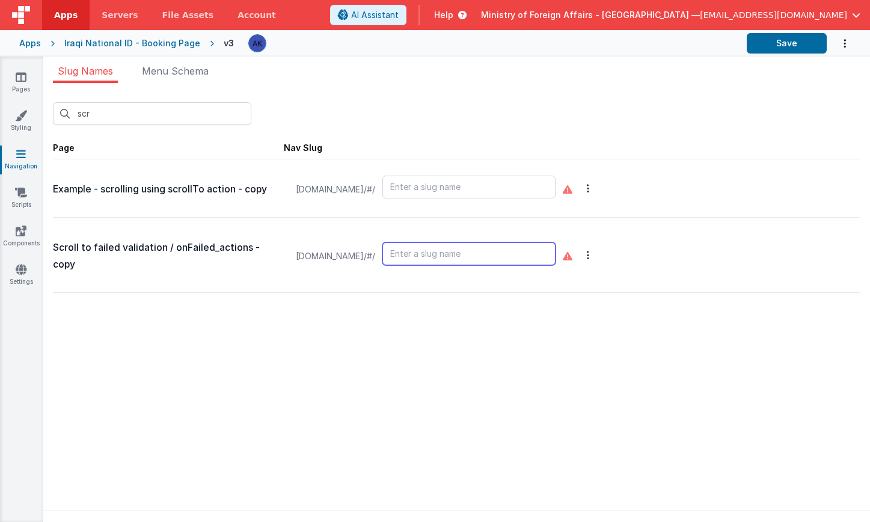
click at [535, 246] on input "text" at bounding box center [468, 253] width 173 height 23
type input "scroll"
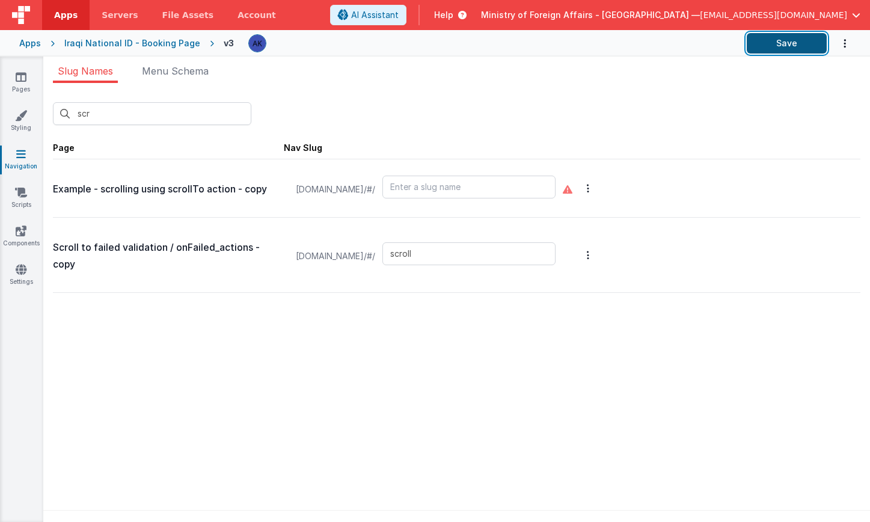
click at [796, 52] on button "Save" at bounding box center [787, 43] width 80 height 20
click at [812, 48] on button "Save" at bounding box center [787, 43] width 80 height 20
